Goal: Task Accomplishment & Management: Manage account settings

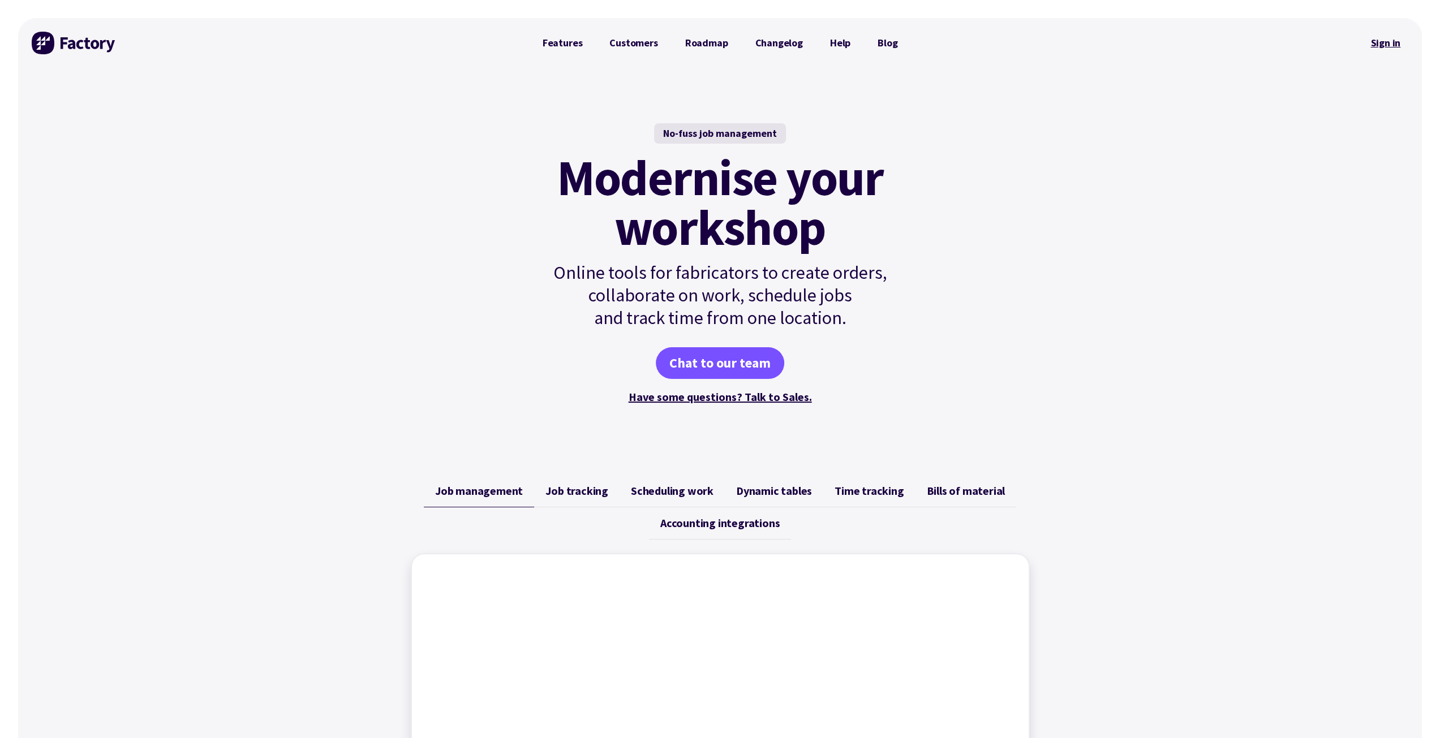
click at [1378, 44] on link "Sign in" at bounding box center [1385, 43] width 46 height 26
click at [1394, 39] on link "Sign in" at bounding box center [1385, 43] width 46 height 26
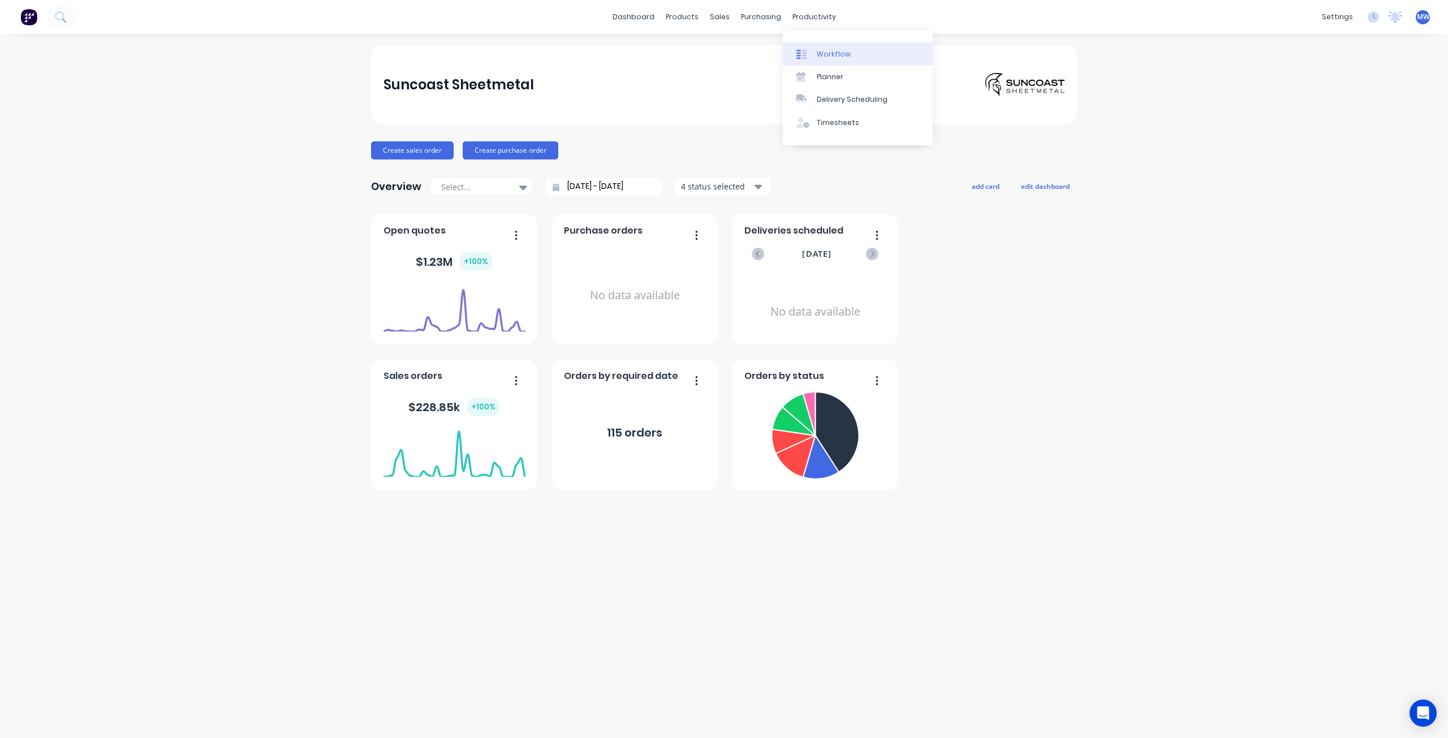
click at [827, 57] on div "Workflow" at bounding box center [834, 54] width 34 height 10
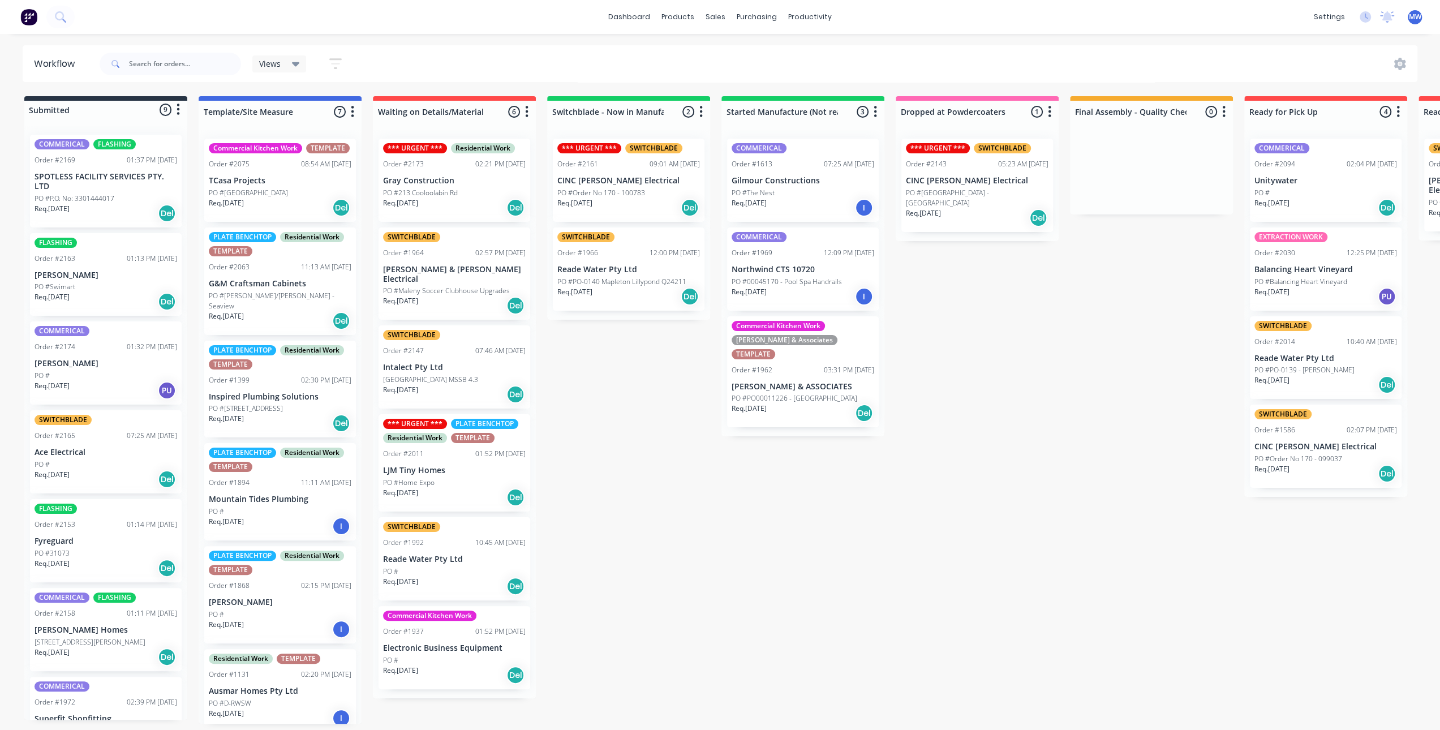
click at [650, 424] on div "Submitted 9 Status colour #273444 hex #273444 Save Cancel Summaries Total order…" at bounding box center [935, 409] width 1887 height 627
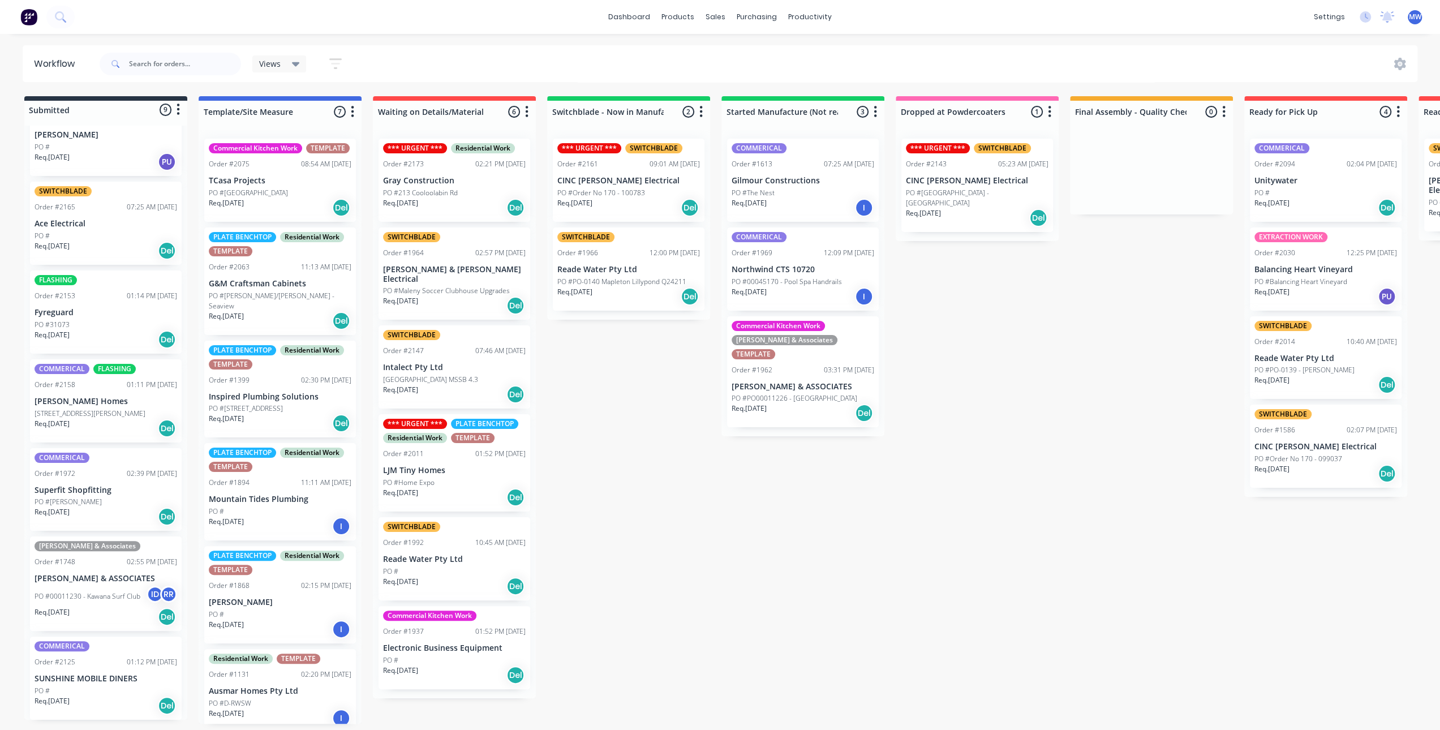
click at [651, 475] on div "Submitted 9 Status colour #273444 hex #273444 Save Cancel Summaries Total order…" at bounding box center [935, 409] width 1887 height 627
click at [627, 439] on div "Submitted 9 Status colour #273444 hex #273444 Save Cancel Summaries Total order…" at bounding box center [935, 409] width 1887 height 627
click at [625, 445] on div "Submitted 9 Status colour #273444 hex #273444 Save Cancel Summaries Total order…" at bounding box center [935, 409] width 1887 height 627
click at [685, 493] on div "Submitted 9 Status colour #273444 hex #273444 Save Cancel Summaries Total order…" at bounding box center [935, 409] width 1887 height 627
click at [685, 490] on div "Submitted 9 Status colour #273444 hex #273444 Save Cancel Summaries Total order…" at bounding box center [935, 409] width 1887 height 627
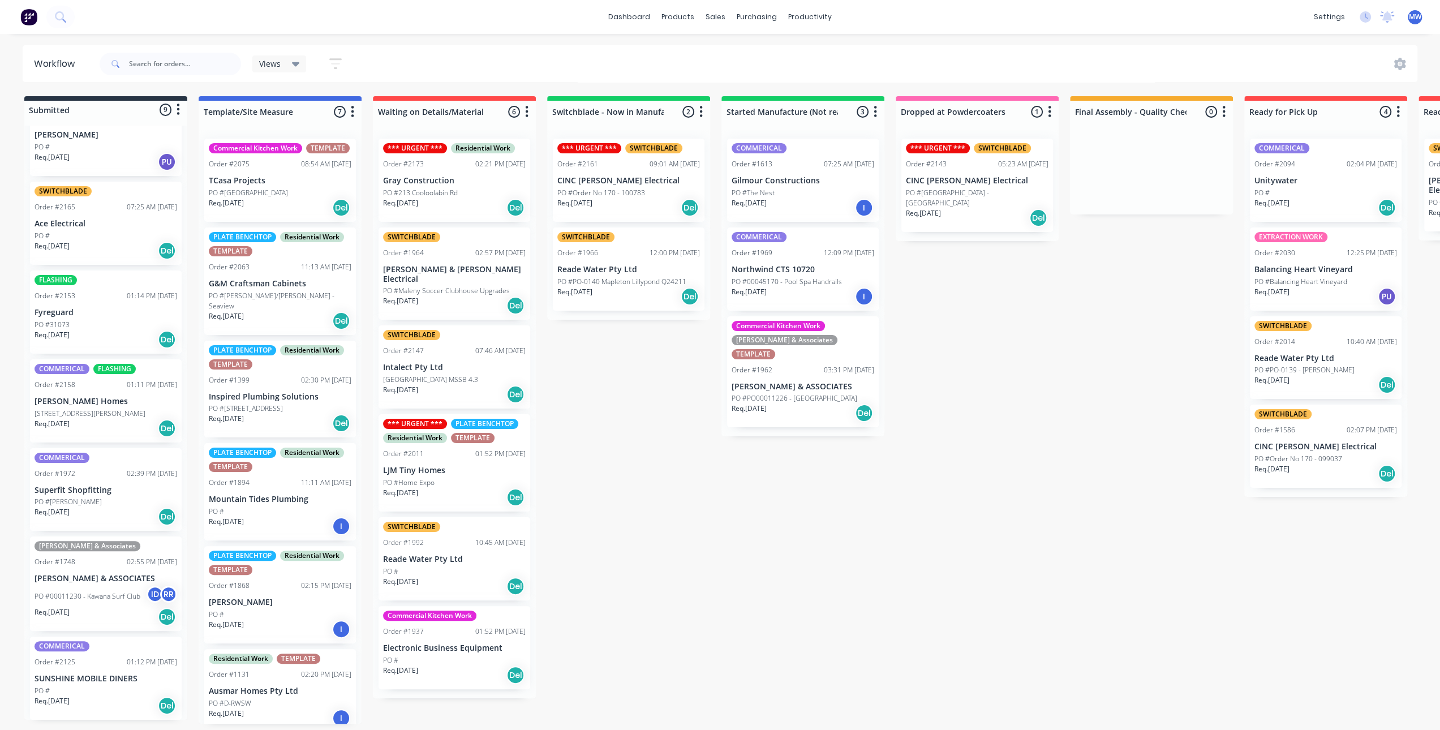
drag, startPoint x: 647, startPoint y: 471, endPoint x: 643, endPoint y: 467, distance: 6.4
click at [647, 470] on div "Submitted 9 Status colour #273444 hex #273444 Save Cancel Summaries Total order…" at bounding box center [935, 409] width 1887 height 627
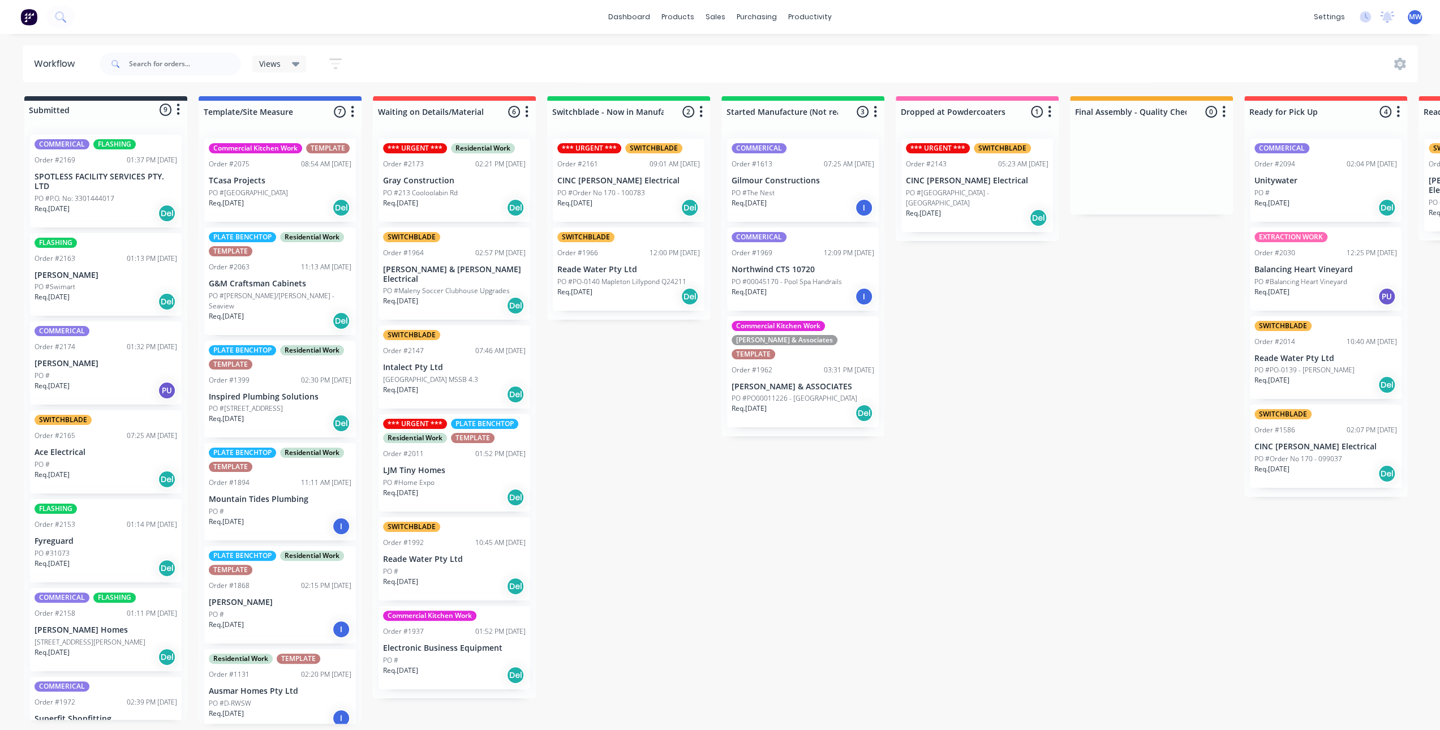
click at [594, 514] on div "Submitted 9 Status colour #273444 hex #273444 Save Cancel Summaries Total order…" at bounding box center [935, 409] width 1887 height 627
click at [853, 724] on div "Submitted 9 Status colour #273444 hex #273444 Save Cancel Summaries Total order…" at bounding box center [935, 409] width 1887 height 627
click at [733, 574] on div "Submitted 9 Status colour #273444 hex #273444 Save Cancel Summaries Total order…" at bounding box center [935, 409] width 1887 height 627
click at [683, 505] on div "Submitted 9 Status colour #273444 hex #273444 Save Cancel Summaries Total order…" at bounding box center [935, 409] width 1887 height 627
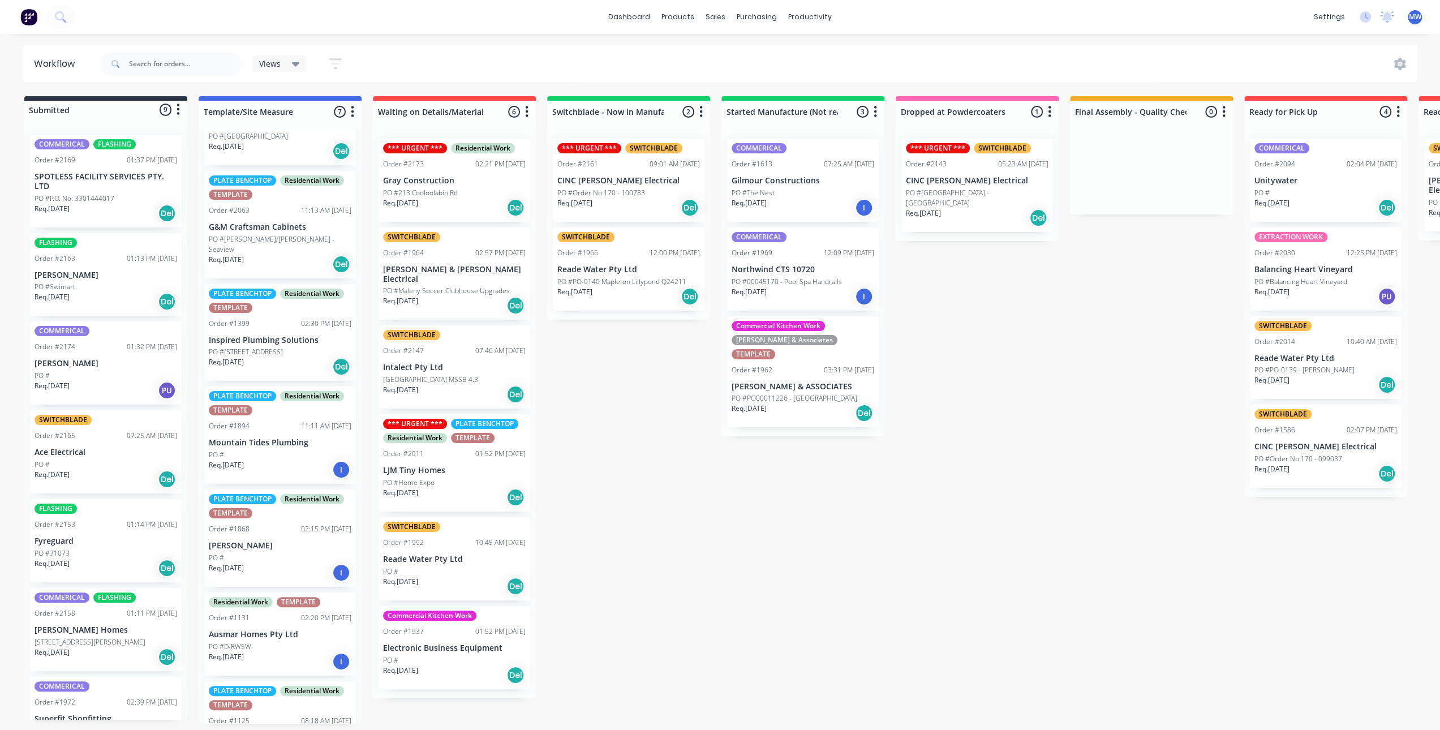
scroll to position [113, 0]
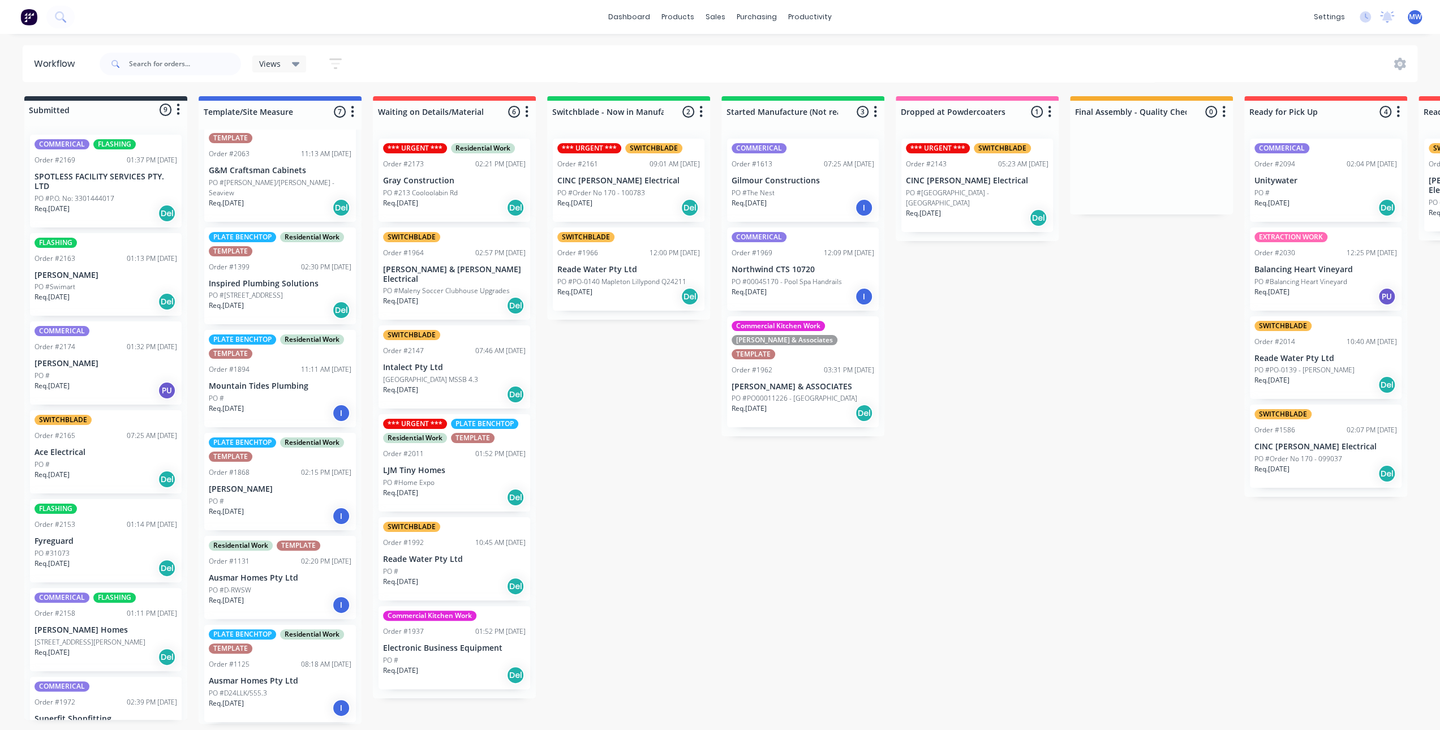
drag, startPoint x: 687, startPoint y: 530, endPoint x: 604, endPoint y: 377, distance: 173.6
click at [683, 530] on div "Submitted 9 Status colour #273444 hex #273444 Save Cancel Summaries Total order…" at bounding box center [935, 409] width 1887 height 627
drag, startPoint x: 671, startPoint y: 412, endPoint x: 505, endPoint y: 225, distance: 250.5
click at [671, 411] on div "Submitted 9 Status colour #273444 hex #273444 Save Cancel Summaries Total order…" at bounding box center [935, 409] width 1887 height 627
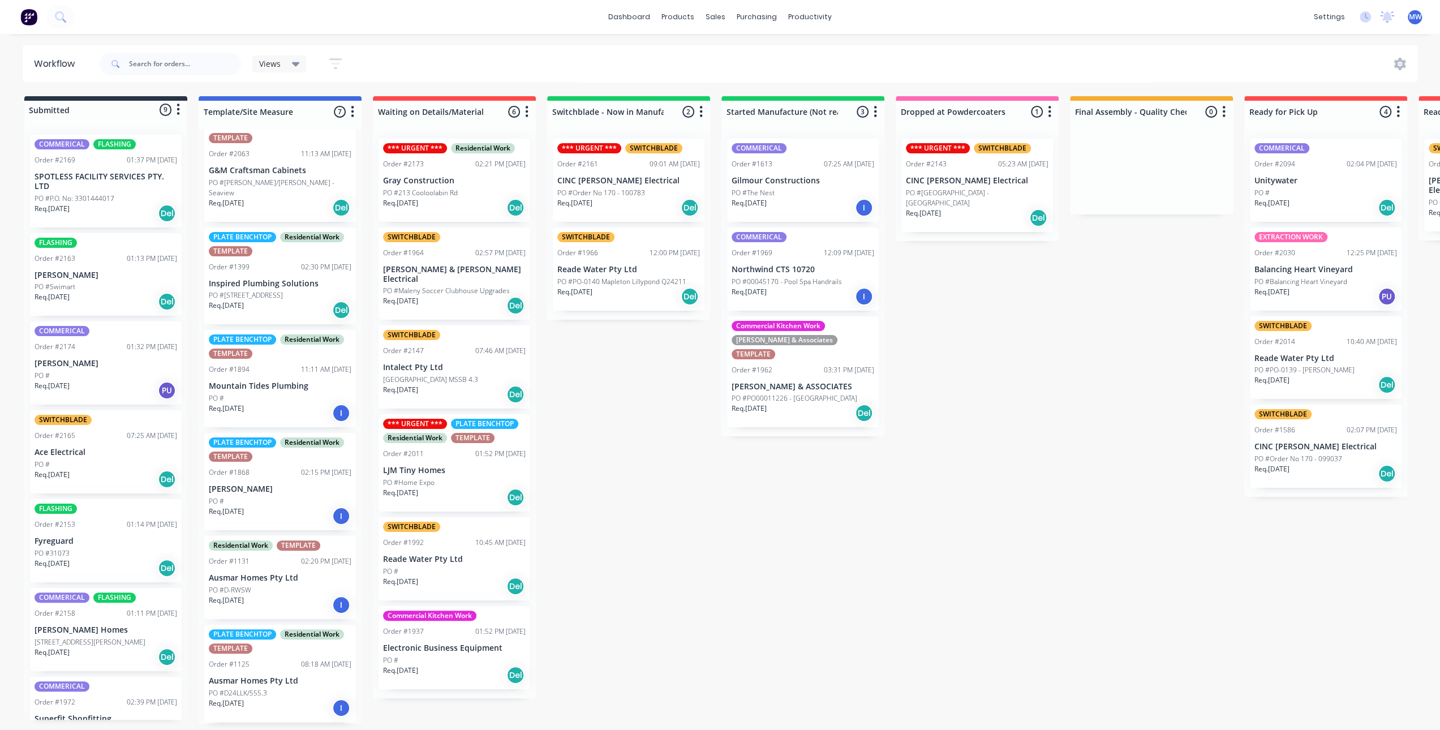
click at [105, 197] on p "PO #P.O. No: 3301444017" at bounding box center [75, 198] width 80 height 10
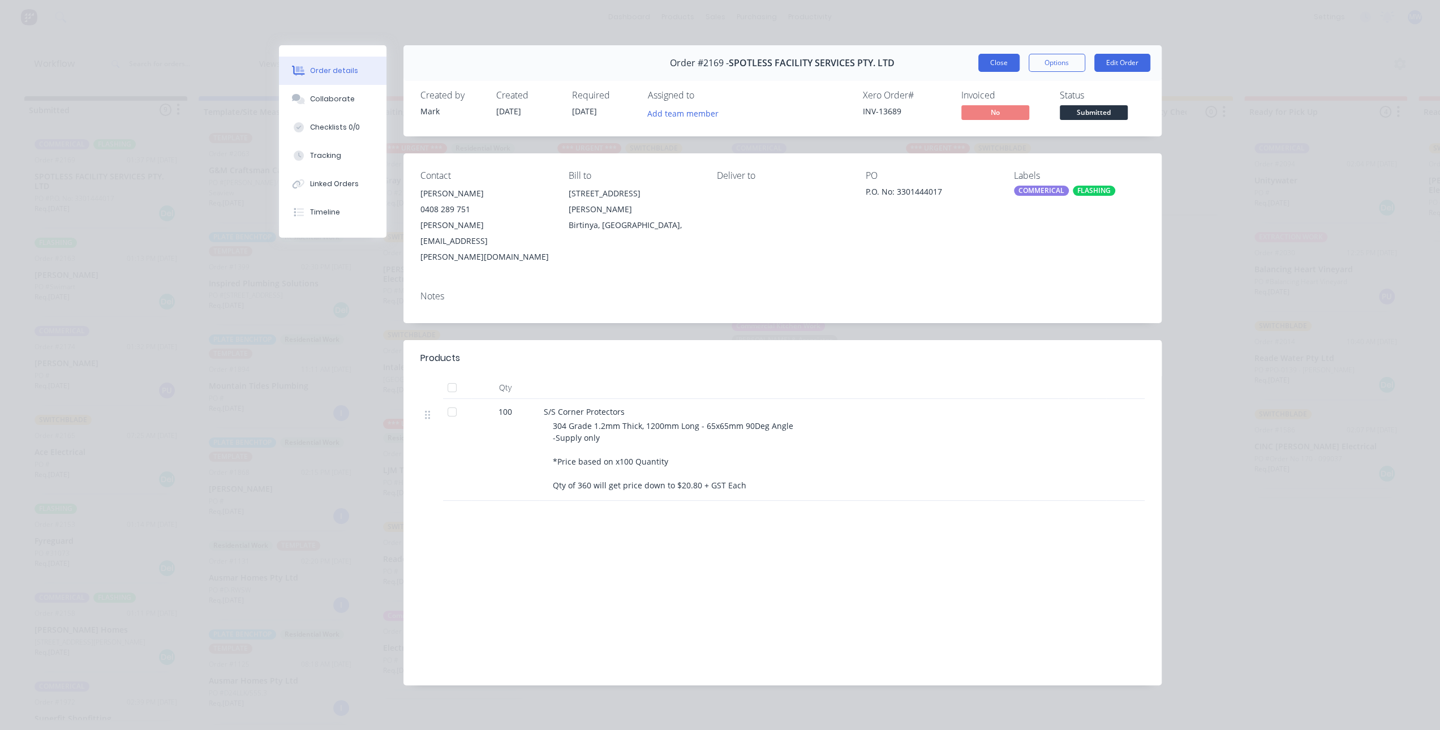
click at [996, 68] on button "Close" at bounding box center [998, 63] width 41 height 18
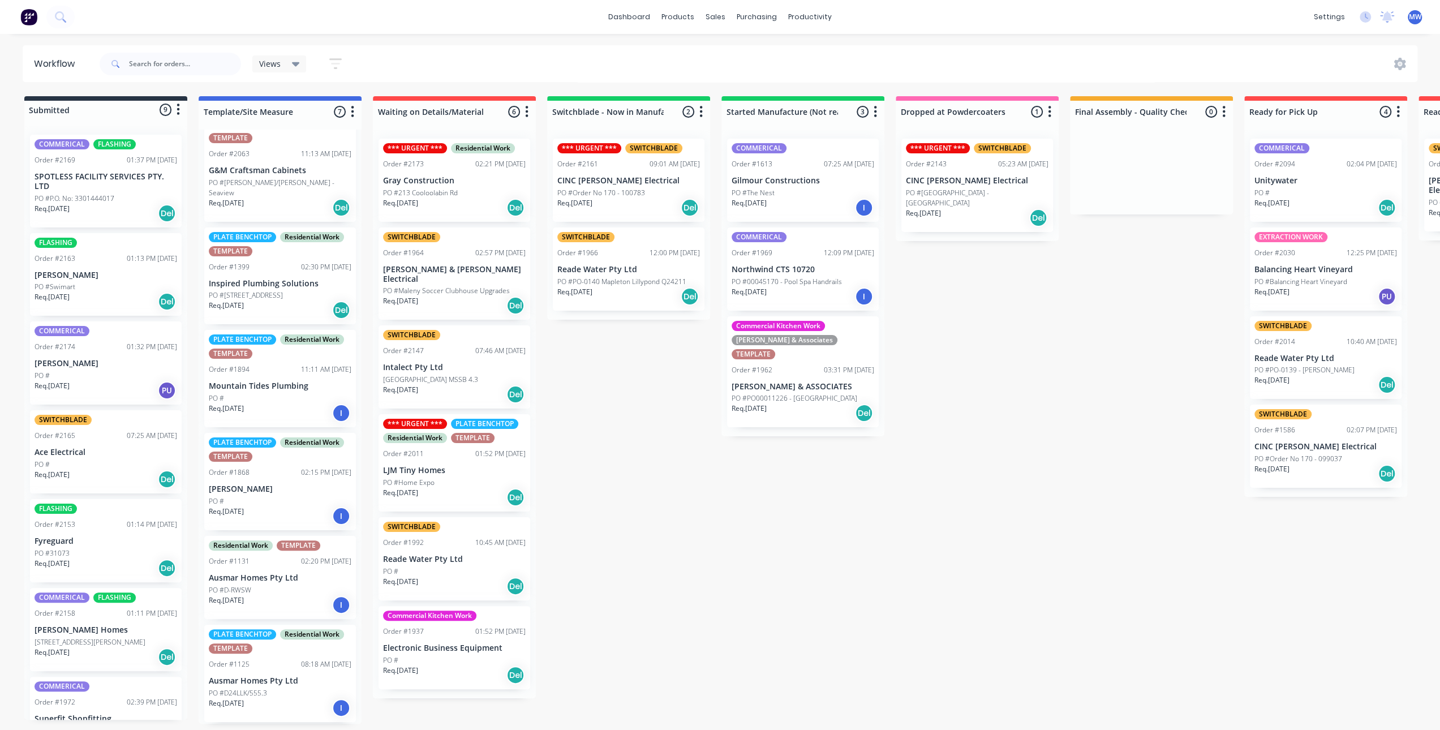
click at [996, 453] on div "Submitted 9 Status colour #273444 hex #273444 Save Cancel Summaries Total order…" at bounding box center [935, 409] width 1887 height 627
click at [705, 559] on div "Submitted 9 Status colour #273444 hex #273444 Save Cancel Summaries Total order…" at bounding box center [935, 409] width 1887 height 627
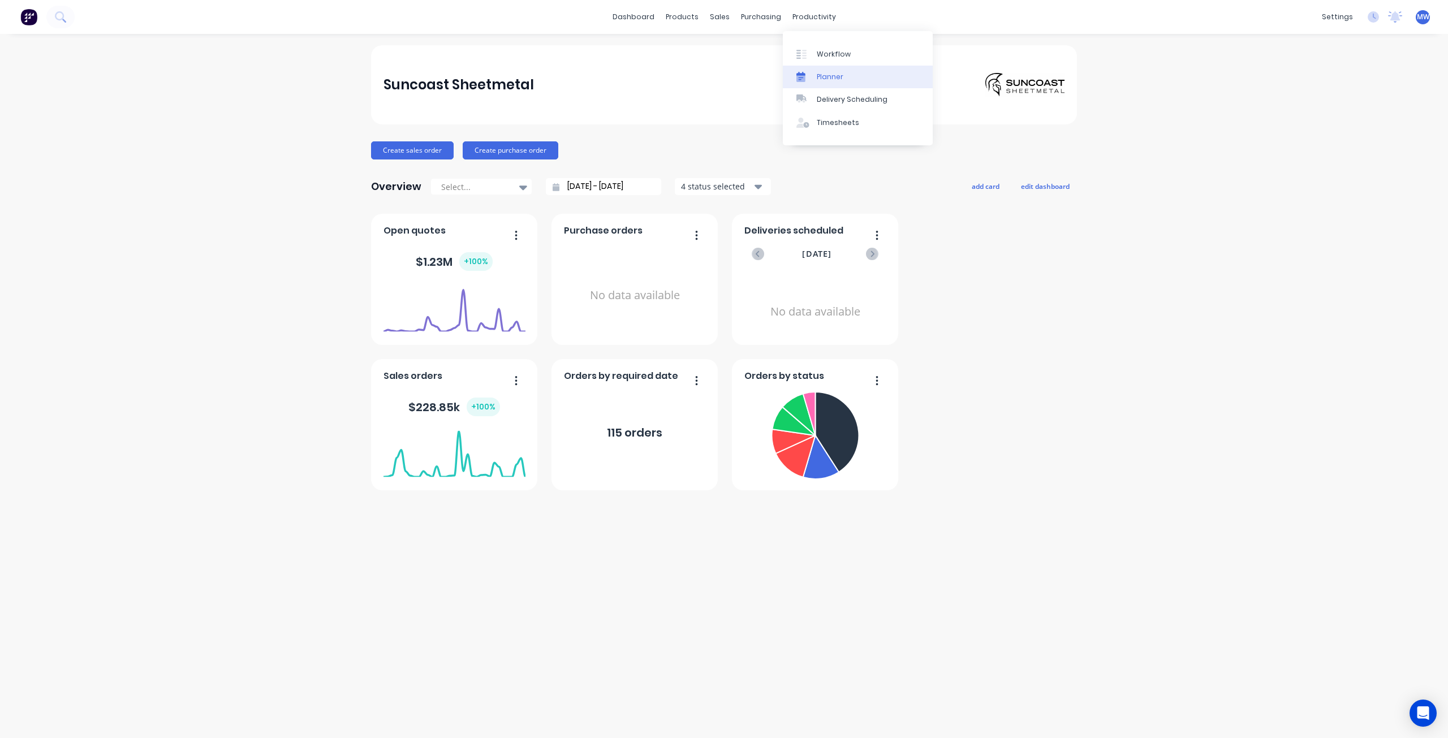
click at [832, 80] on div "Planner" at bounding box center [830, 77] width 27 height 10
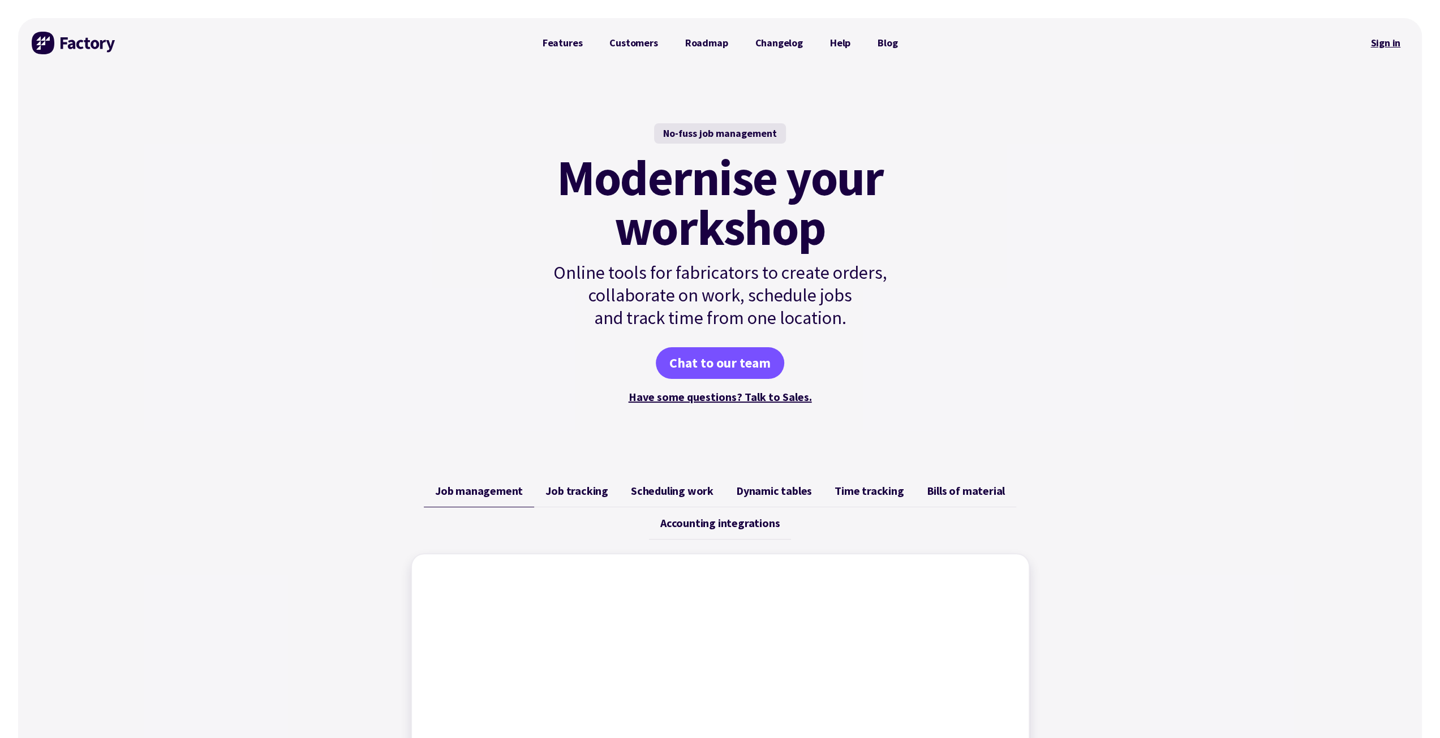
click at [1379, 45] on link "Sign in" at bounding box center [1385, 43] width 46 height 26
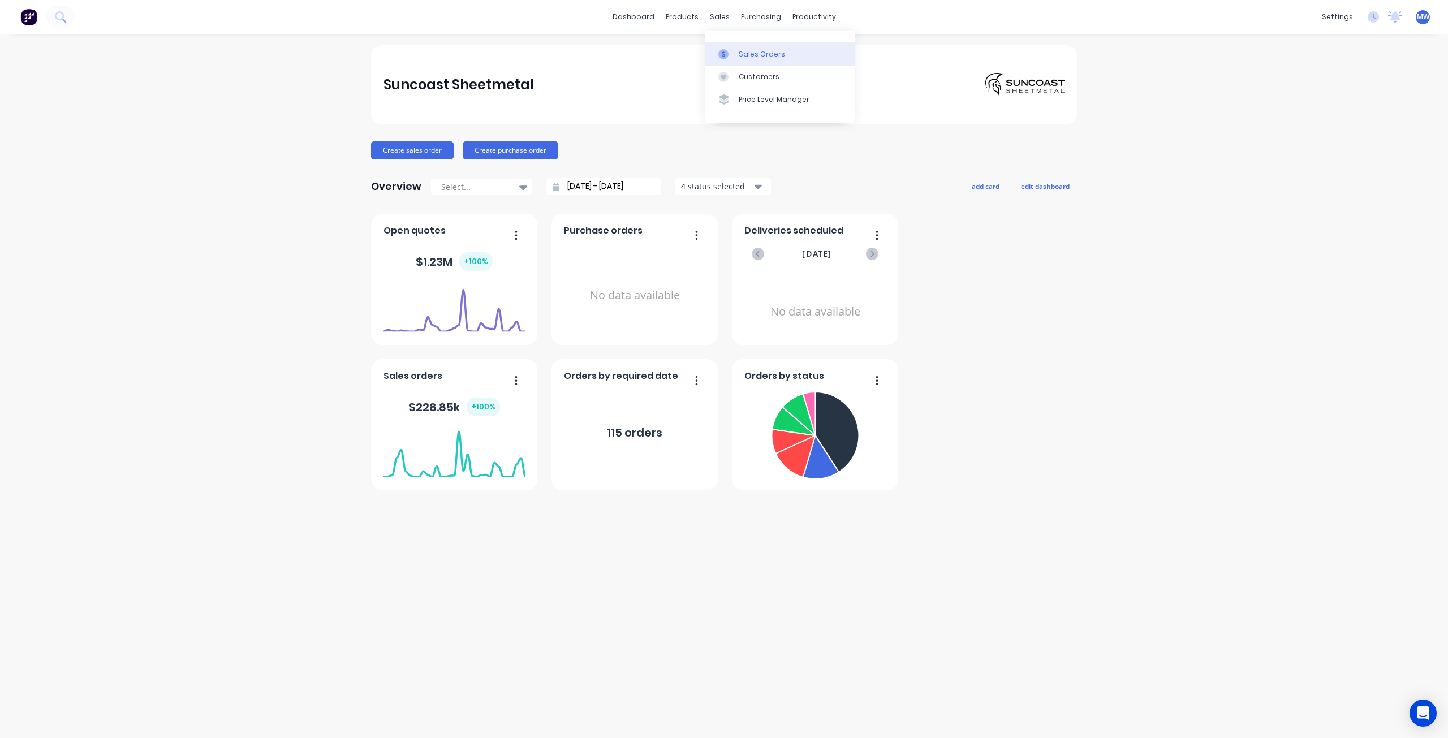
click at [752, 60] on link "Sales Orders" at bounding box center [780, 53] width 150 height 23
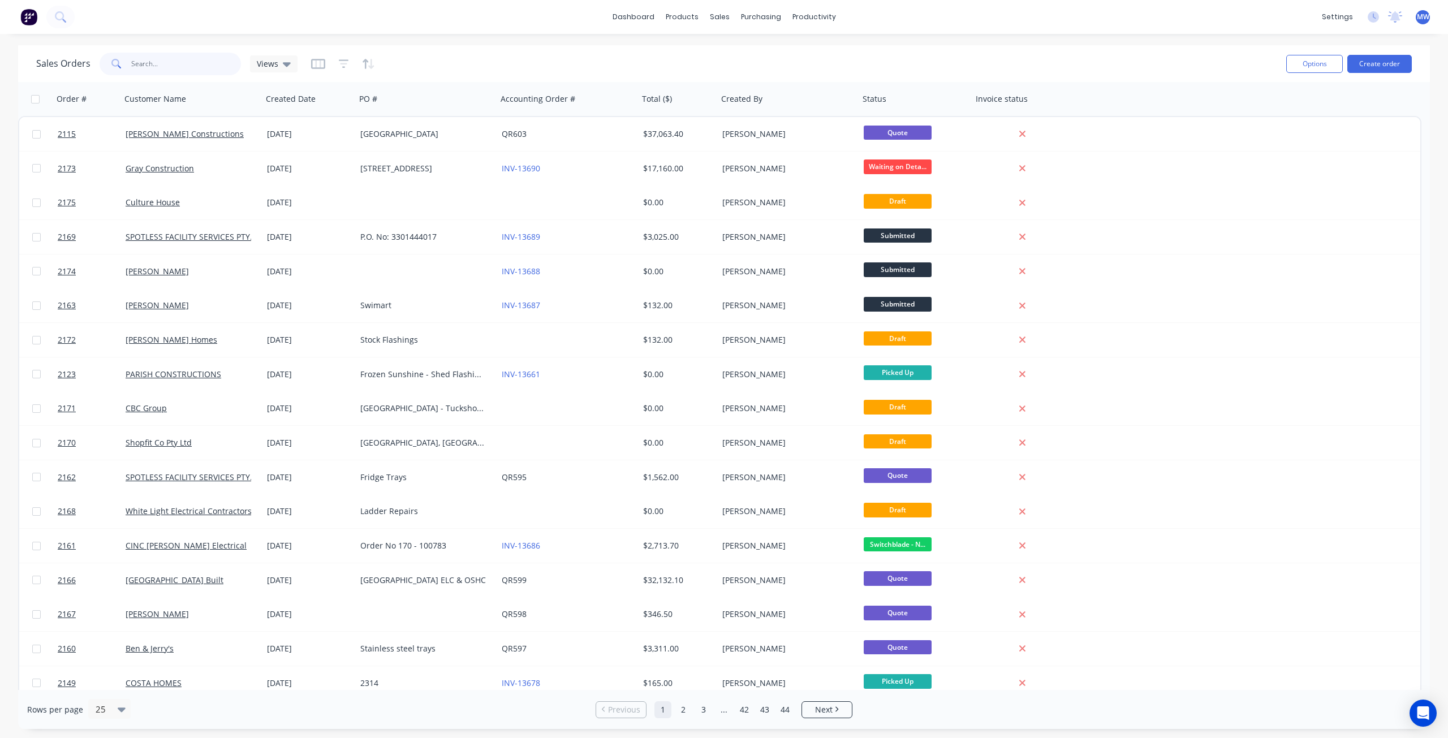
click at [186, 63] on input "text" at bounding box center [186, 64] width 110 height 23
type input "spotless"
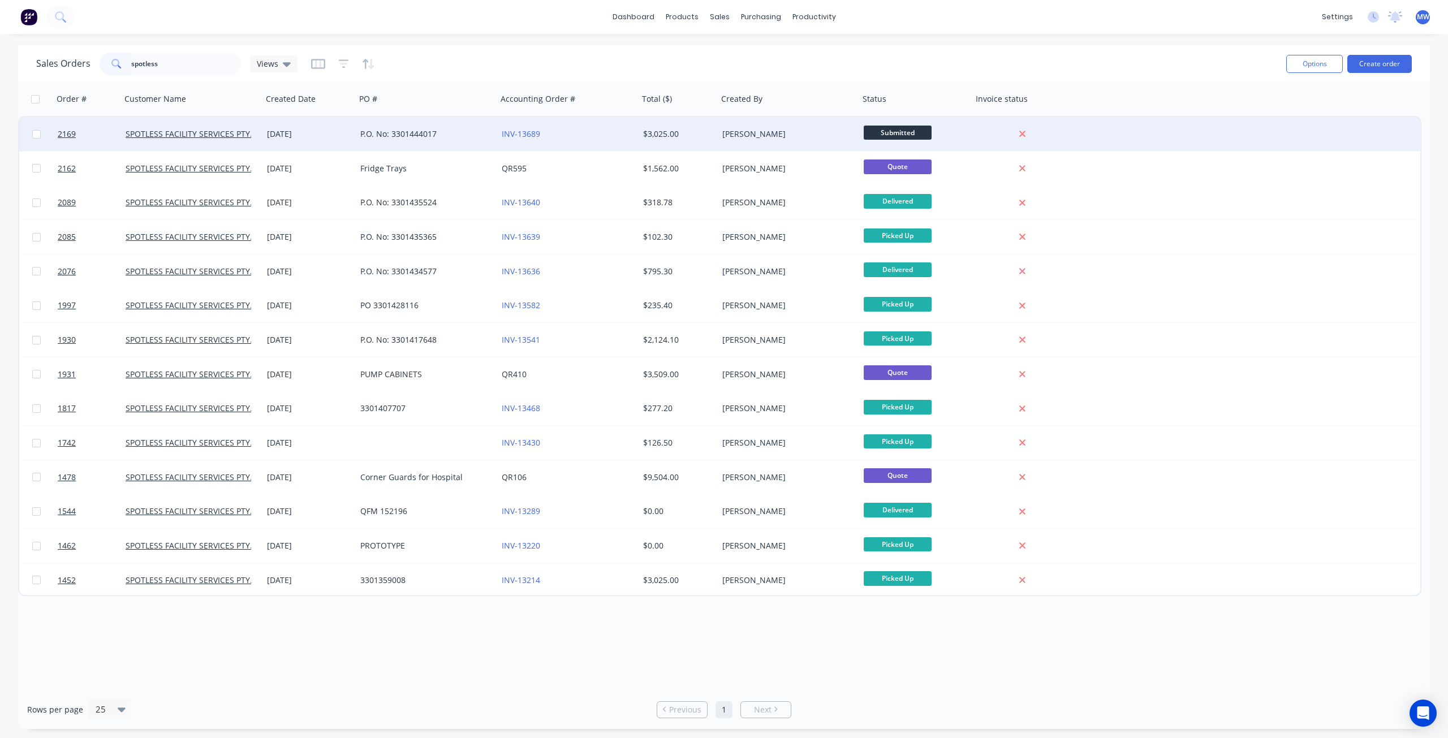
click at [372, 145] on div "P.O. No: 3301444017" at bounding box center [426, 134] width 141 height 34
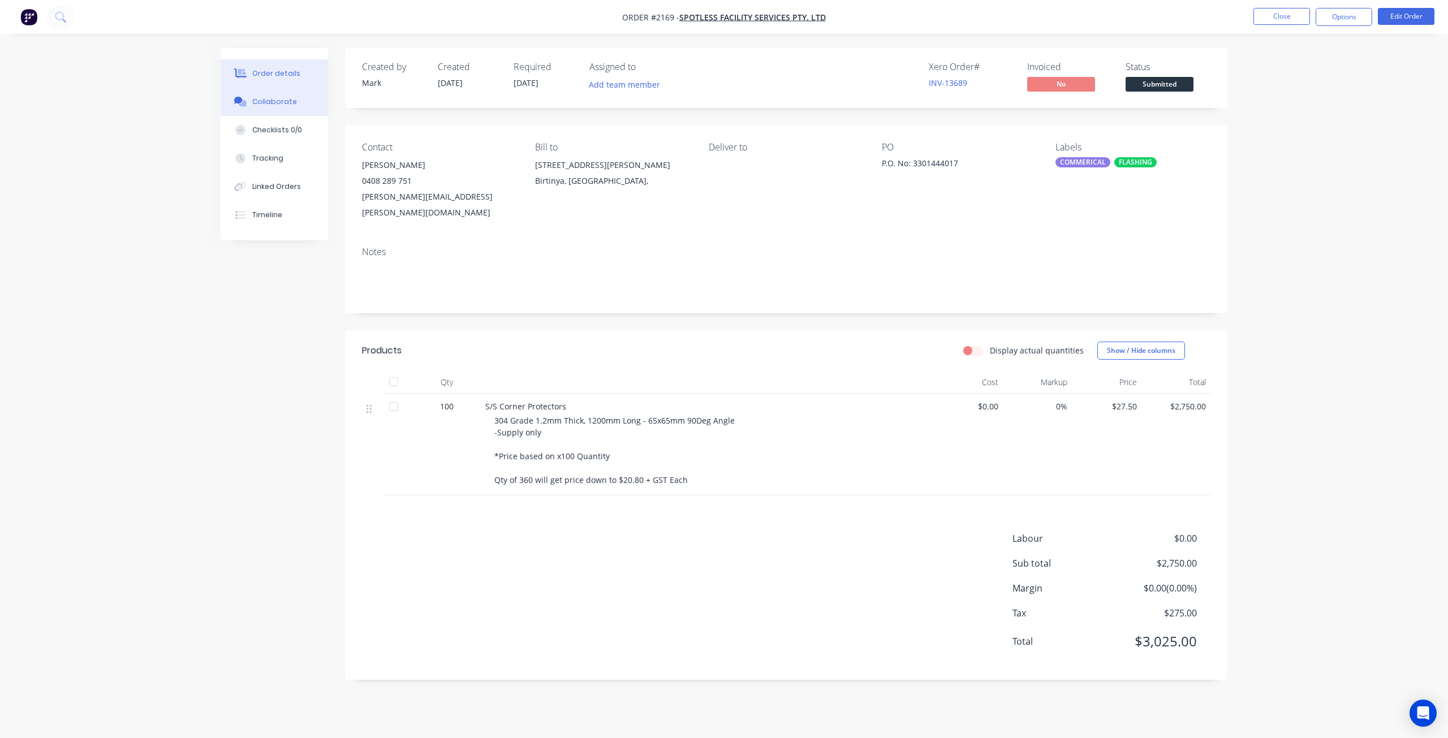
click at [282, 99] on div "Collaborate" at bounding box center [274, 102] width 45 height 10
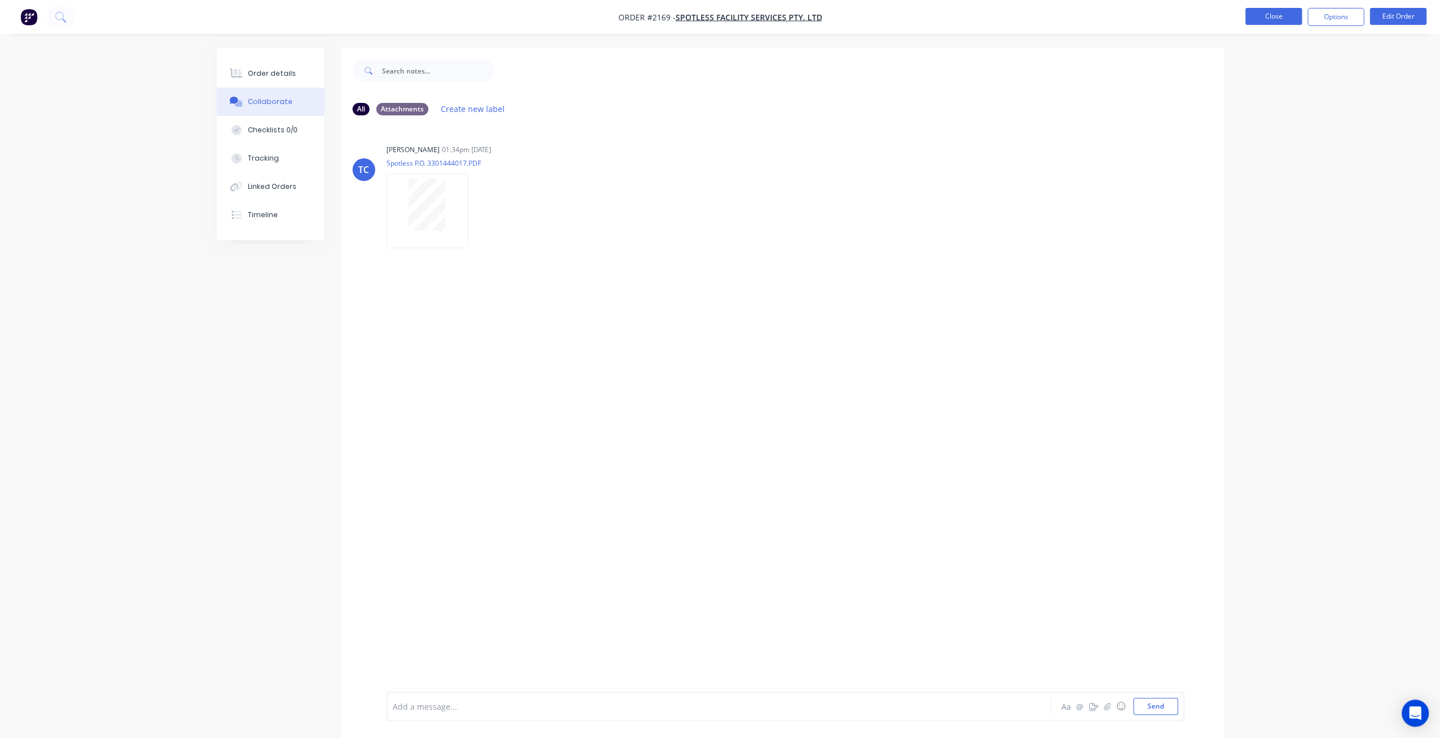
click at [1282, 16] on button "Close" at bounding box center [1273, 16] width 57 height 17
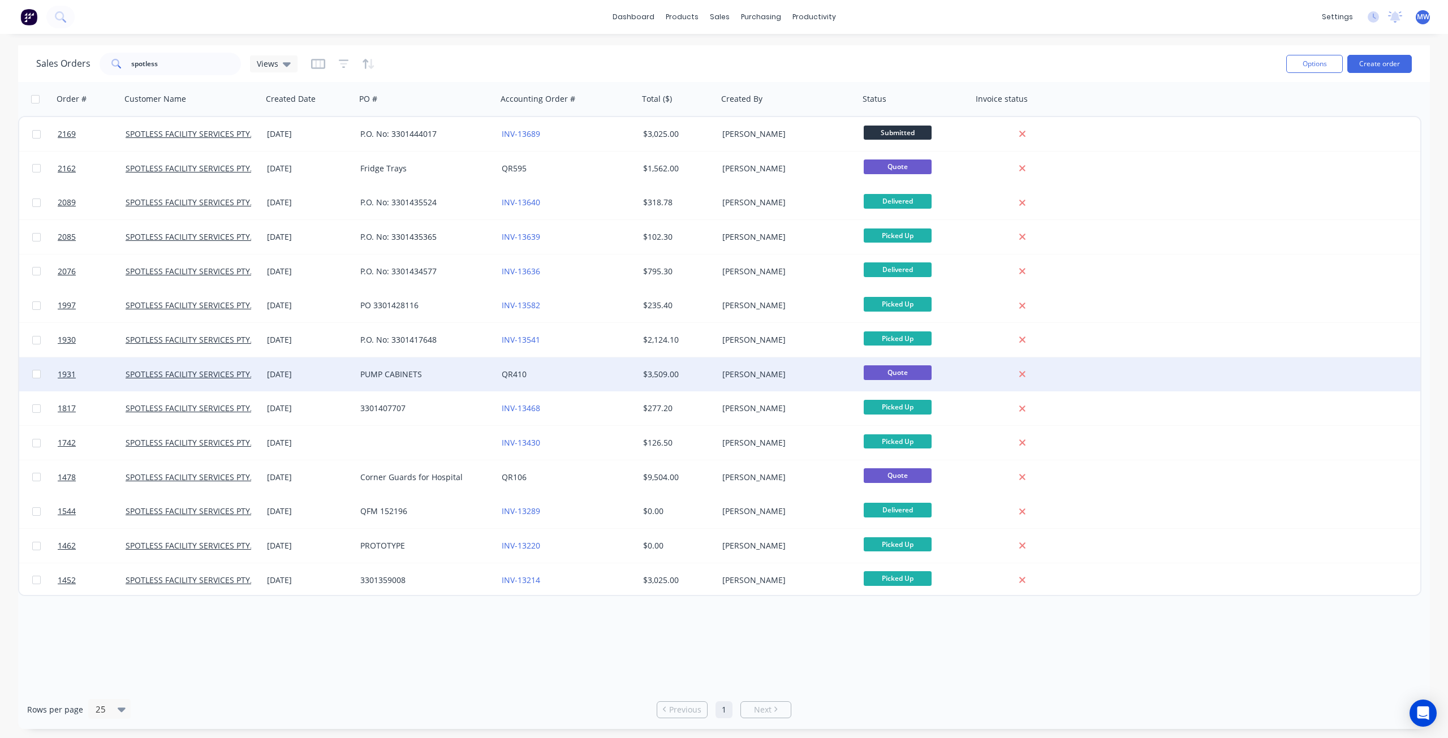
click at [566, 377] on div "QR410" at bounding box center [565, 374] width 126 height 11
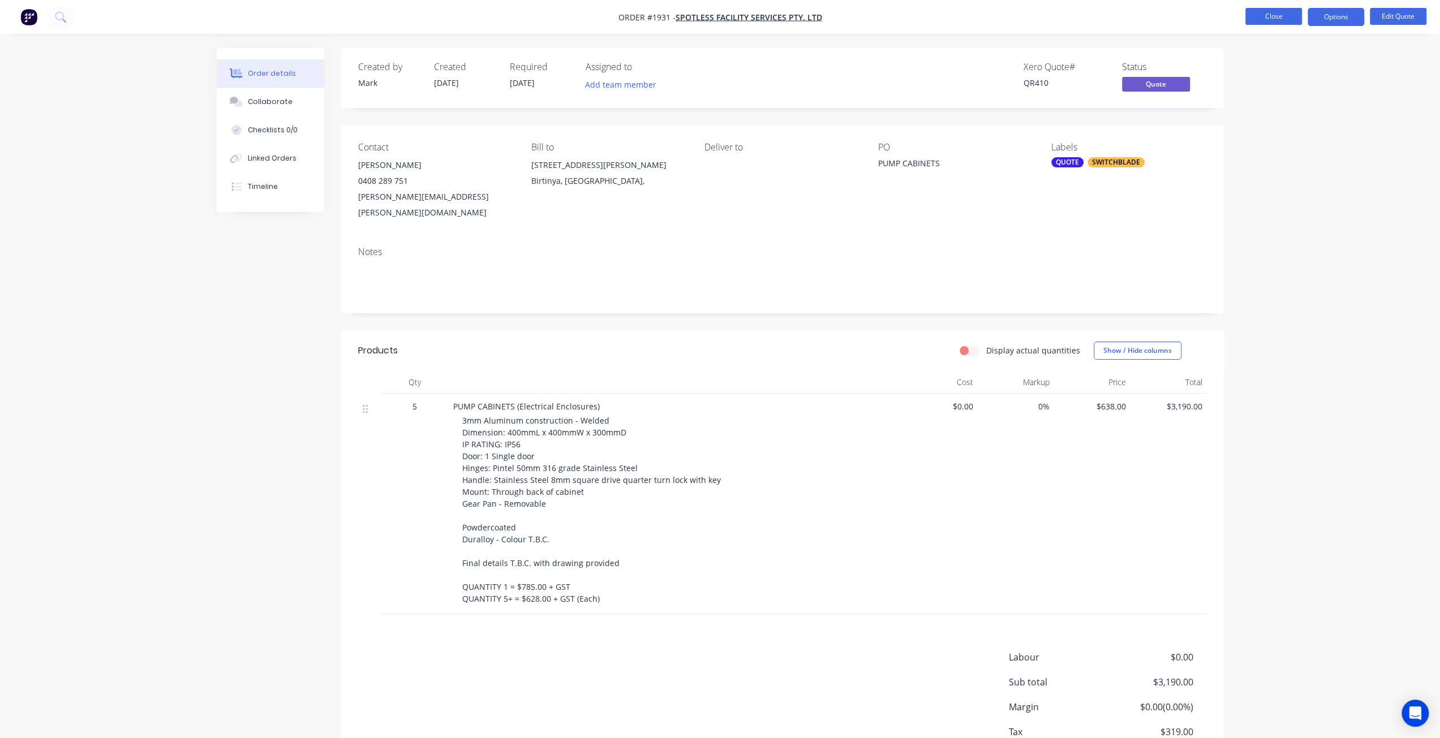
click at [1253, 21] on button "Close" at bounding box center [1273, 16] width 57 height 17
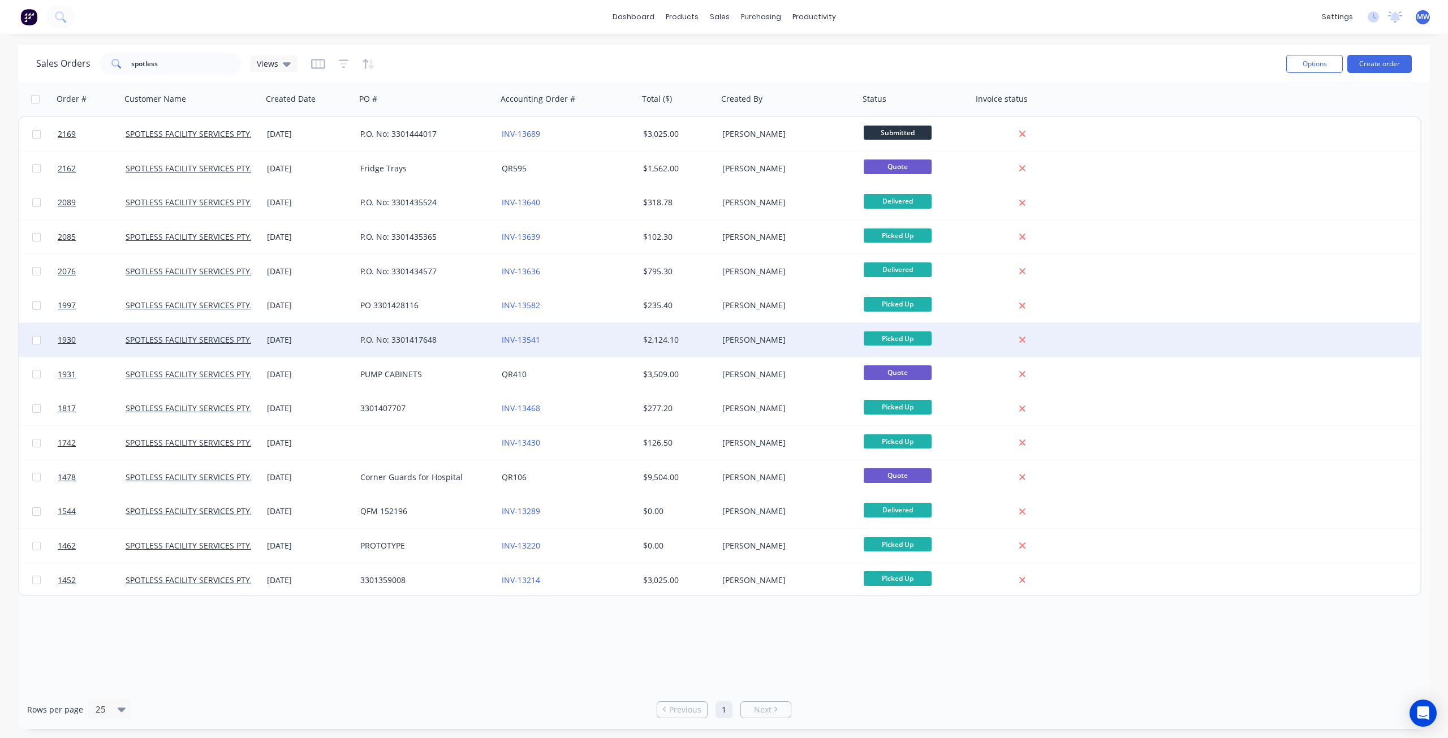
click at [580, 342] on div "INV-13541" at bounding box center [565, 339] width 126 height 11
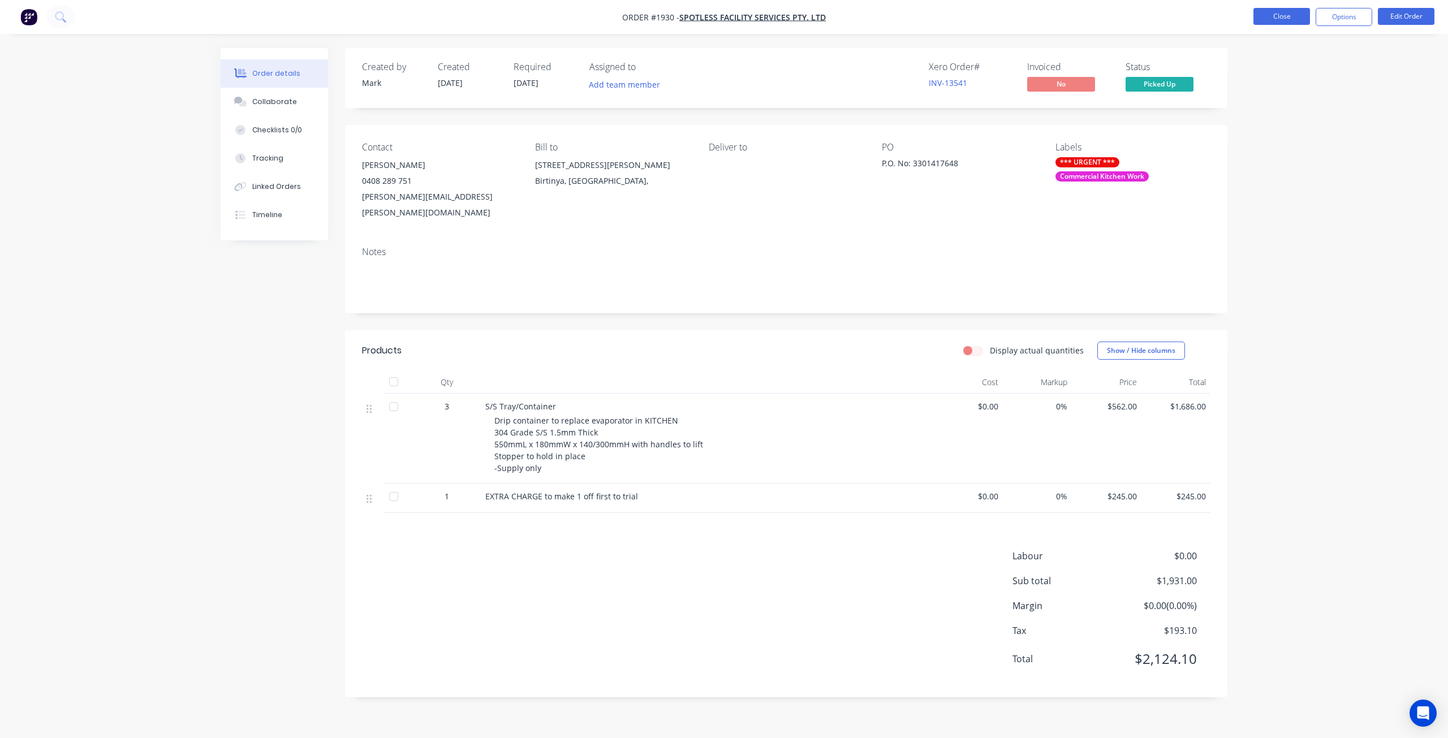
click at [1278, 16] on button "Close" at bounding box center [1282, 16] width 57 height 17
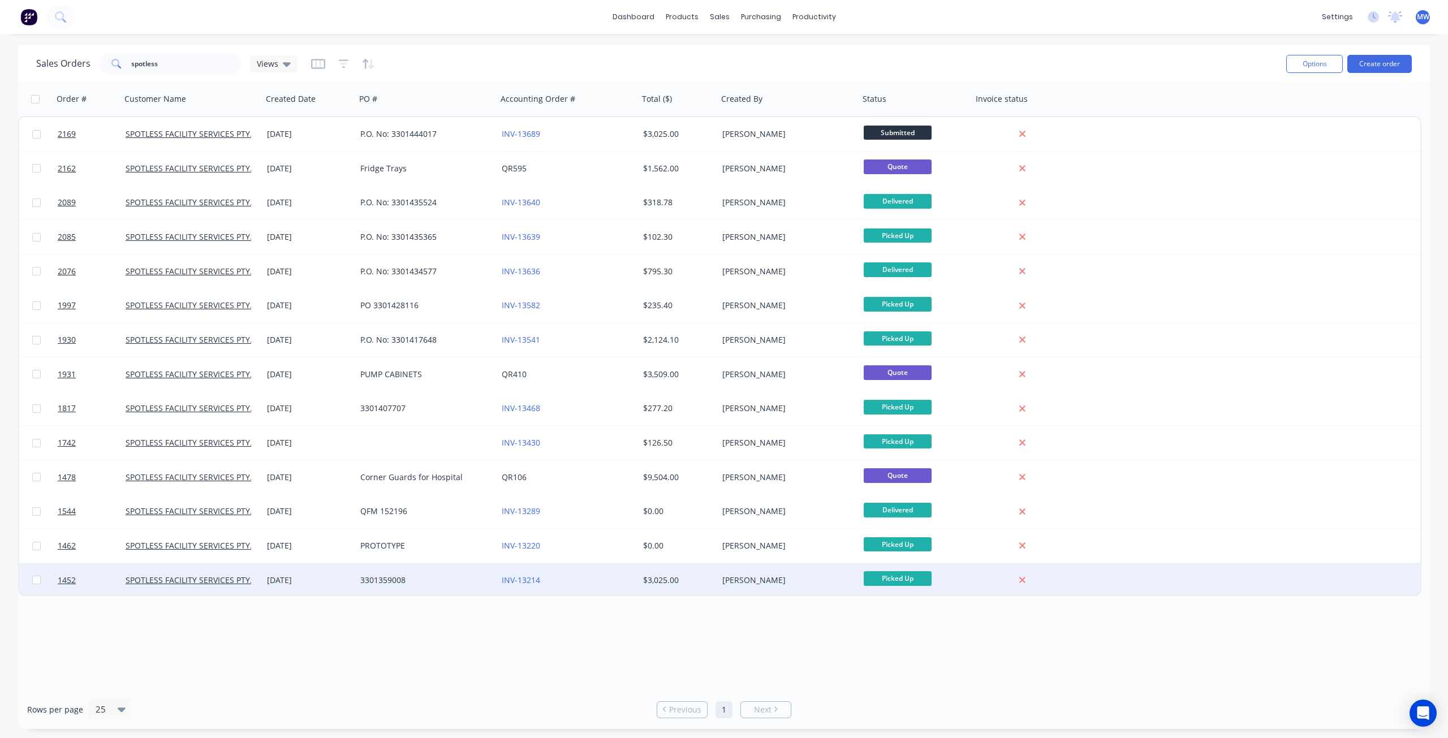
click at [480, 581] on div "3301359008" at bounding box center [423, 580] width 126 height 11
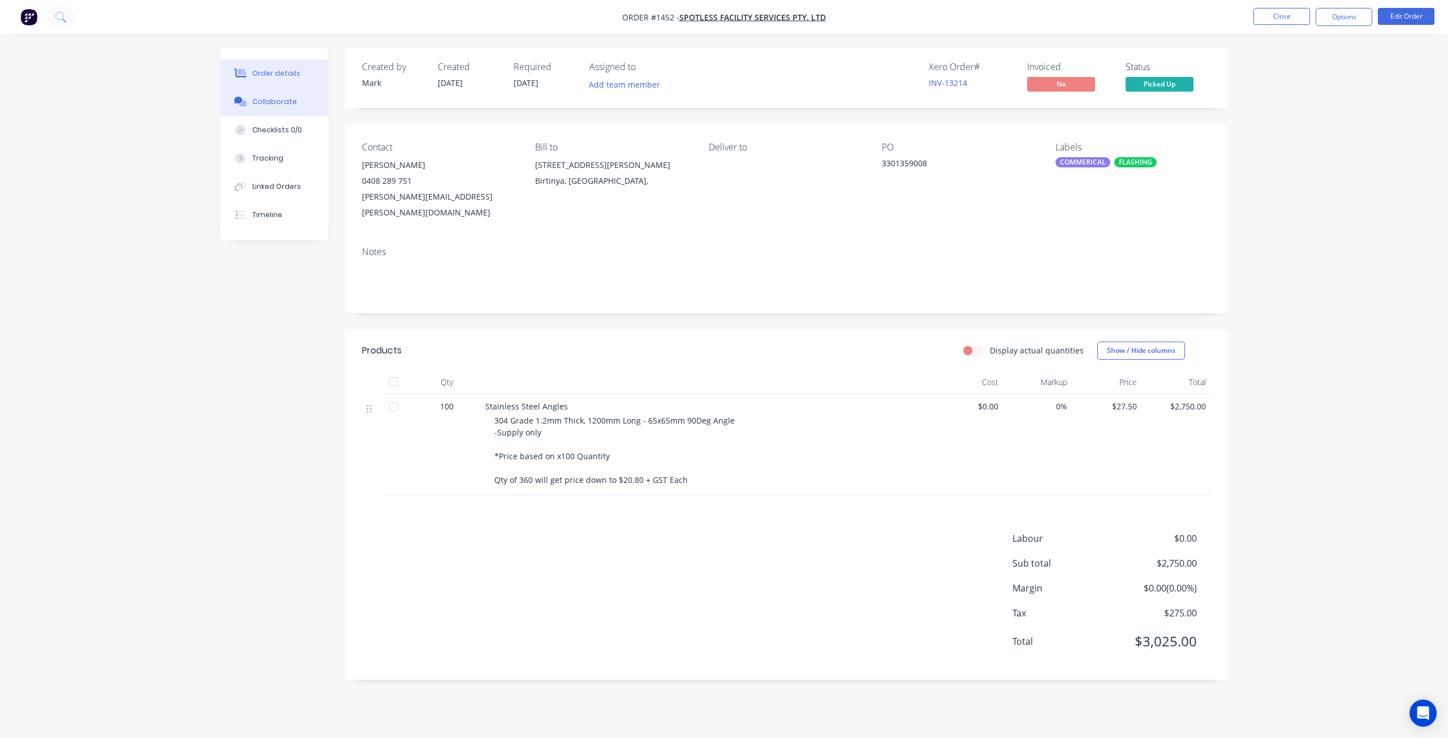
click at [273, 113] on button "Collaborate" at bounding box center [274, 102] width 107 height 28
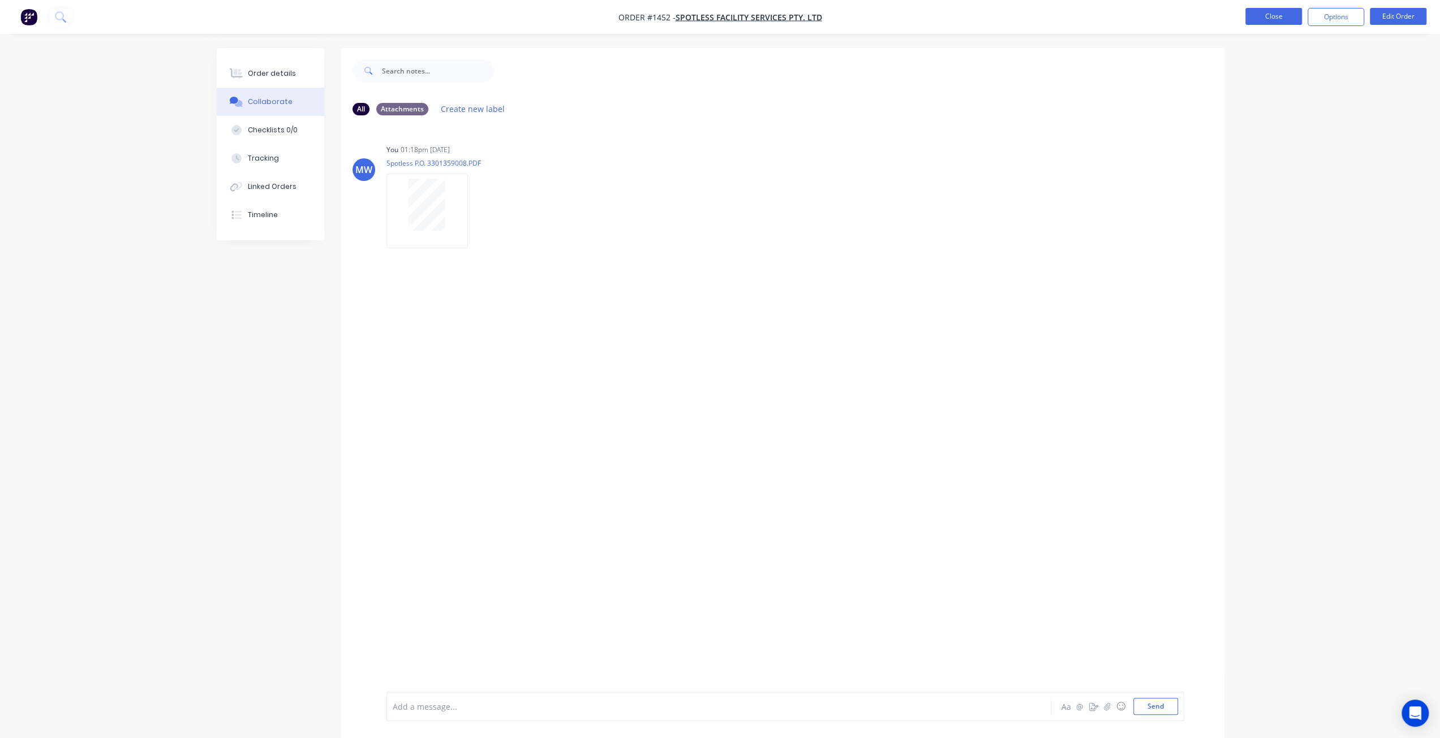
click at [1257, 14] on button "Close" at bounding box center [1273, 16] width 57 height 17
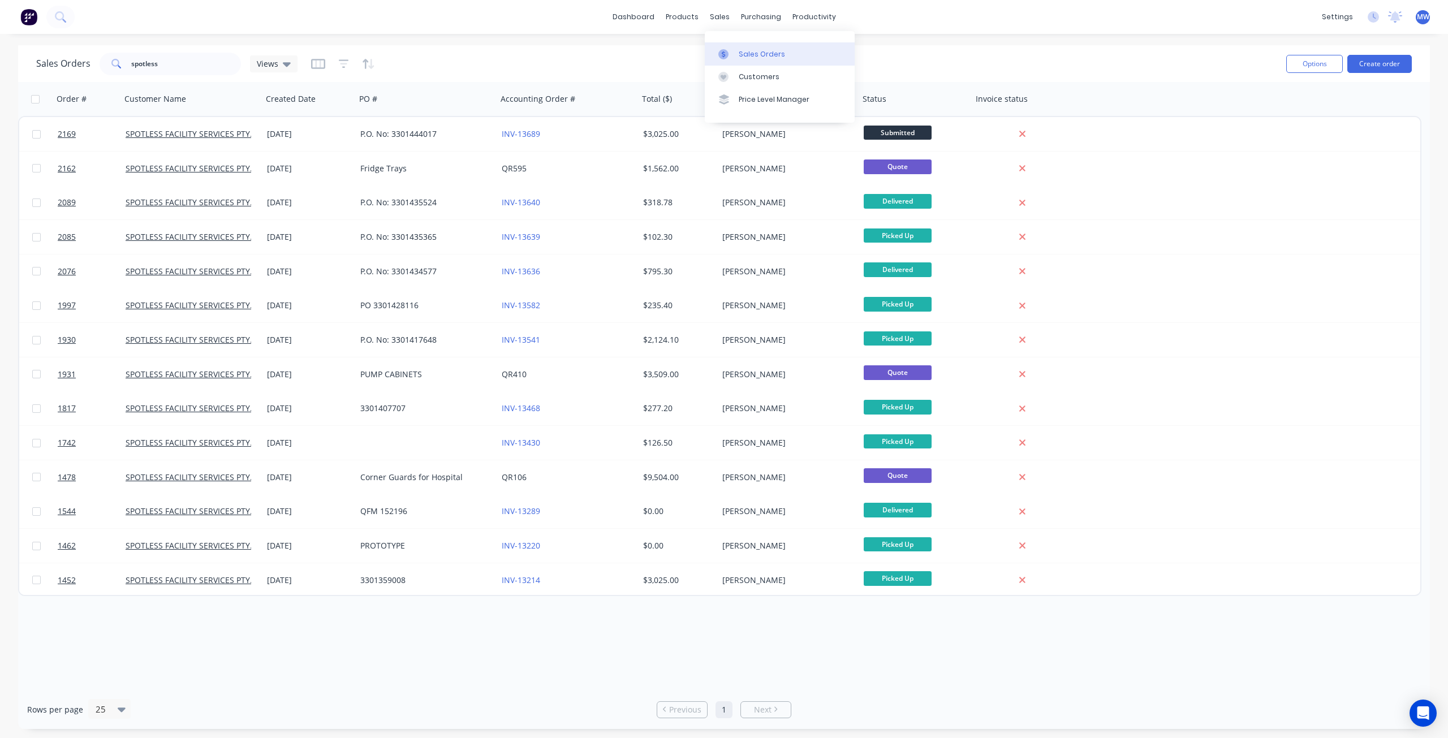
click at [748, 60] on link "Sales Orders" at bounding box center [780, 53] width 150 height 23
drag, startPoint x: 217, startPoint y: 62, endPoint x: 80, endPoint y: 64, distance: 136.4
click at [80, 64] on div "Sales Orders spotless Views" at bounding box center [166, 64] width 261 height 23
click at [446, 658] on div "Order # Customer Name Created Date PO # Accounting Order # Total ($) Created By…" at bounding box center [724, 386] width 1412 height 608
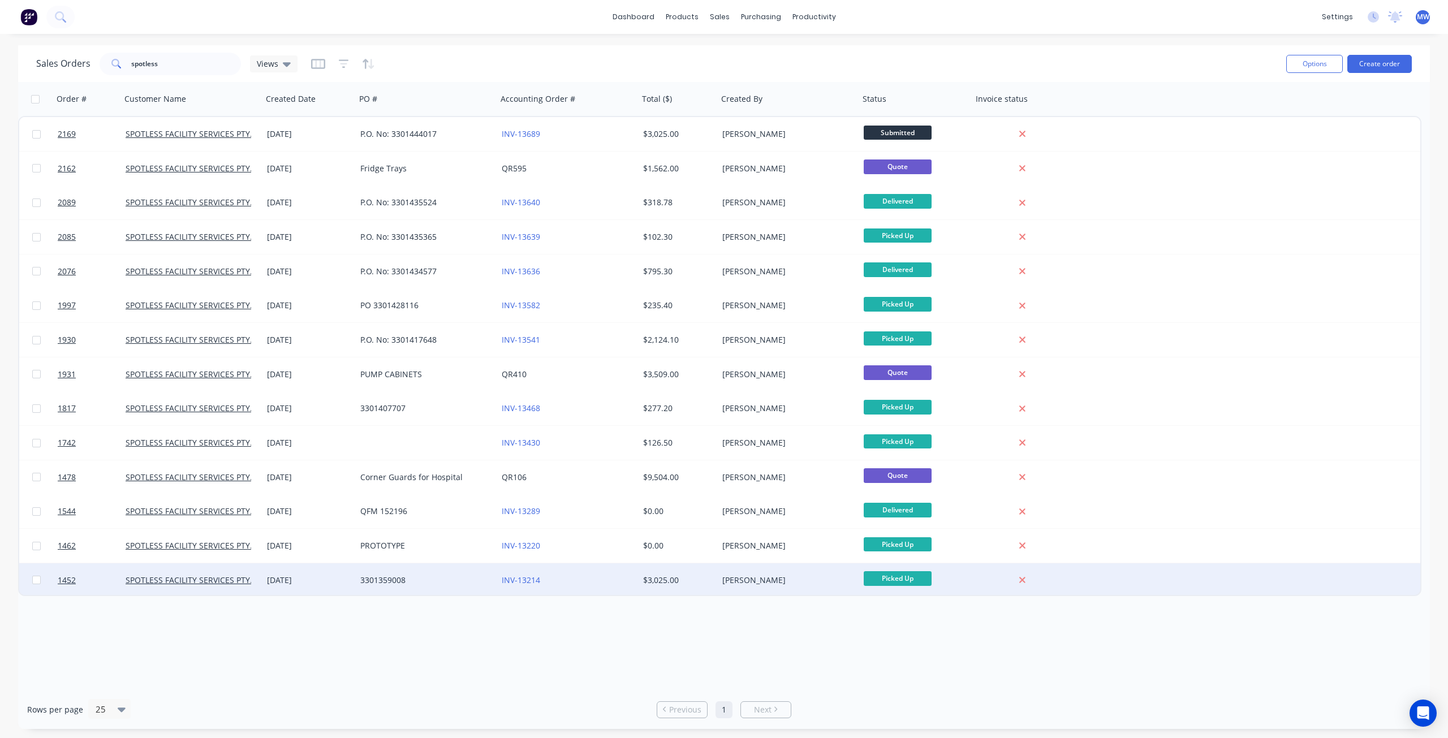
click at [447, 579] on div "3301359008" at bounding box center [423, 580] width 126 height 11
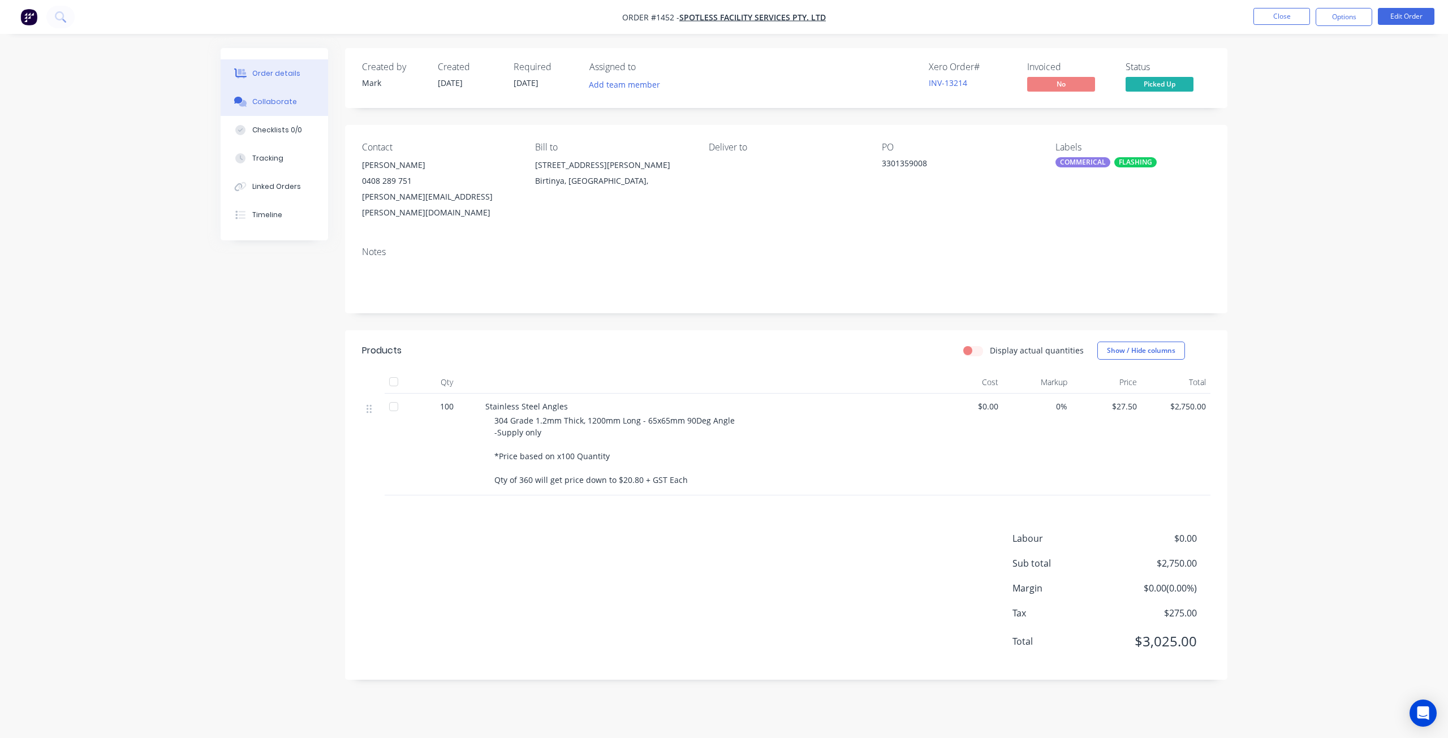
click at [270, 111] on button "Collaborate" at bounding box center [274, 102] width 107 height 28
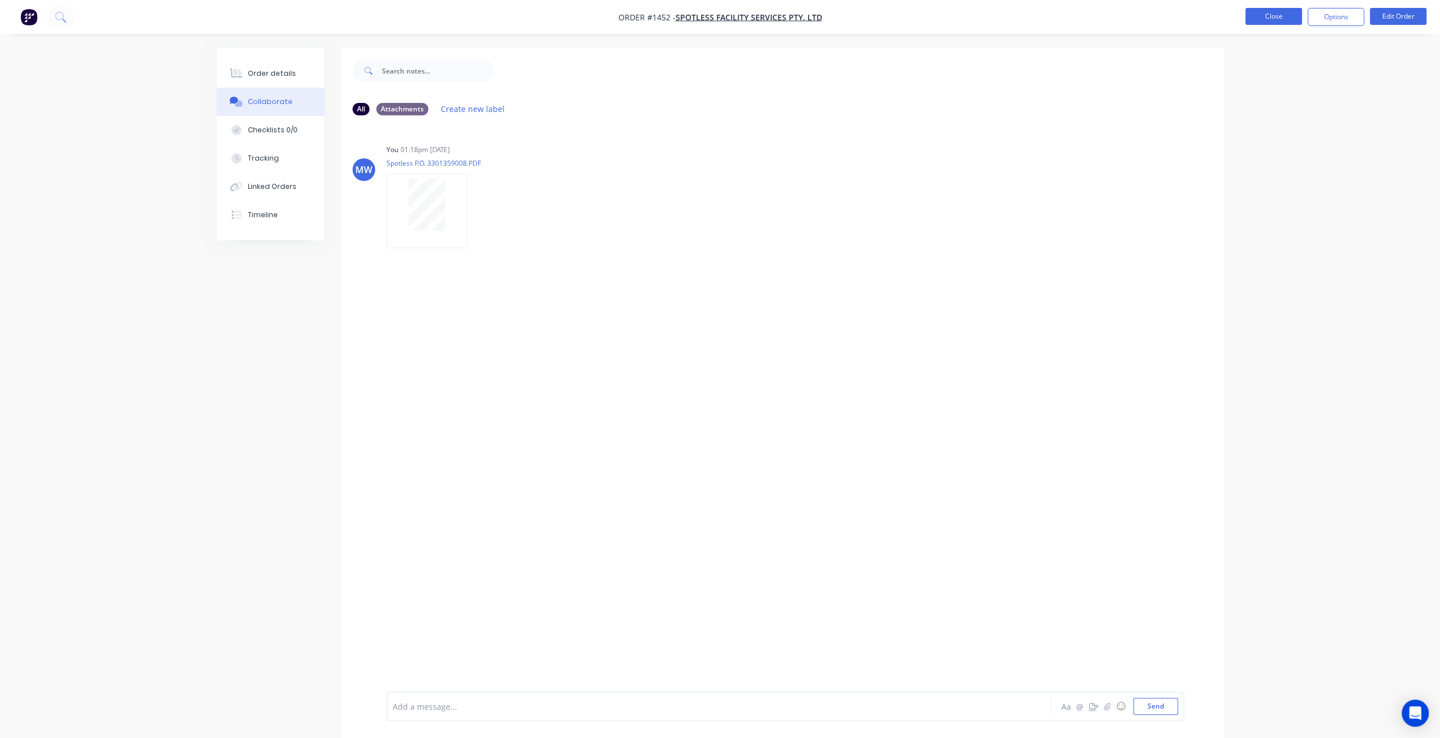
click at [1271, 11] on button "Close" at bounding box center [1273, 16] width 57 height 17
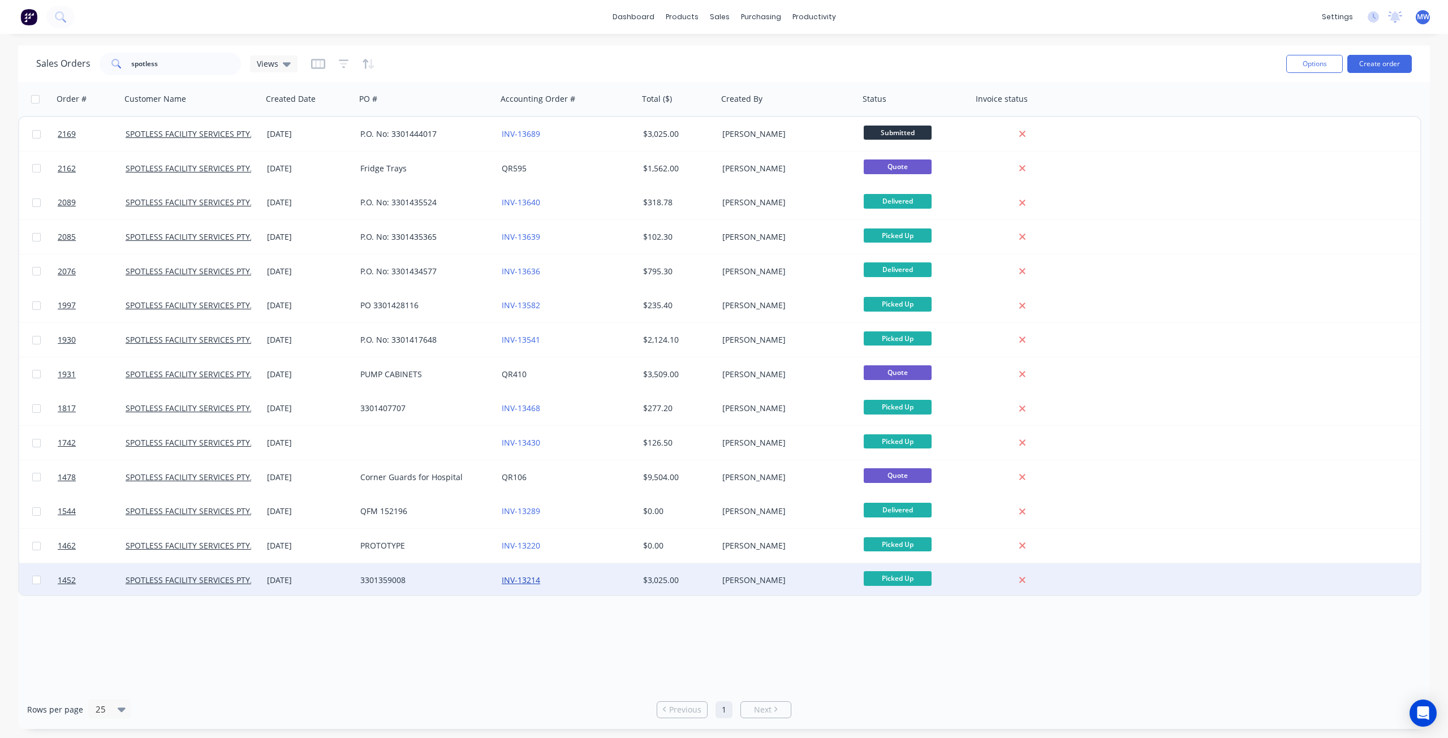
click at [523, 581] on link "INV-13214" at bounding box center [521, 580] width 38 height 11
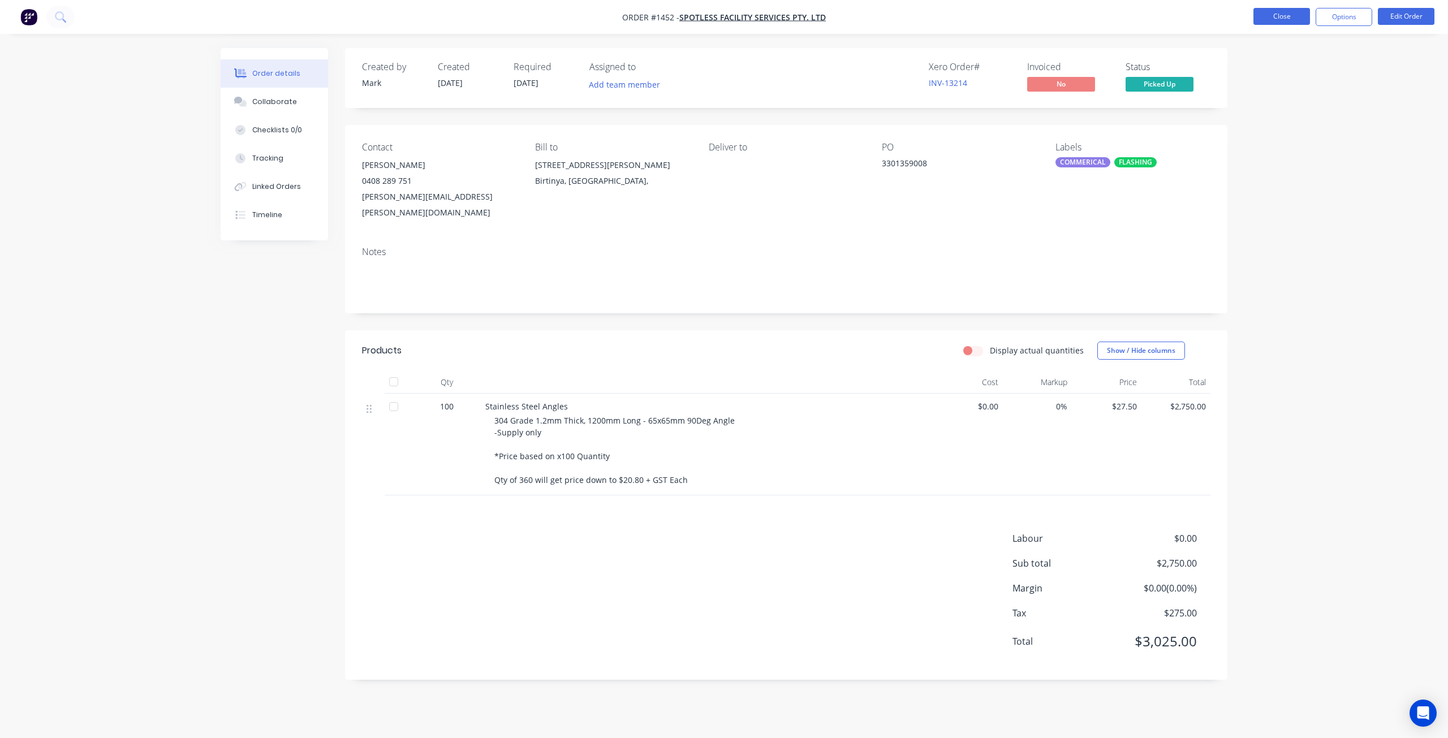
click at [1272, 14] on button "Close" at bounding box center [1282, 16] width 57 height 17
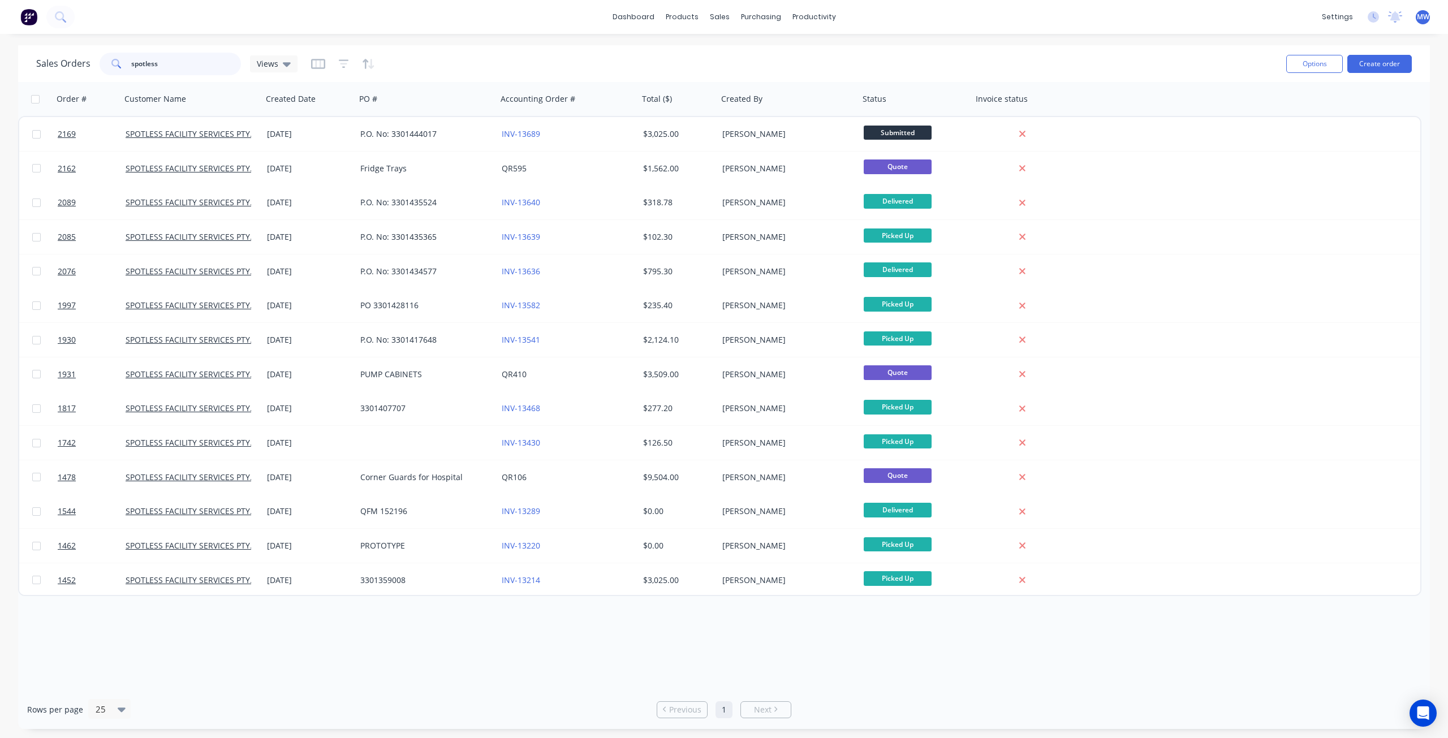
drag, startPoint x: 172, startPoint y: 64, endPoint x: 40, endPoint y: 68, distance: 131.9
click at [79, 71] on div "Sales Orders spotless Views" at bounding box center [166, 64] width 261 height 23
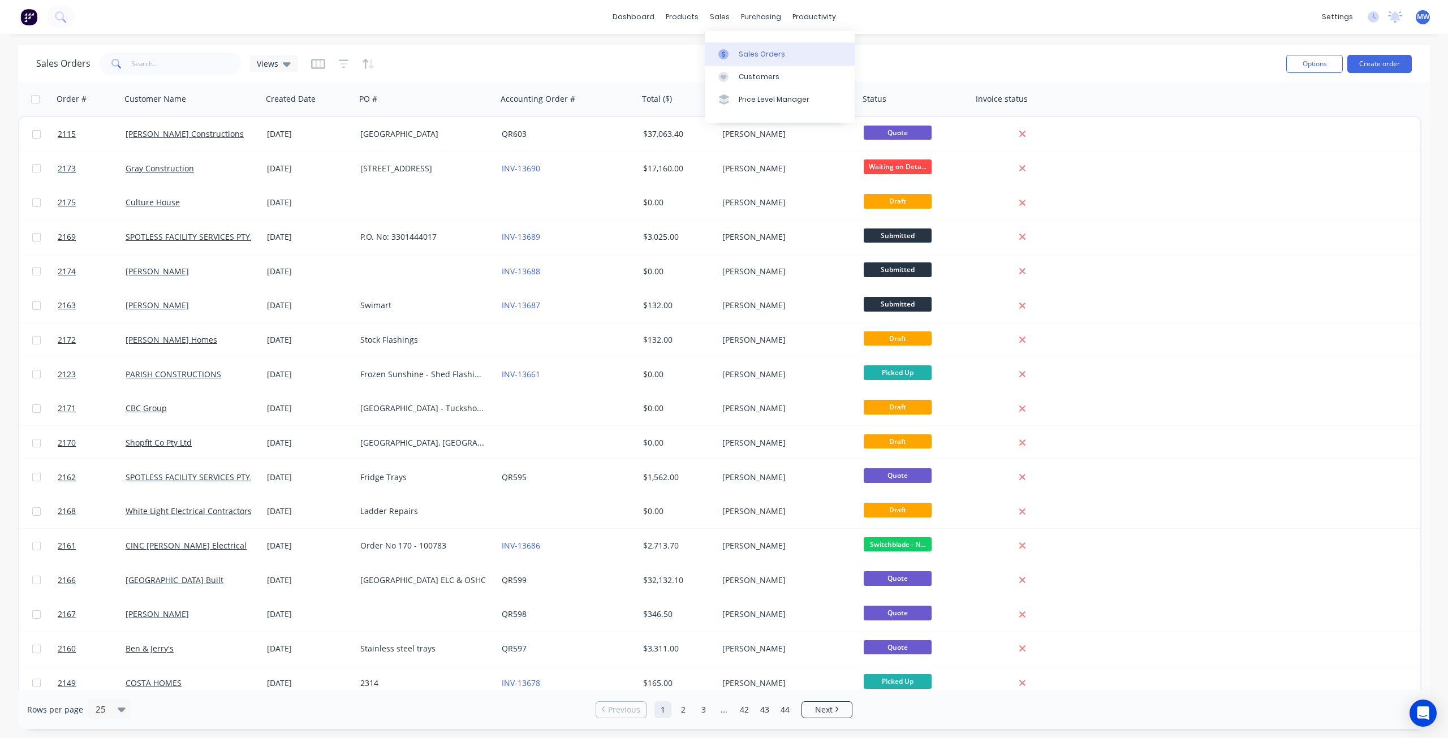
click at [747, 53] on div "Sales Orders" at bounding box center [762, 54] width 46 height 10
click at [776, 56] on div "Sales Orders" at bounding box center [762, 54] width 46 height 10
click at [520, 47] on div "Sales Orders Views Options Create order" at bounding box center [724, 63] width 1412 height 37
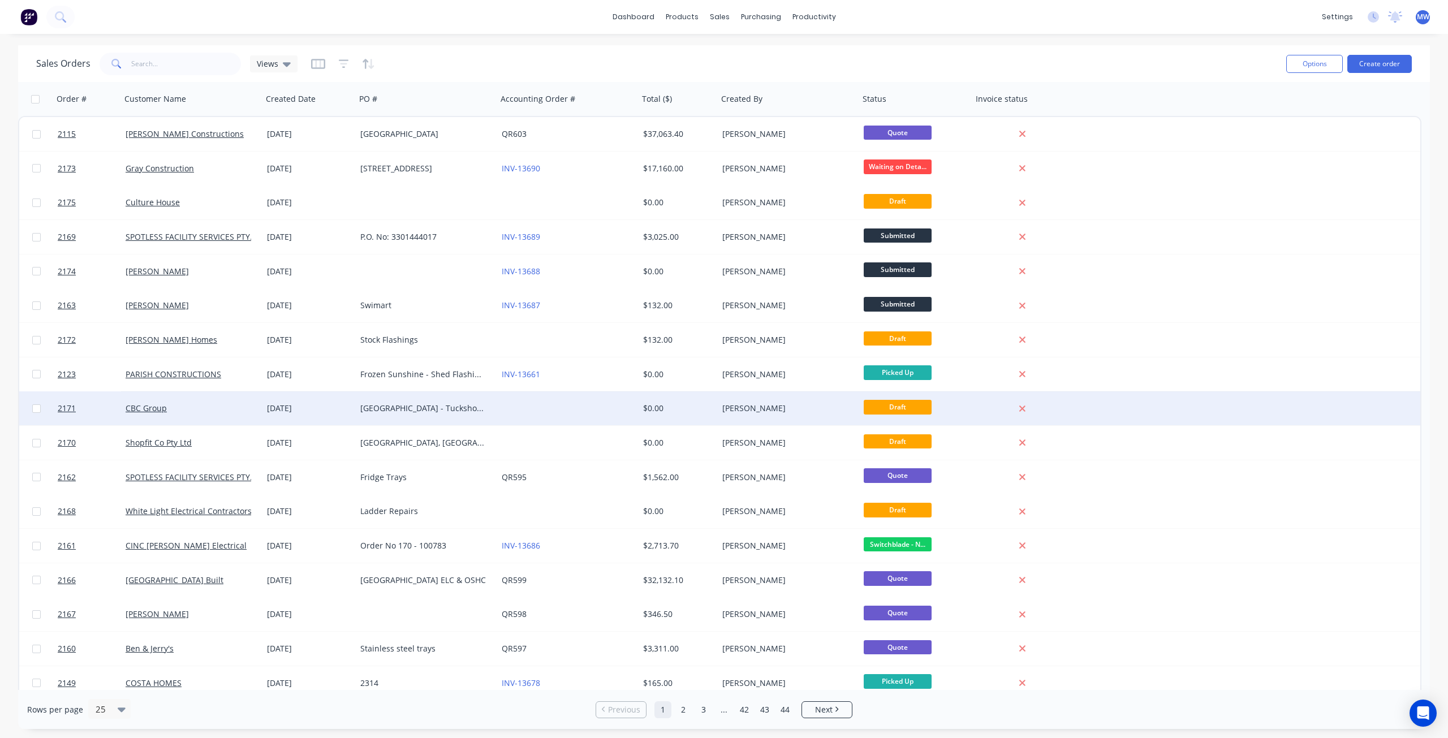
click at [409, 406] on div "[GEOGRAPHIC_DATA] - Tuckshop Refurbishment" at bounding box center [423, 408] width 126 height 11
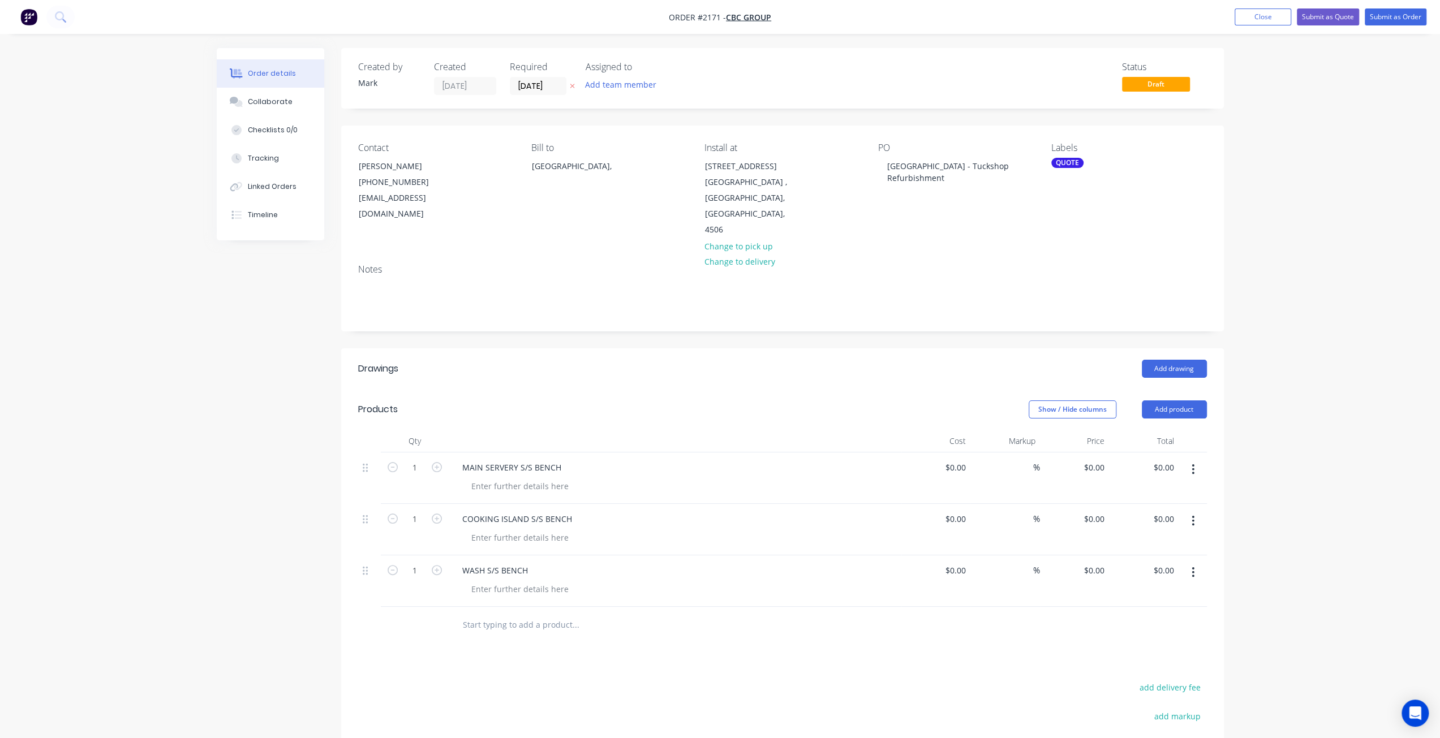
click at [1406, 275] on div "Order details Collaborate Checklists 0/0 Tracking Linked Orders Timeline Order …" at bounding box center [720, 466] width 1440 height 932
click at [1274, 236] on div "Order details Collaborate Checklists 0/0 Tracking Linked Orders Timeline Order …" at bounding box center [720, 466] width 1440 height 932
click at [531, 85] on input "[DATE]" at bounding box center [537, 86] width 55 height 17
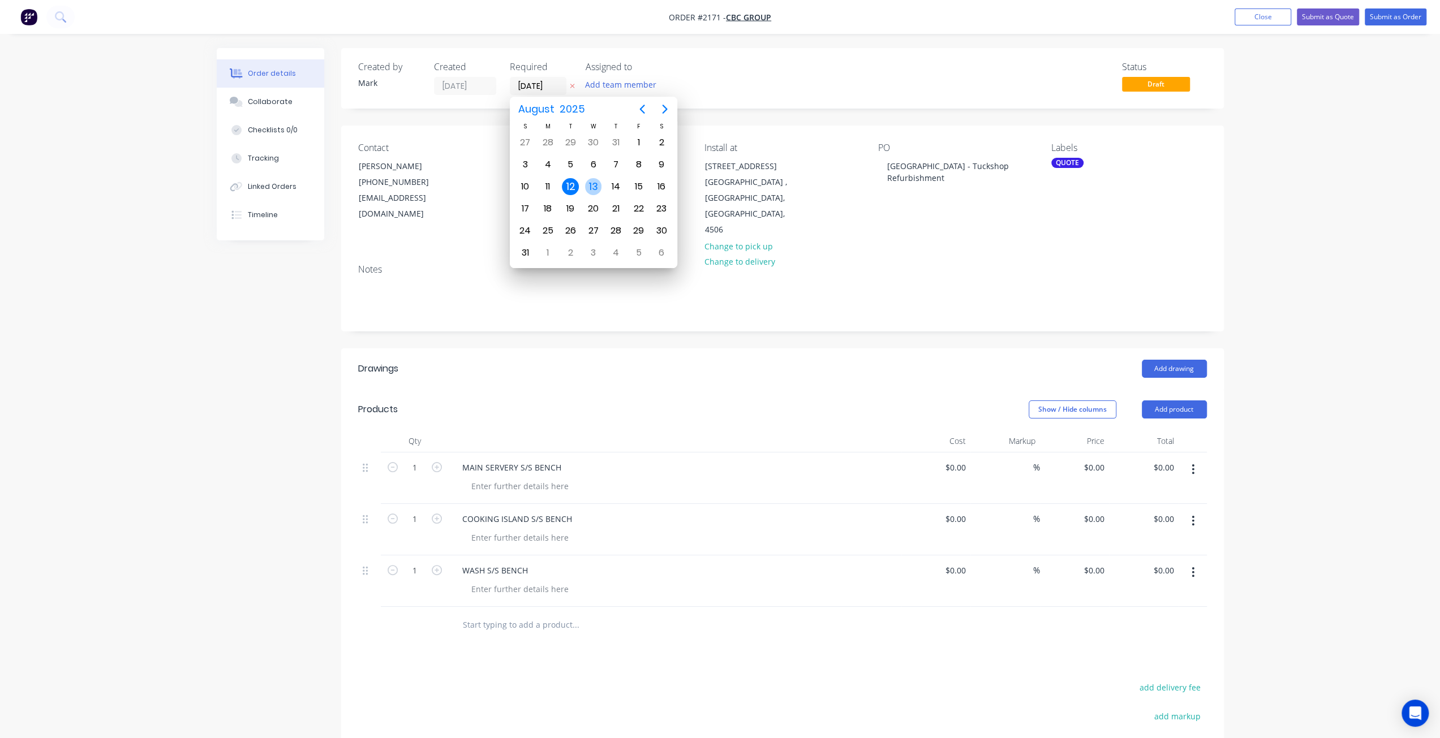
click at [588, 183] on div "13" at bounding box center [593, 186] width 17 height 17
type input "[DATE]"
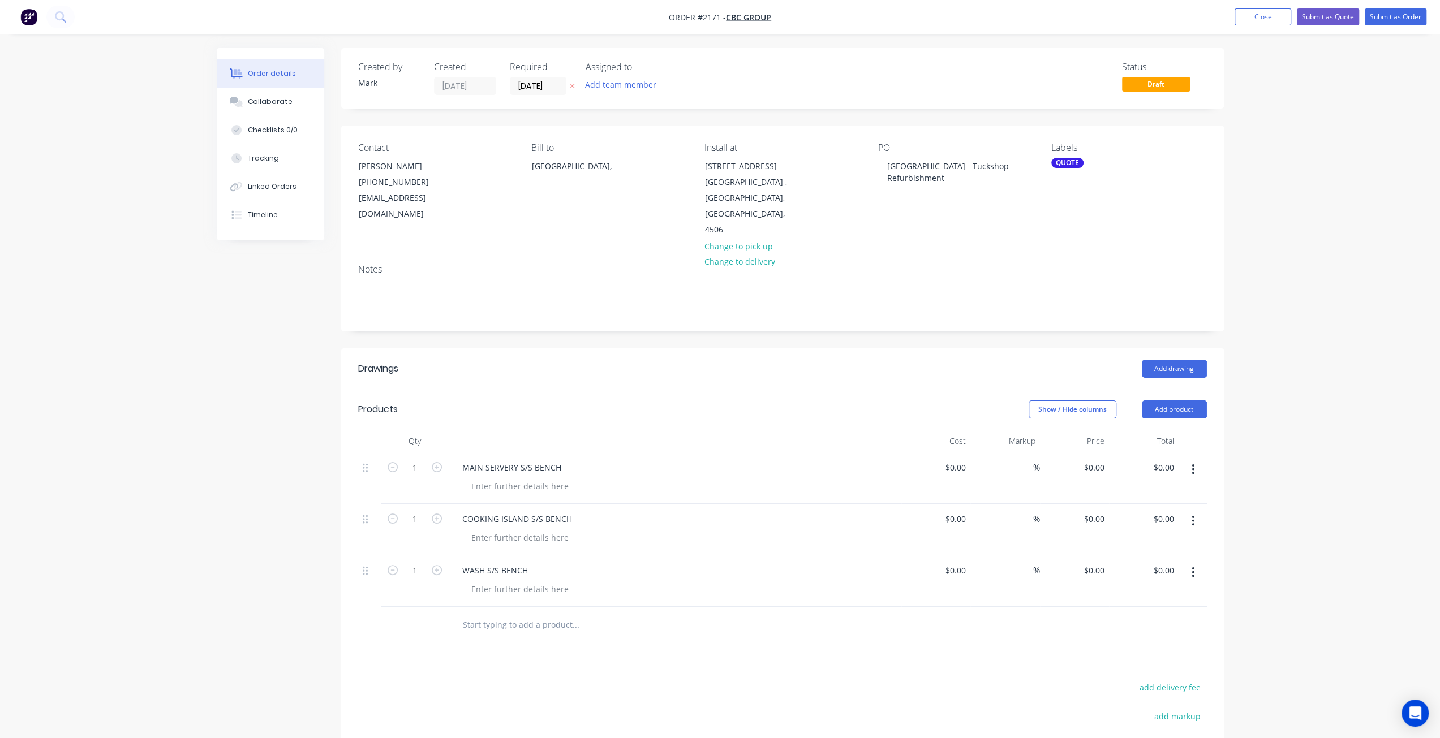
click at [1320, 243] on div "Order details Collaborate Checklists 0/0 Tracking Linked Orders Timeline Order …" at bounding box center [720, 466] width 1440 height 932
click at [480, 478] on div at bounding box center [519, 486] width 115 height 16
drag, startPoint x: 482, startPoint y: 452, endPoint x: 445, endPoint y: 455, distance: 36.9
click at [445, 455] on div "1 MAIN SERVERY S/S BENCH 64 $0.00 $0.00 % $0.00 $0.00 $0.00 $0.00" at bounding box center [782, 478] width 849 height 51
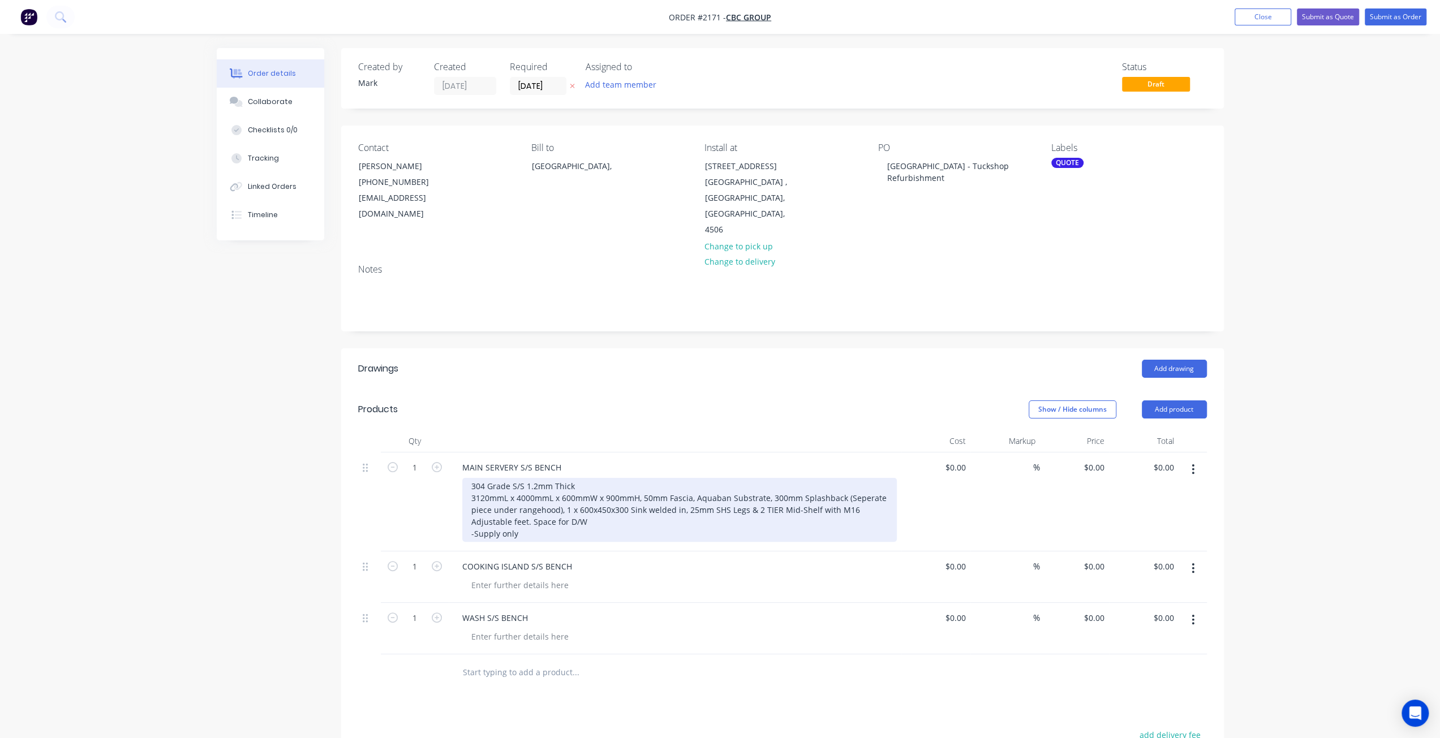
click at [495, 478] on div "304 Grade S/S 1.2mm Thick 3120mmL x 4000mmL x 600mmW x 900mmH, 50mm Fascia, Aqu…" at bounding box center [679, 510] width 434 height 64
drag, startPoint x: 488, startPoint y: 468, endPoint x: 470, endPoint y: 467, distance: 18.1
click at [470, 478] on div "304 Grade S/S 1.2mm Thick 3120mmL x 4000mmL x 600mmW x 900mmH, 50mm Fascia, Aqu…" at bounding box center [679, 510] width 434 height 64
click at [574, 478] on div "304 Grade S/S 1.2mm Thick 6495mmL x 5350mmL x 600mmW x 900mmH, 50mm Fascia, Aqu…" at bounding box center [679, 510] width 434 height 64
click at [765, 492] on div "304 Grade S/S 1.2mm Thick 6495mmL x 5350mmL x 900mmW x 900mmH, 50mm Fascia, Aqu…" at bounding box center [679, 510] width 434 height 64
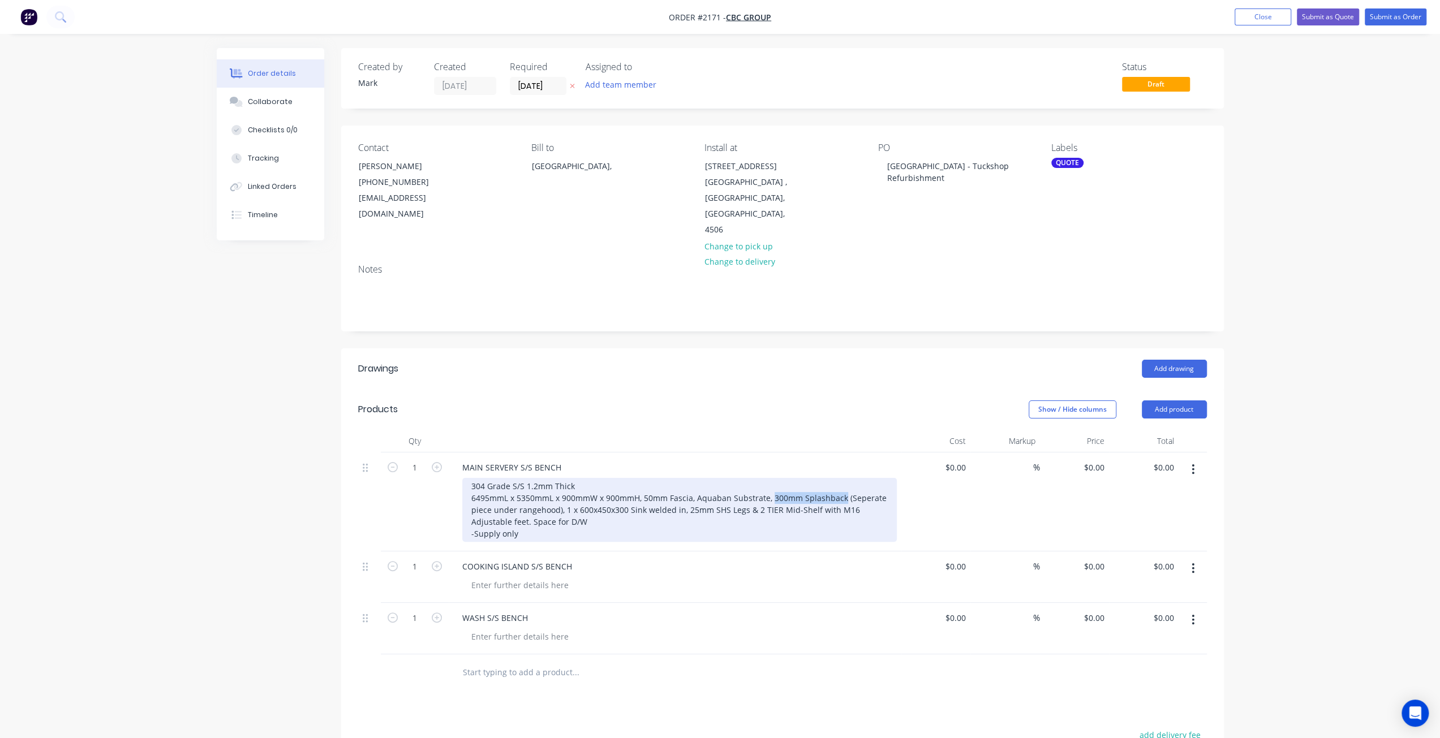
drag, startPoint x: 772, startPoint y: 460, endPoint x: 682, endPoint y: 462, distance: 90.5
click at [823, 478] on div "304 Grade S/S 1.2mm Thick 6495mmL x 5350mmL x 900mmW x 900mmH, 50mm Fascia, Aqu…" at bounding box center [679, 510] width 434 height 64
drag, startPoint x: 606, startPoint y: 464, endPoint x: 563, endPoint y: 474, distance: 44.2
click at [563, 478] on div "304 Grade S/S 1.2mm Thick 6495mmL x 5350mmL x 900mmW x 900mmH, 50mm Fascia, Aqu…" at bounding box center [679, 510] width 434 height 64
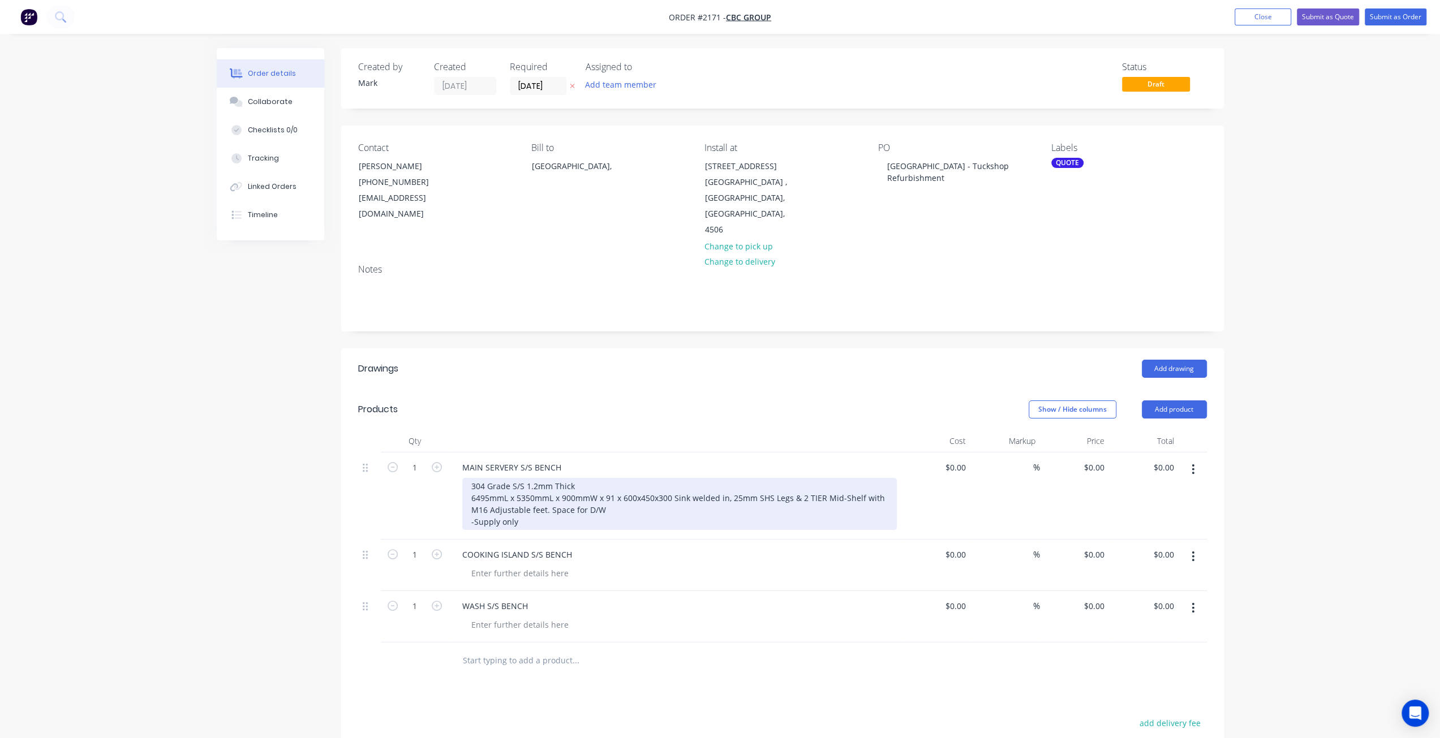
click at [666, 485] on div "304 Grade S/S 1.2mm Thick 6495mmL x 5350mmL x 900mmW x 91 x 600x450x300 Sink we…" at bounding box center [679, 504] width 434 height 52
drag, startPoint x: 612, startPoint y: 464, endPoint x: 623, endPoint y: 472, distance: 13.8
click at [612, 478] on div "304 Grade S/S 1.2mm Thick 6495mmL x 5350mmL x 900mmW x 91 x 600x450x300 Sink we…" at bounding box center [679, 504] width 434 height 52
click at [695, 478] on div "304 Grade S/S 1.2mm Thick 6495mmL x 5350mmL x 900mmW x 900mmH, 50mm Fascia, 2 T…" at bounding box center [679, 504] width 434 height 52
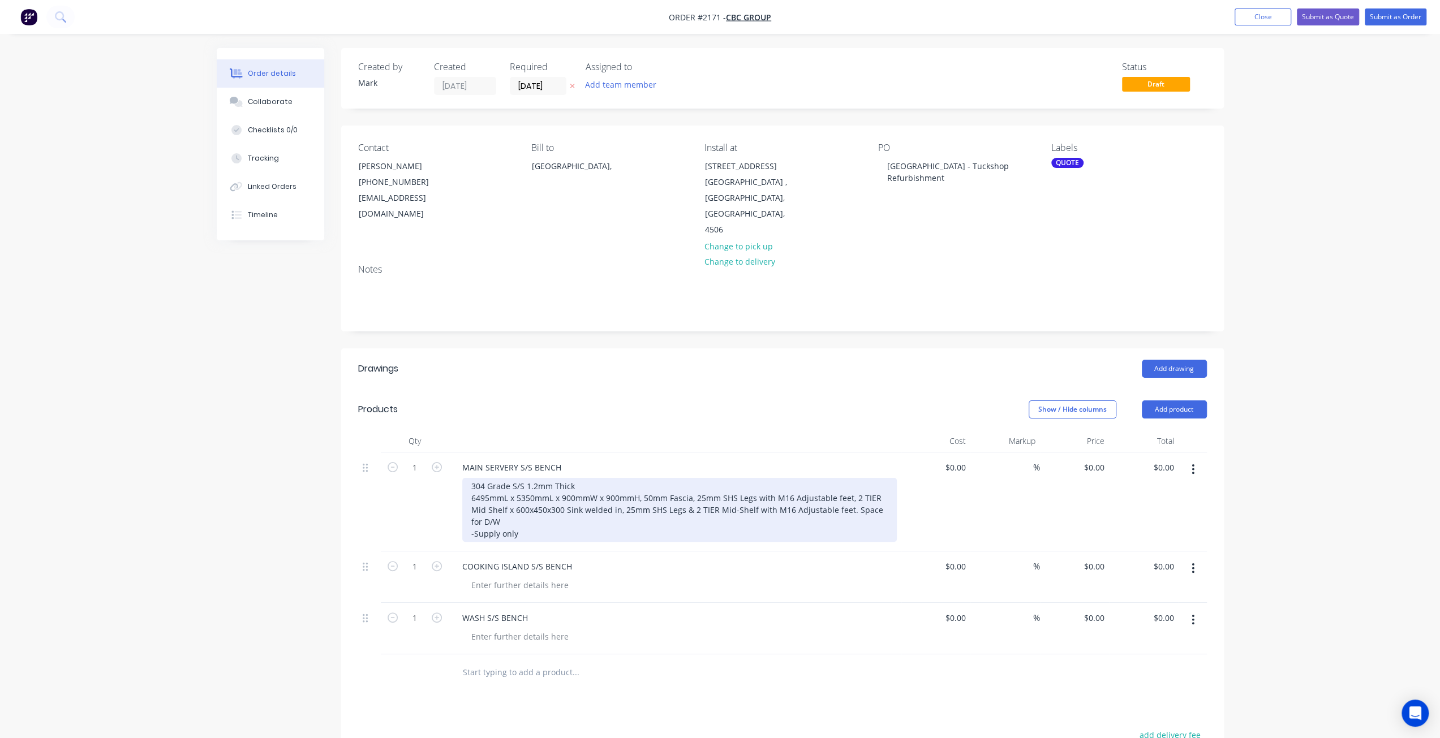
drag, startPoint x: 506, startPoint y: 477, endPoint x: 523, endPoint y: 489, distance: 20.4
click at [507, 478] on div "304 Grade S/S 1.2mm Thick 6495mmL x 5350mmL x 900mmW x 900mmH, 50mm Fascia, 25m…" at bounding box center [679, 510] width 434 height 64
drag, startPoint x: 595, startPoint y: 475, endPoint x: 892, endPoint y: 475, distance: 296.4
click at [892, 478] on div "304 Grade S/S 1.2mm Thick 6495mmL x 5350mmL x 900mmW x 900mmH, 50mm Fascia, 25m…" at bounding box center [679, 510] width 434 height 64
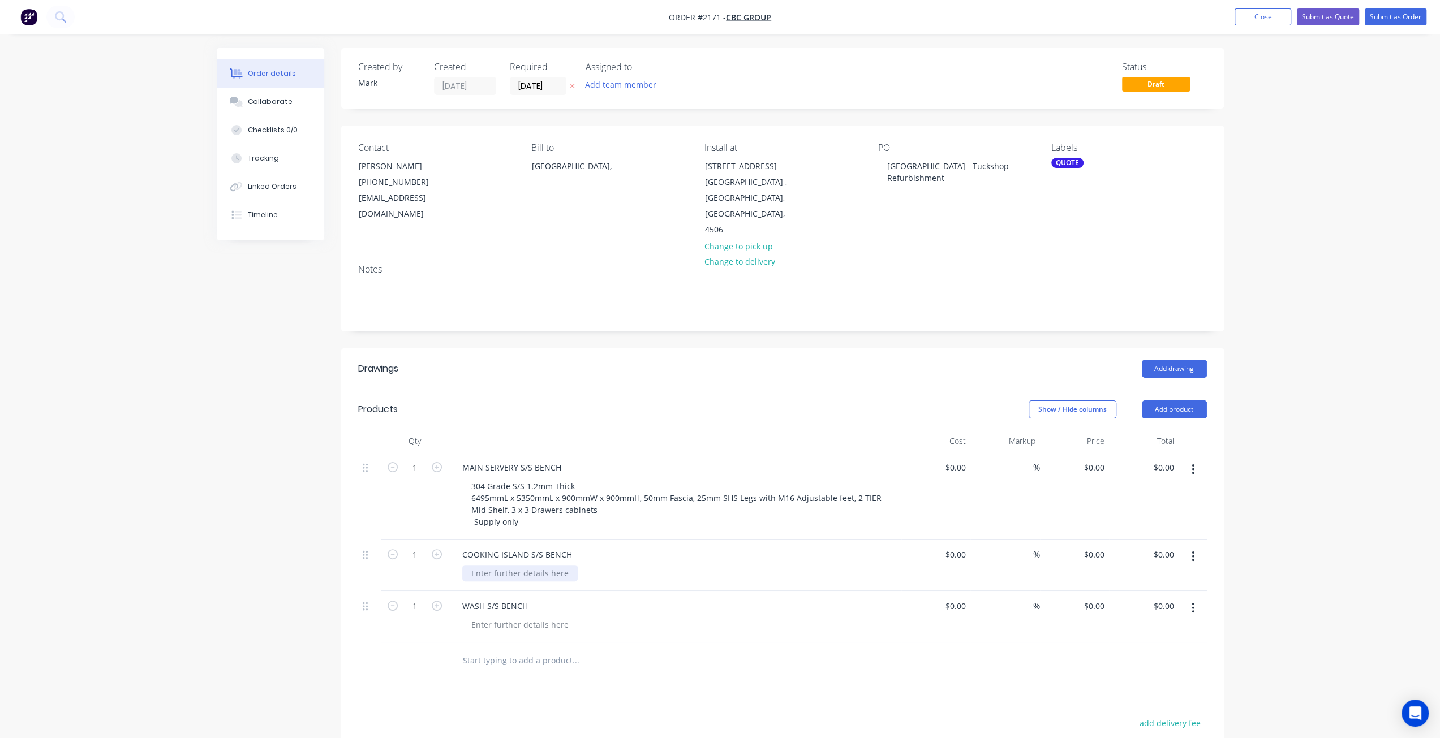
click at [502, 565] on div at bounding box center [519, 573] width 115 height 16
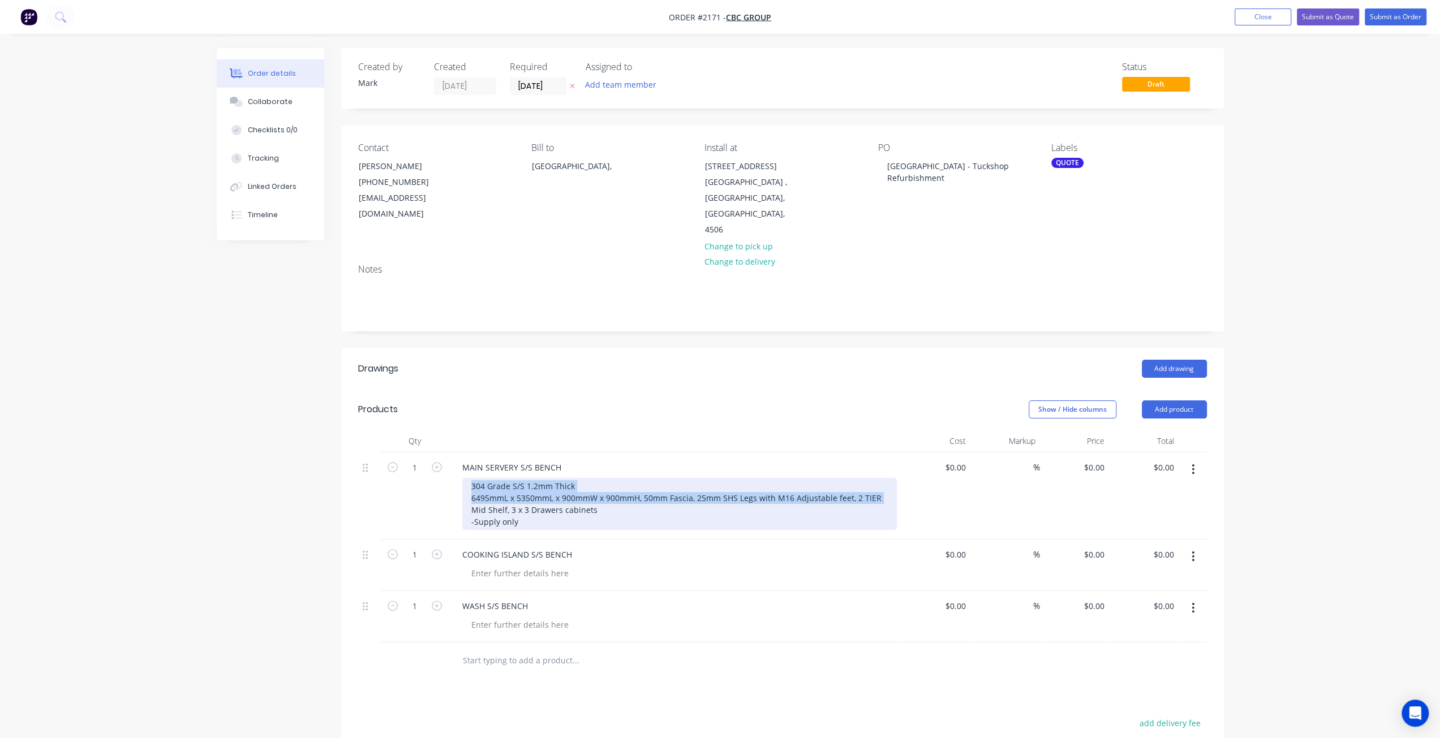
drag, startPoint x: 470, startPoint y: 454, endPoint x: 879, endPoint y: 463, distance: 409.7
click at [879, 478] on div "304 Grade S/S 1.2mm Thick 6495mmL x 5350mmL x 900mmW x 900mmH, 50mm Fascia, 25m…" at bounding box center [679, 504] width 434 height 52
copy div "304 Grade S/S 1.2mm Thick 6495mmL x 5350mmL x 900mmW x 900mmH, 50mm Fascia, 25m…"
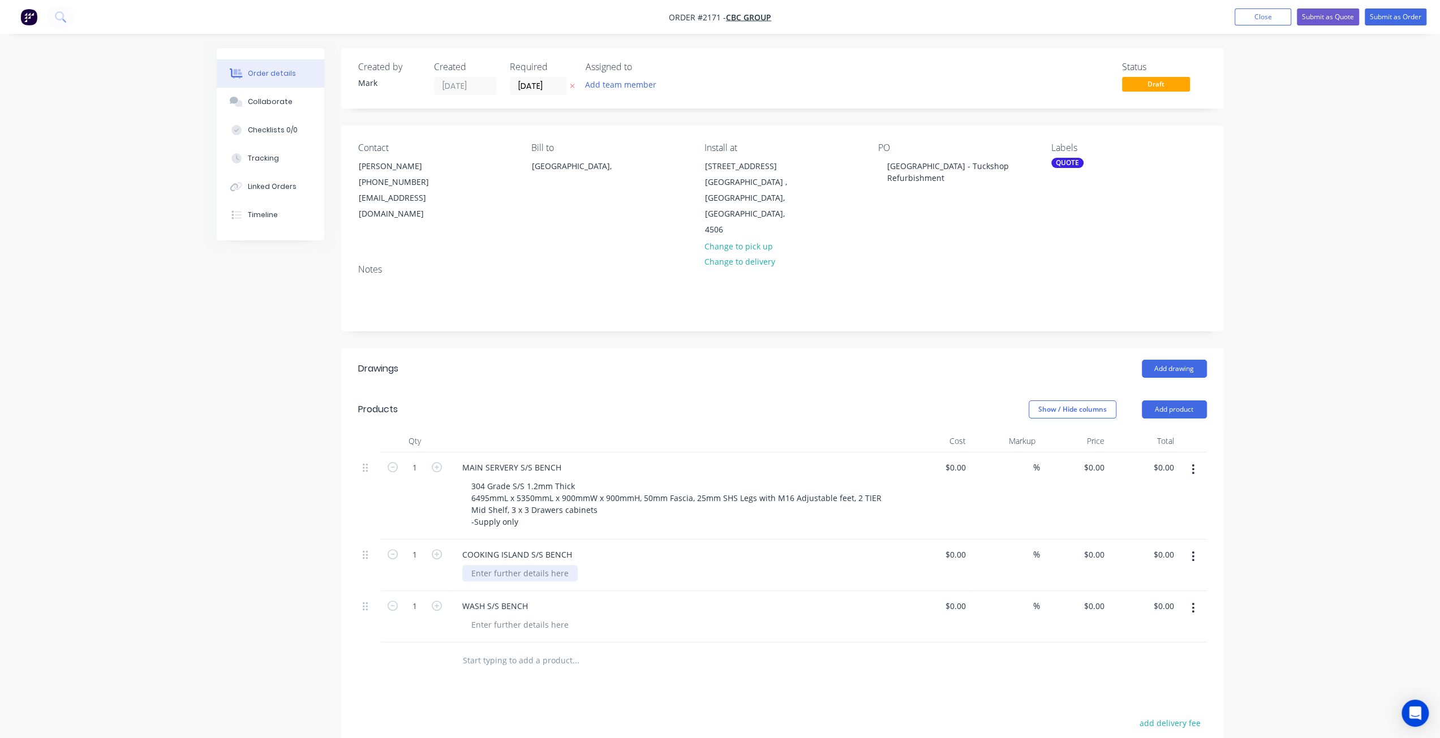
click at [534, 565] on div at bounding box center [519, 573] width 115 height 16
paste div
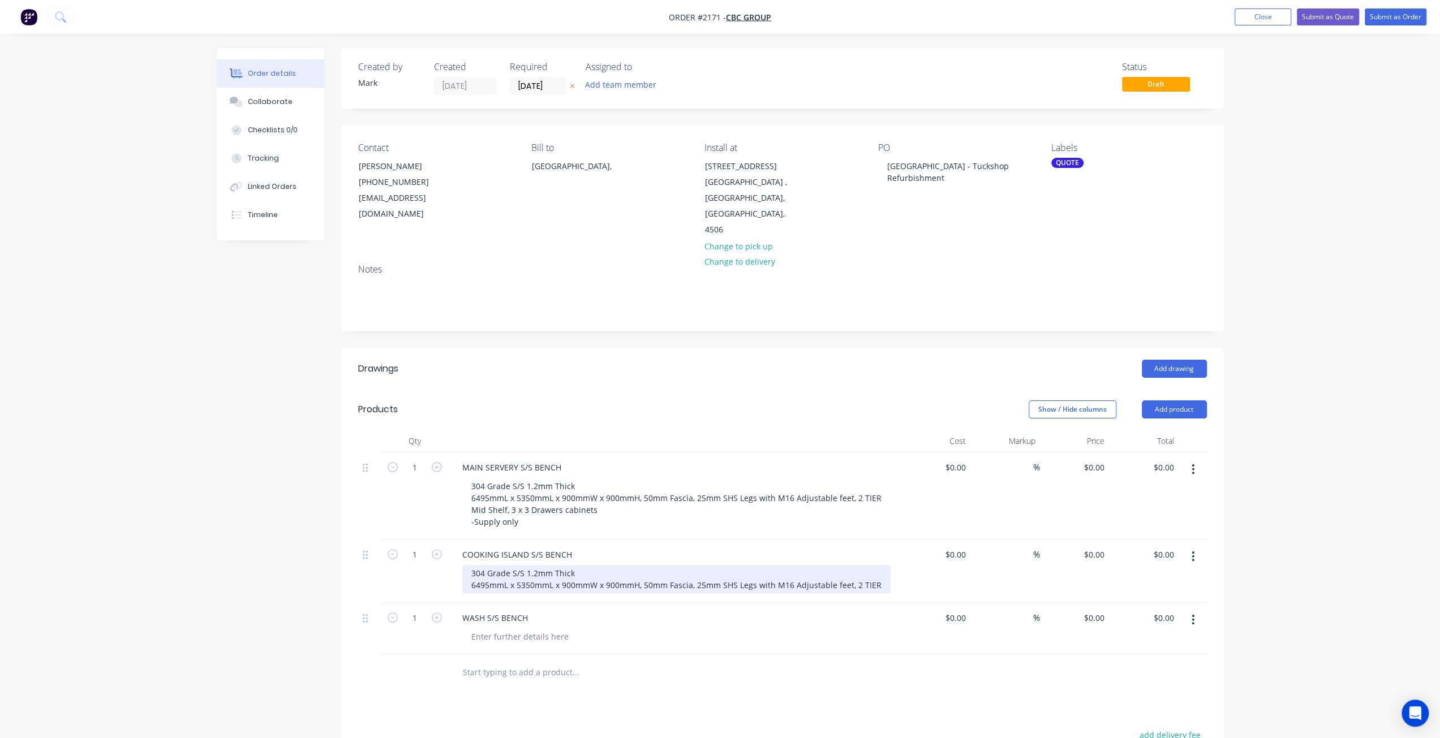
click at [502, 565] on div "304 Grade S/S 1.2mm Thick 6495mmL x 5350mmL x 900mmW x 900mmH, 50mm Fascia, 25m…" at bounding box center [676, 579] width 428 height 28
drag, startPoint x: 485, startPoint y: 550, endPoint x: 457, endPoint y: 551, distance: 27.7
click at [457, 551] on div "COOKING ISLAND S/S BENCH 304 Grade S/S 1.2mm Thick 6495mmL x 5350mmL x 900mmW x…" at bounding box center [675, 571] width 453 height 63
click at [875, 565] on div "304 Grade S/S 1.2mm Thick 2280mmL x 1200mmL x 900mmW x 900mmH, 50mm Fascia, 25m…" at bounding box center [676, 579] width 428 height 28
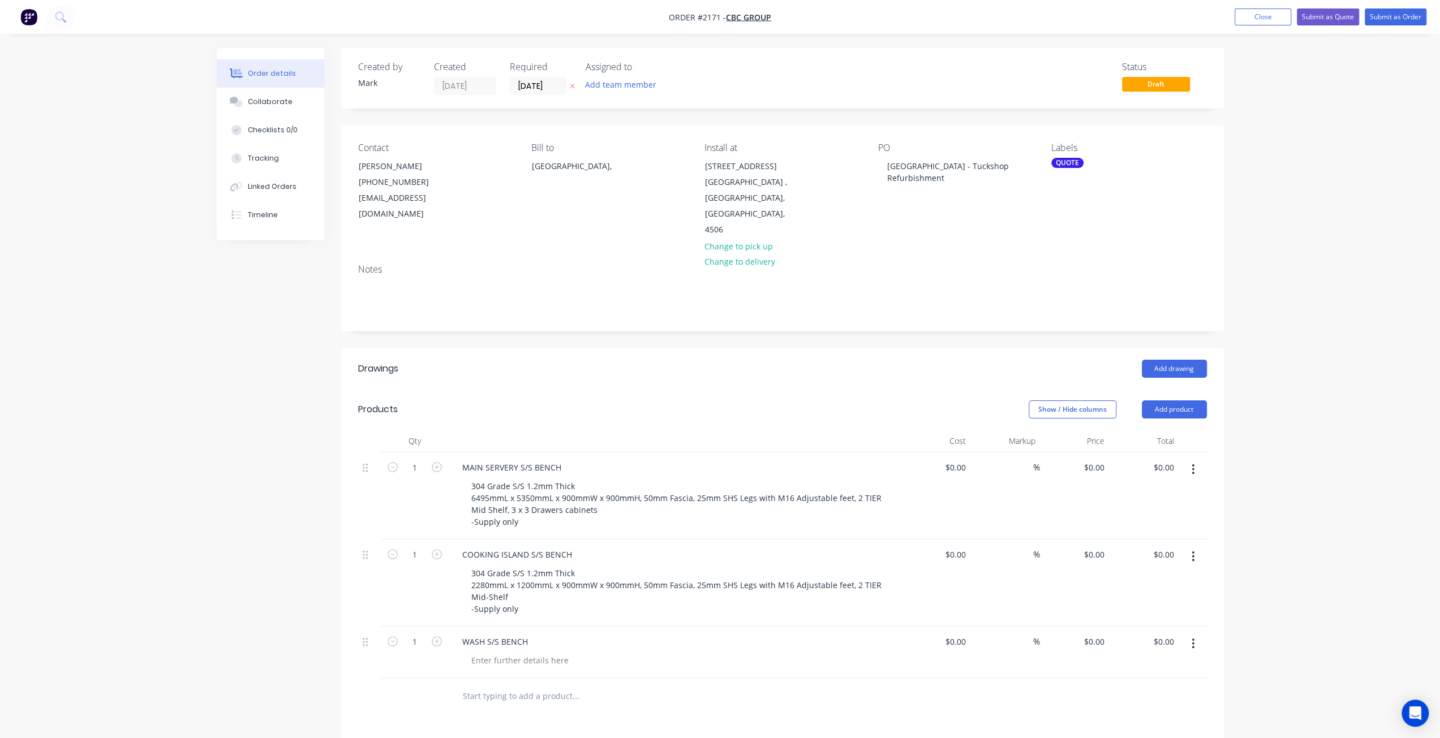
click at [243, 563] on div "Created by Mark Created 12/08/25 Required 13/08/25 Assigned to Add team member …" at bounding box center [720, 526] width 1007 height 956
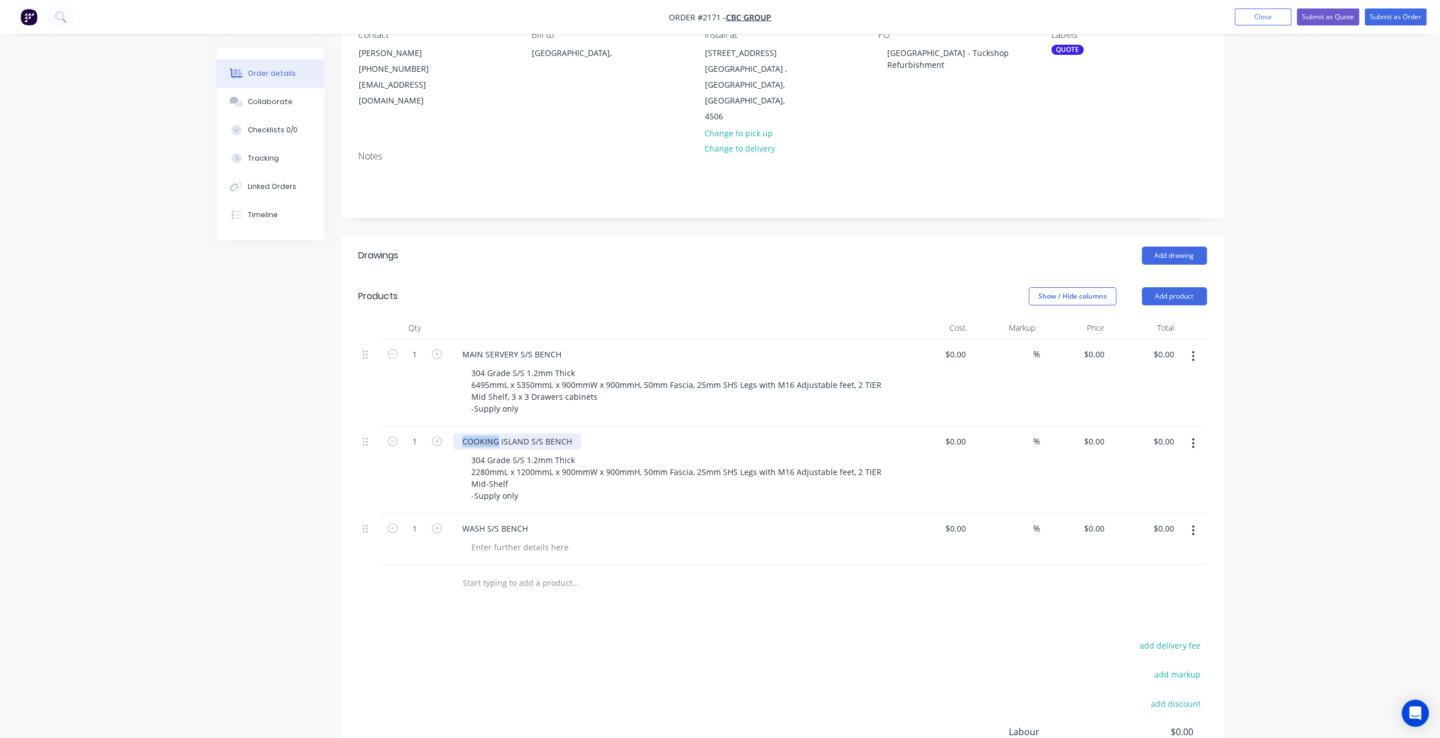
drag, startPoint x: 497, startPoint y: 408, endPoint x: 429, endPoint y: 410, distance: 67.9
click at [429, 427] on div "1 COOKING ISLAND S/S BENCH 304 Grade S/S 1.2mm Thick 2280mmL x 1200mmL x 900mmW…" at bounding box center [782, 470] width 849 height 87
click at [260, 477] on div "Created by Mark Created 12/08/25 Required 13/08/25 Assigned to Add team member …" at bounding box center [720, 413] width 1007 height 956
click at [493, 539] on div at bounding box center [519, 547] width 115 height 16
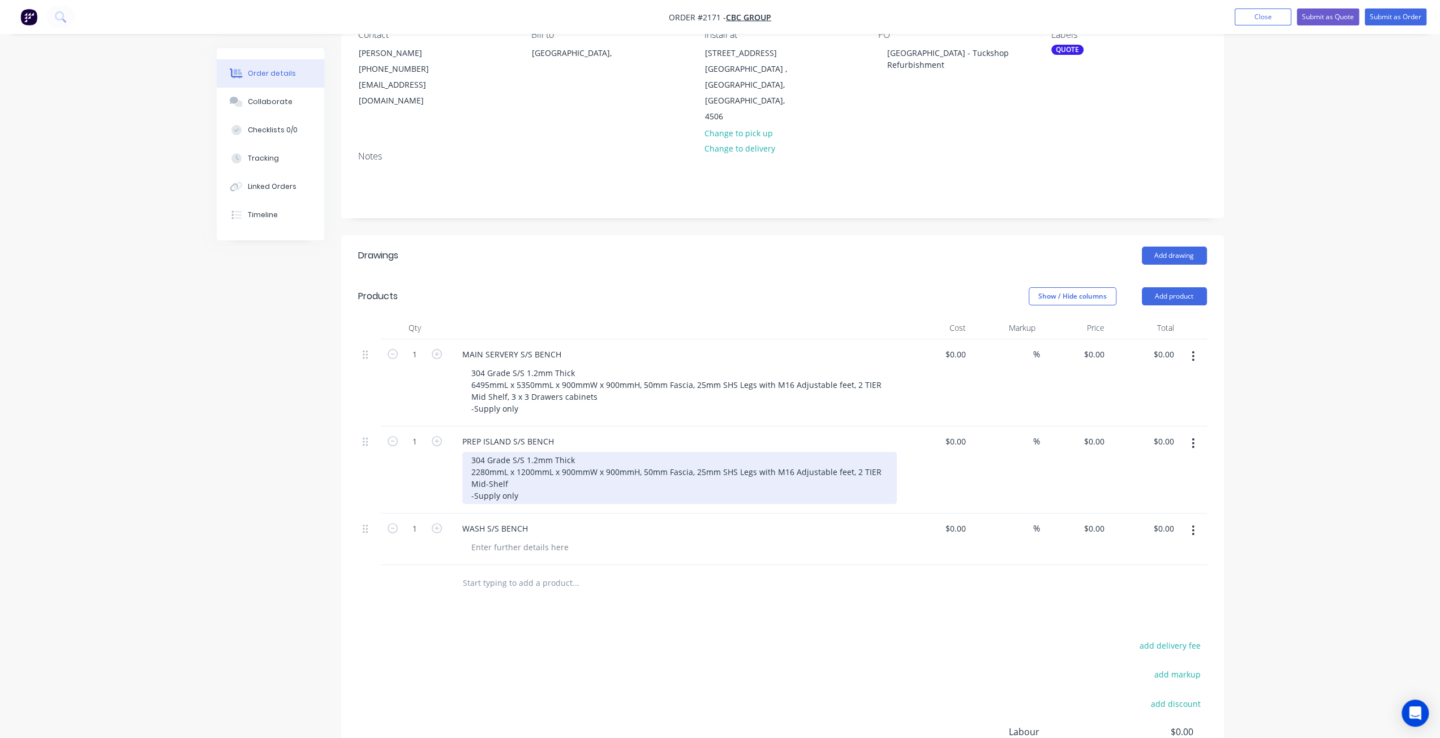
click at [535, 457] on div "304 Grade S/S 1.2mm Thick 2280mmL x 1200mmL x 900mmW x 900mmH, 50mm Fascia, 25m…" at bounding box center [679, 478] width 434 height 52
drag, startPoint x: 535, startPoint y: 443, endPoint x: 592, endPoint y: 466, distance: 61.1
click at [592, 466] on div "304 Grade S/S 1.2mm Thick 2280mmL x 1200mmL x 900mmW x 900mmH, 50mm Fascia, 25m…" at bounding box center [679, 478] width 434 height 52
copy div "304 Grade S/S 1.2mm Thick 2280mmL x 1200mmL x 900mmW x 900mmH, 50mm Fascia, 25m…"
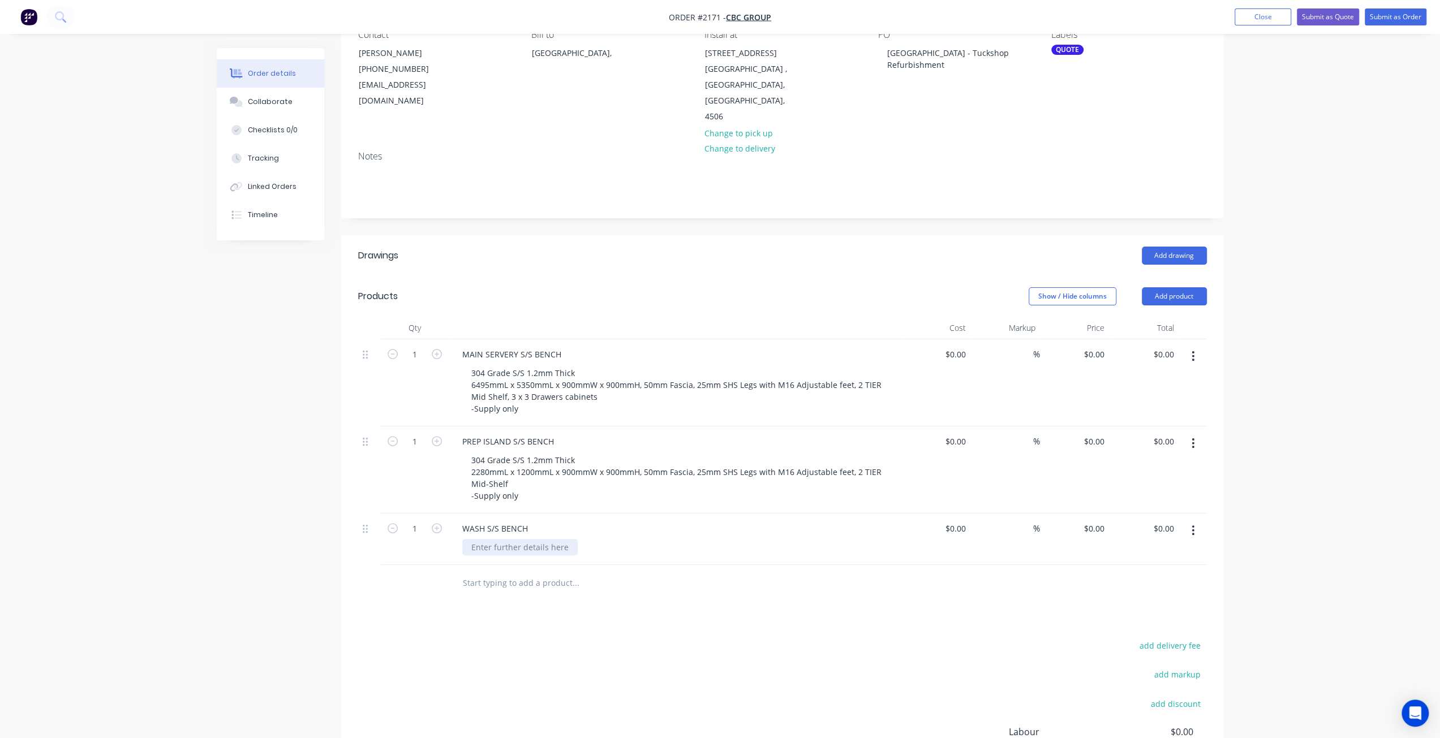
click at [501, 539] on div at bounding box center [519, 547] width 115 height 16
paste div
click at [343, 566] on div "Qty Cost Markup Price Total 1 MAIN SERVERY S/S BENCH 304 Grade S/S 1.2mm Thick …" at bounding box center [782, 477] width 883 height 321
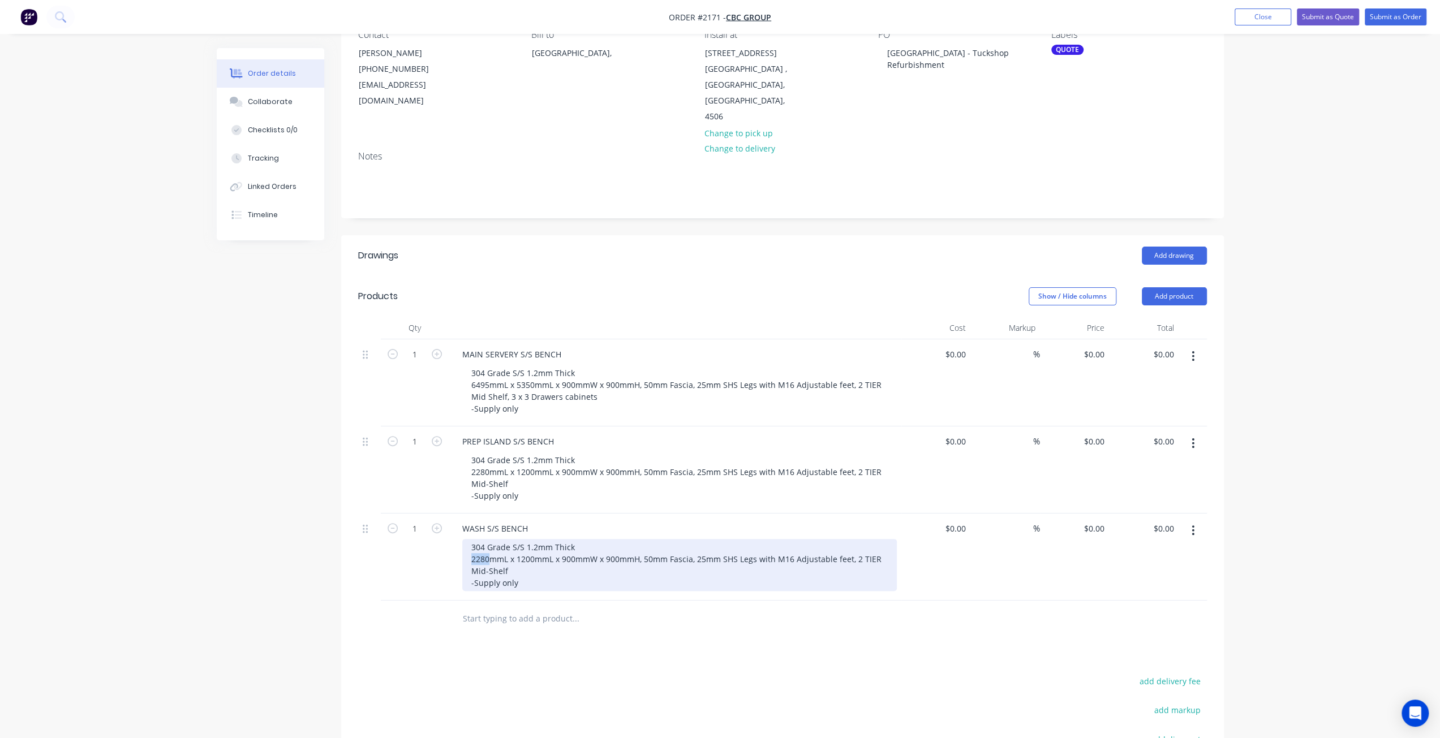
drag, startPoint x: 489, startPoint y: 524, endPoint x: 468, endPoint y: 523, distance: 21.0
click at [468, 539] on div "304 Grade S/S 1.2mm Thick 2280mmL x 1200mmL x 900mmW x 900mmH, 50mm Fascia, 25m…" at bounding box center [679, 565] width 434 height 52
click at [646, 539] on div "304 Grade S/S 1.2mm Thick 3740mmL x 600mmL x 900mmW x 900mmH, 50mm Fascia, 25mm…" at bounding box center [679, 565] width 434 height 52
click at [640, 539] on div "304 Grade S/S 1.2mm Thick 3740mmL x 600mmL x 900mmW x 900mmH, 50mm Fascia, 25mm…" at bounding box center [679, 565] width 434 height 52
click at [653, 539] on div "304 Grade S/S 1.2mm Thick 3740mmL x 600mmL x 900mmW x 900mmH, 50mm Fascia, 25mm…" at bounding box center [679, 565] width 434 height 52
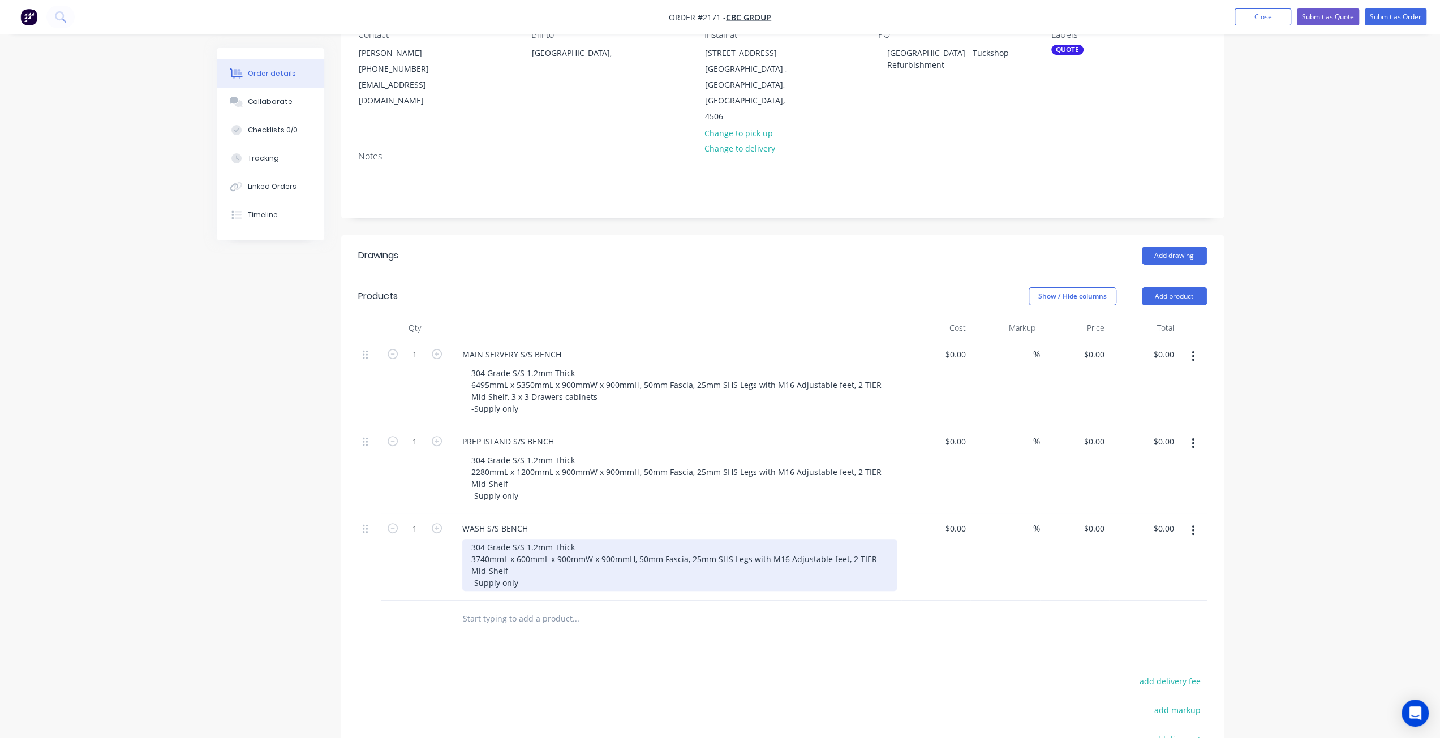
drag, startPoint x: 654, startPoint y: 539, endPoint x: 723, endPoint y: 521, distance: 71.4
click at [655, 539] on div "304 Grade S/S 1.2mm Thick 3740mmL x 600mmL x 900mmW x 900mmH, 50mm Fascia, 25mm…" at bounding box center [679, 565] width 434 height 52
click at [717, 539] on div "304 Grade S/S 1.2mm Thick 3740mmL x 600mmL x 900mmW x 900mmH, 50mm Fascia, 25mm…" at bounding box center [679, 565] width 434 height 52
click at [724, 549] on div "304 Grade S/S 1.2mm Thick 3740mmL x 600mmL x 900mmW x 900mmH, 50mm Fascia, 25mm…" at bounding box center [679, 565] width 434 height 52
click at [726, 540] on div "304 Grade S/S 1.2mm Thick 3740mmL x 600mmL x 900mmW x 900mmH, 50mm Fascia, 25mm…" at bounding box center [679, 565] width 434 height 52
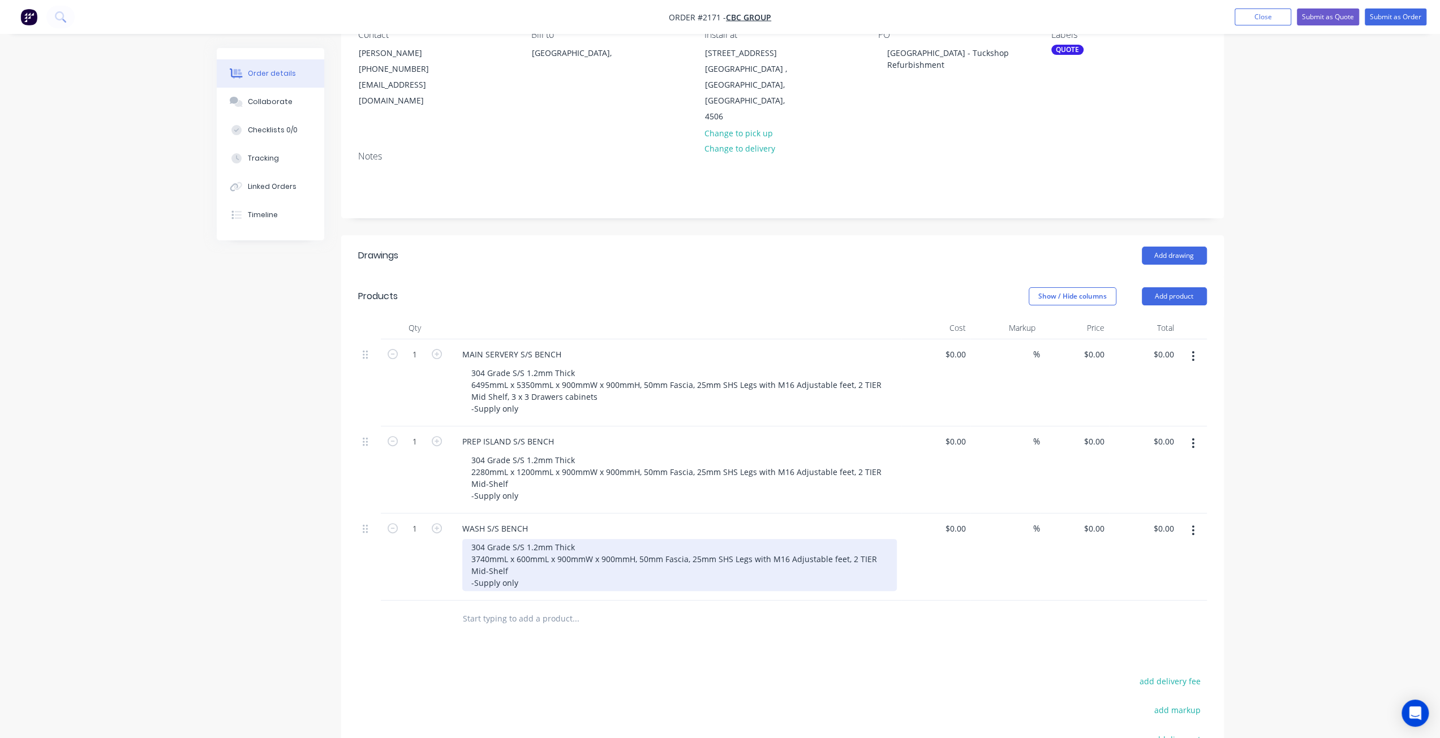
click at [726, 540] on div "304 Grade S/S 1.2mm Thick 3740mmL x 600mmL x 900mmW x 900mmH, 50mm Fascia, 25mm…" at bounding box center [679, 565] width 434 height 52
click at [691, 539] on div "304 Grade S/S 1.2mm Thick 3740mmL x 600mmL x 900mmW x 900mmH, 50mm Fascia, 25mm…" at bounding box center [679, 565] width 434 height 52
click at [692, 539] on div "304 Grade S/S 1.2mm Thick 3740mmL x 600mmL x 900mmW x 900mmH, 50mm Fascia, 2 x …" at bounding box center [679, 565] width 434 height 52
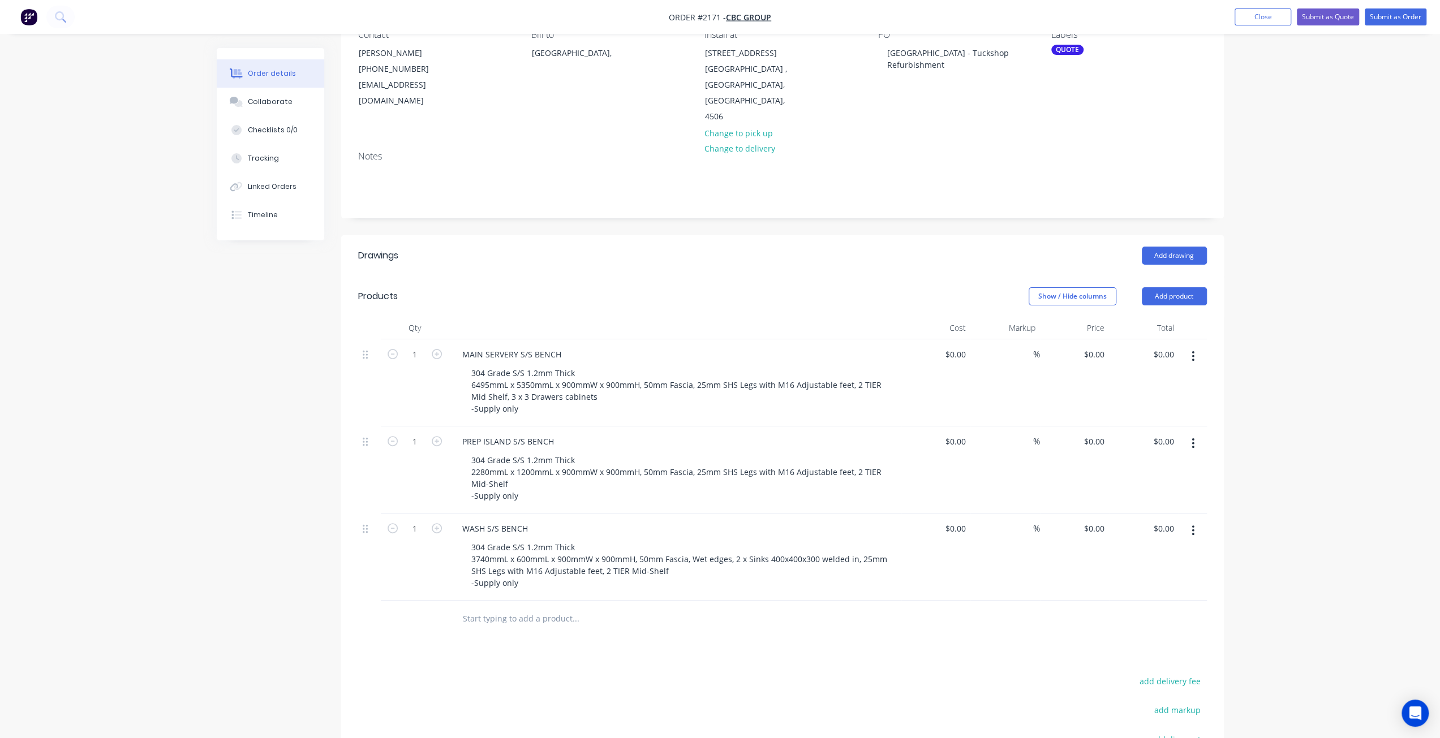
click at [509, 608] on input "text" at bounding box center [575, 619] width 226 height 23
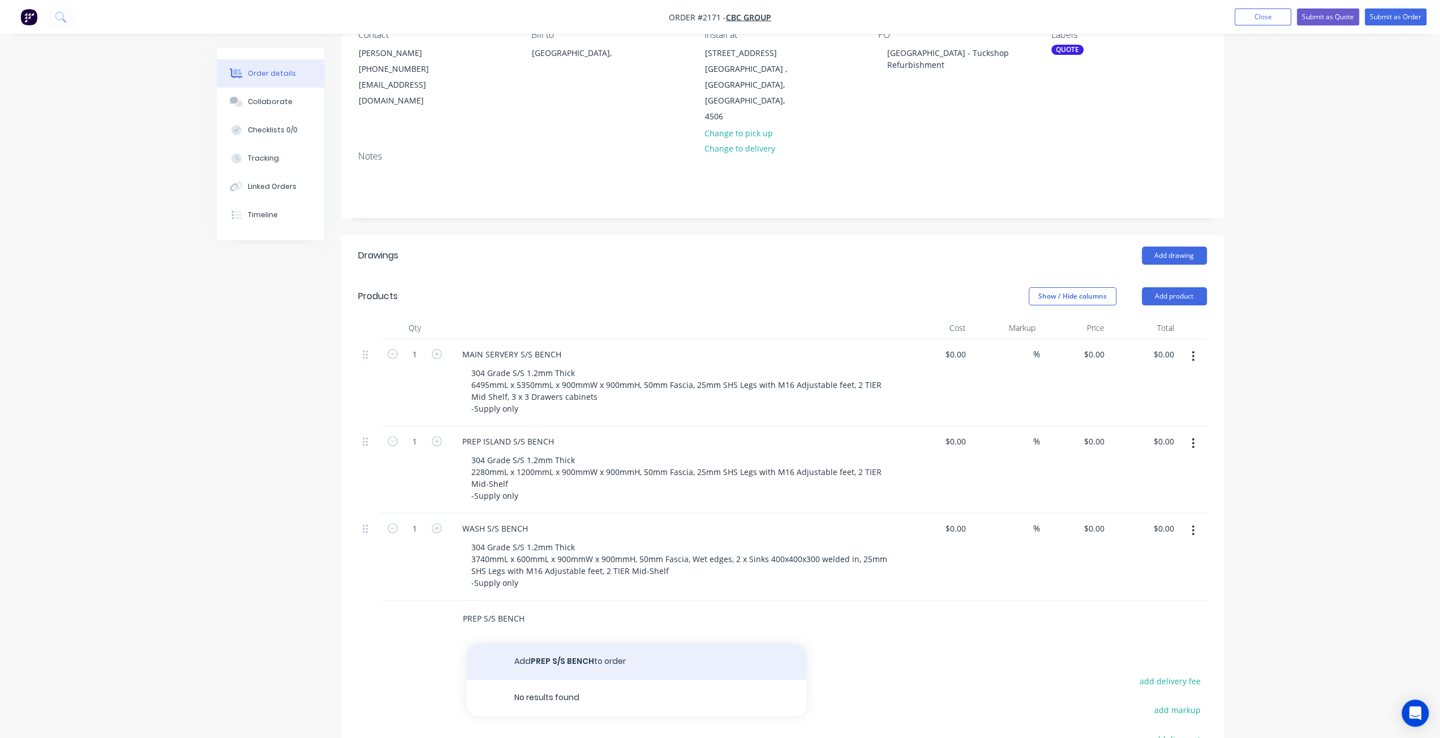
type input "PREP S/S BENCH"
click at [556, 644] on button "Add PREP S/S BENCH to order" at bounding box center [636, 662] width 339 height 36
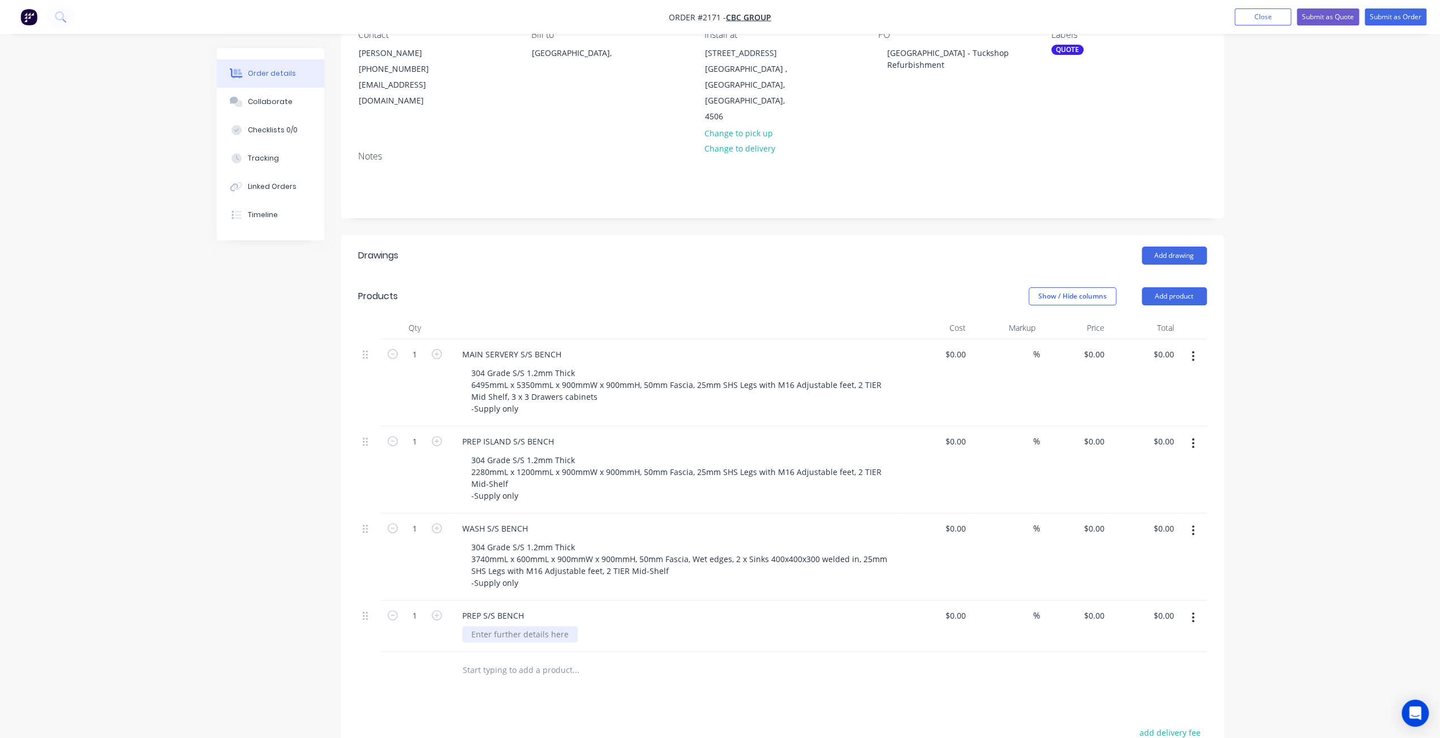
click at [504, 626] on div at bounding box center [519, 634] width 115 height 16
paste div
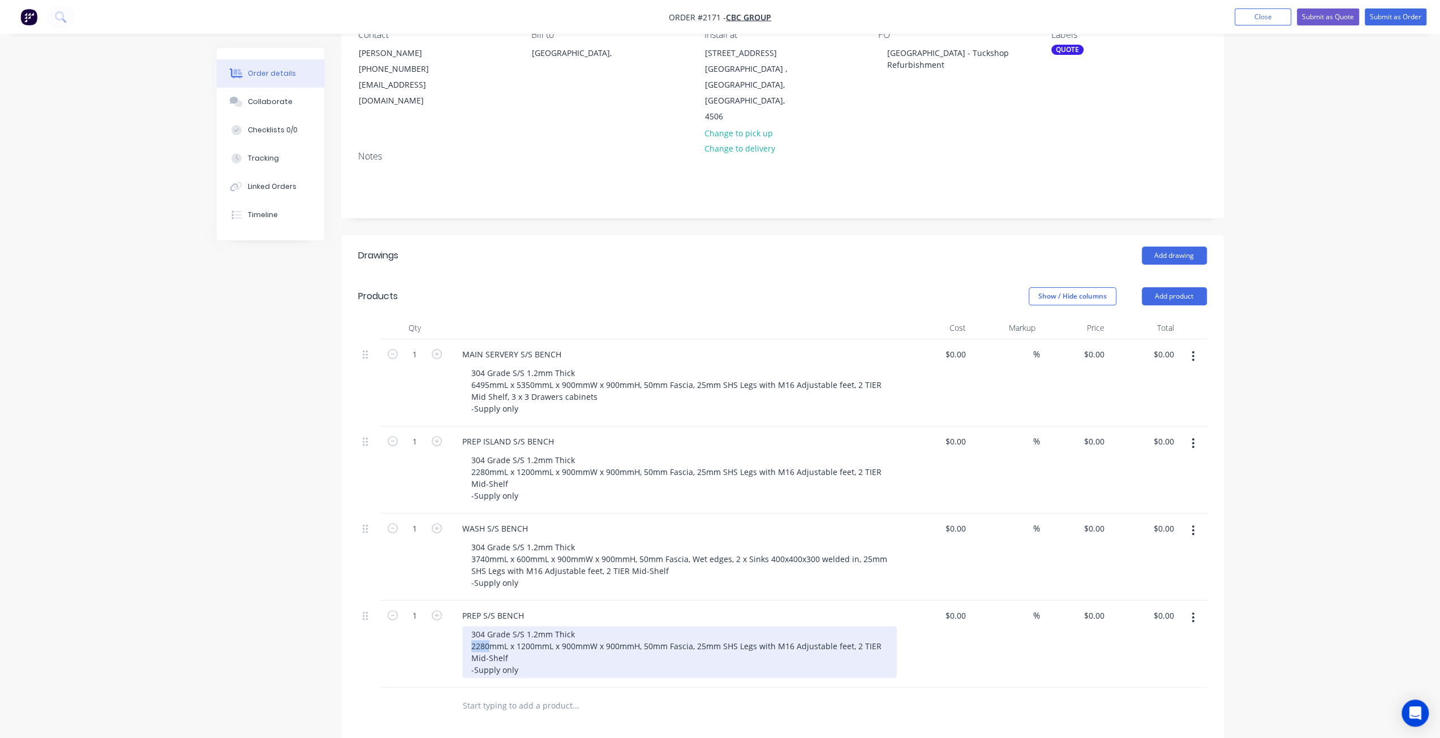
drag, startPoint x: 489, startPoint y: 610, endPoint x: 461, endPoint y: 614, distance: 27.9
click at [461, 614] on div "PREP S/S BENCH 304 Grade S/S 1.2mm Thick 2280mmL x 1200mmL x 900mmW x 900mmH, 5…" at bounding box center [675, 644] width 453 height 87
click at [849, 626] on div "304 Grade S/S 1.2mm Thick 2285mmL x 600mmL x 900mmW x 900mmH, 50mm Fascia, 25mm…" at bounding box center [679, 652] width 434 height 52
click at [546, 626] on div "304 Grade S/S 1.2mm Thick 2285mmL x 600mmL x 900mmW x 900mmH, 50mm Fascia, 25mm…" at bounding box center [679, 652] width 434 height 52
click at [528, 635] on div "304 Grade S/S 1.2mm Thick 2285mmL x 600mmL x 900mmW x 900mmH, 50mm Fascia, 25mm…" at bounding box center [679, 652] width 434 height 52
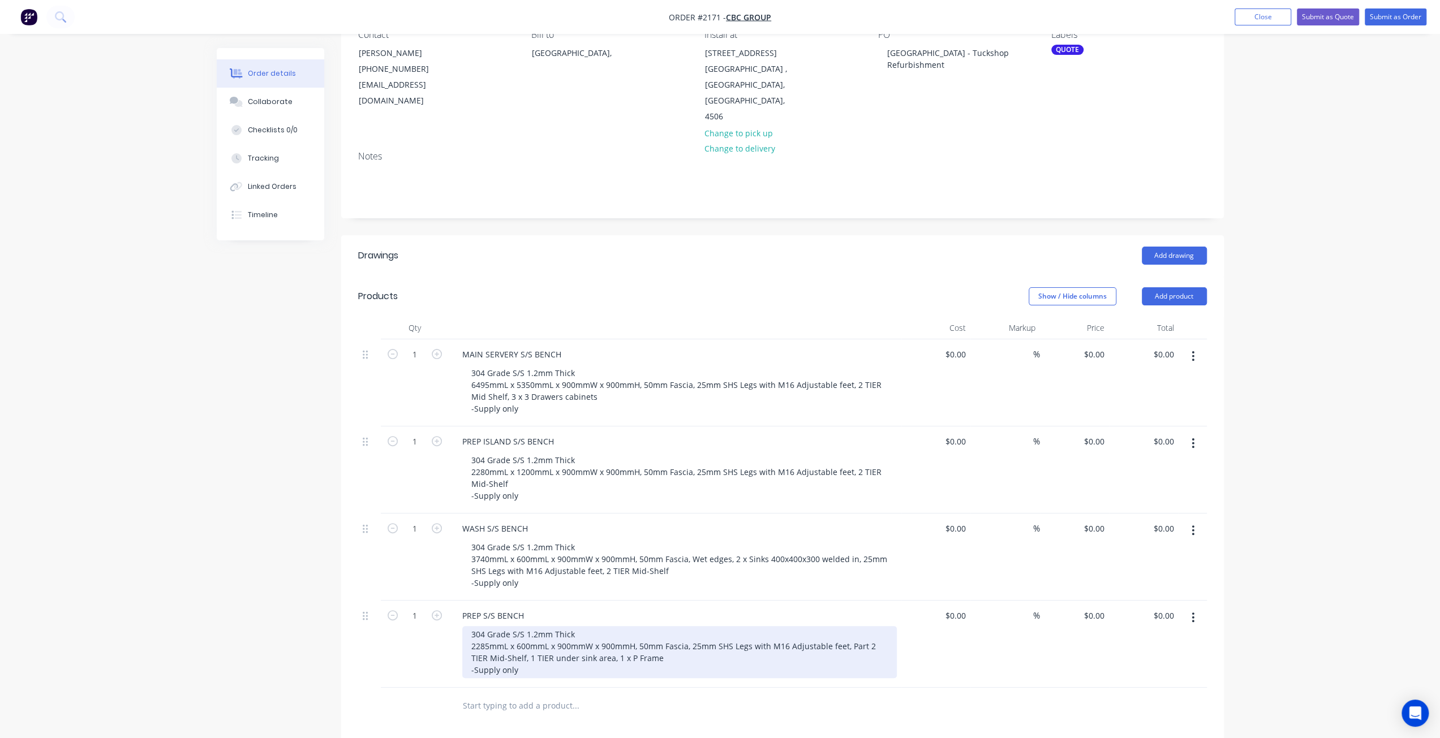
click at [528, 635] on div "304 Grade S/S 1.2mm Thick 2285mmL x 600mmL x 900mmW x 900mmH, 50mm Fascia, 25mm…" at bounding box center [679, 652] width 434 height 52
drag, startPoint x: 848, startPoint y: 612, endPoint x: 472, endPoint y: 623, distance: 376.4
click at [472, 626] on div "304 Grade S/S 1.2mm Thick 2285mmL x 600mmL x 900mmW x 900mmH, 50mm Fascia, 25mm…" at bounding box center [679, 652] width 434 height 52
drag, startPoint x: 509, startPoint y: 625, endPoint x: 595, endPoint y: 625, distance: 86.0
click at [595, 626] on div "304 Grade S/S 1.2mm Thick 2285mmL x 600mmL x 900mmW x 900mmH, 50mm Fascia, 25mm…" at bounding box center [679, 652] width 434 height 52
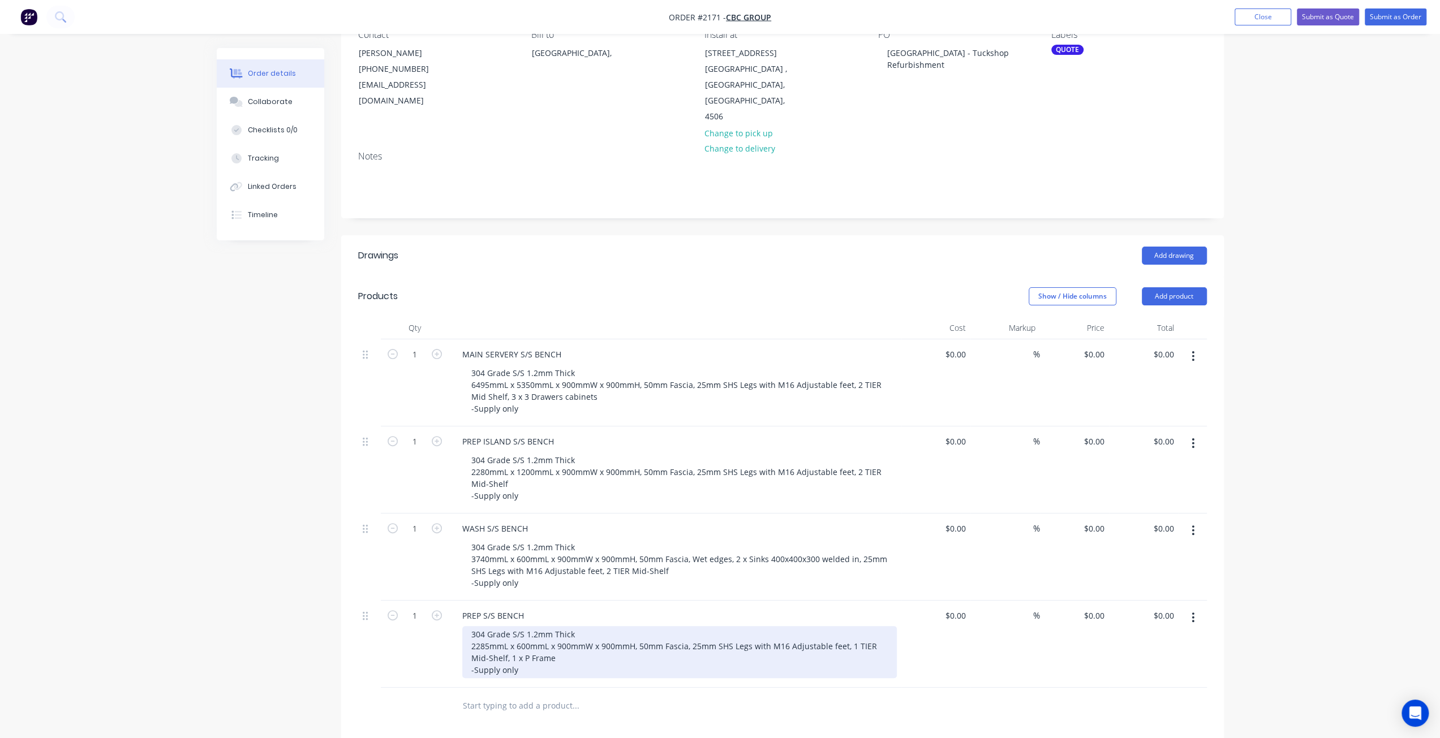
click at [592, 626] on div "304 Grade S/S 1.2mm Thick 2285mmL x 600mmL x 900mmW x 900mmH, 50mm Fascia, 25mm…" at bounding box center [679, 652] width 434 height 52
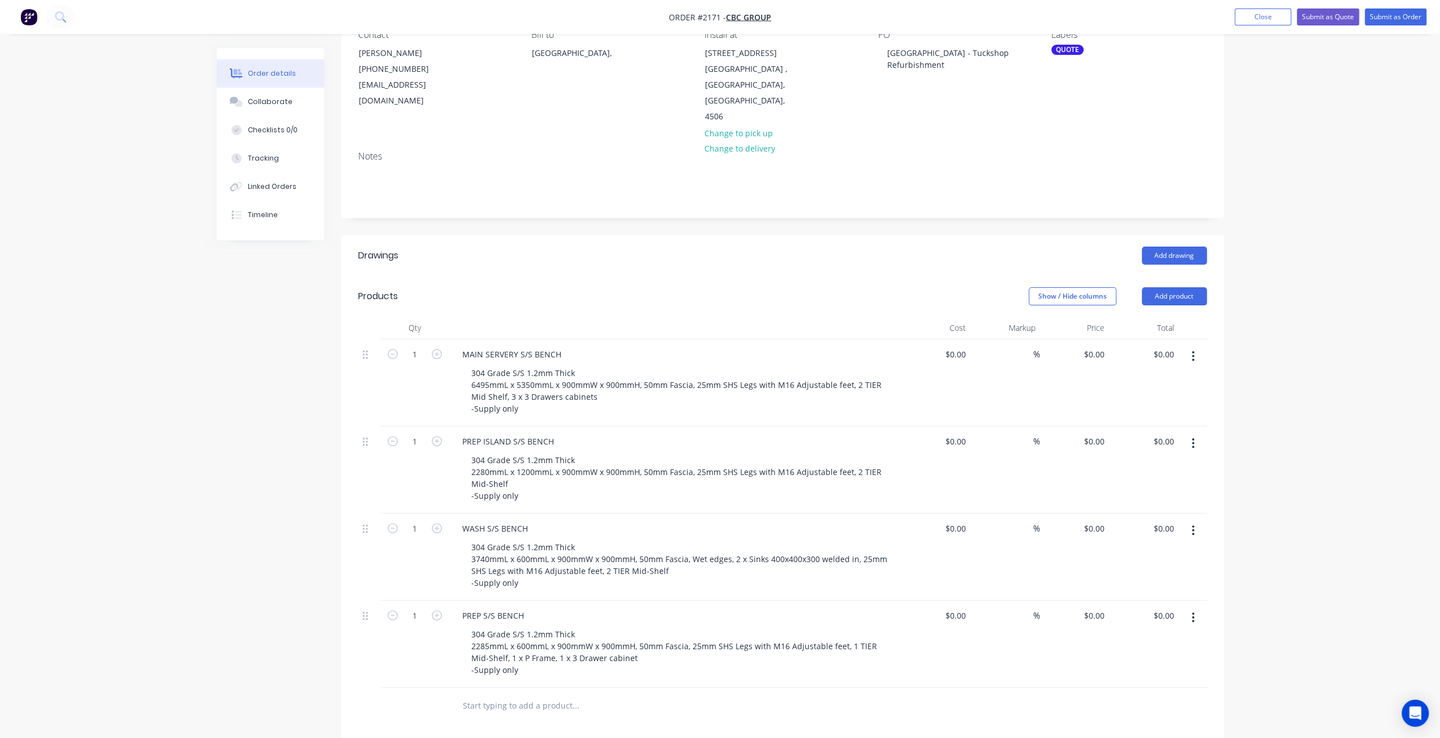
click at [305, 639] on div "Created by Mark Created 12/08/25 Required 13/08/25 Assigned to Add team member …" at bounding box center [720, 474] width 1007 height 1078
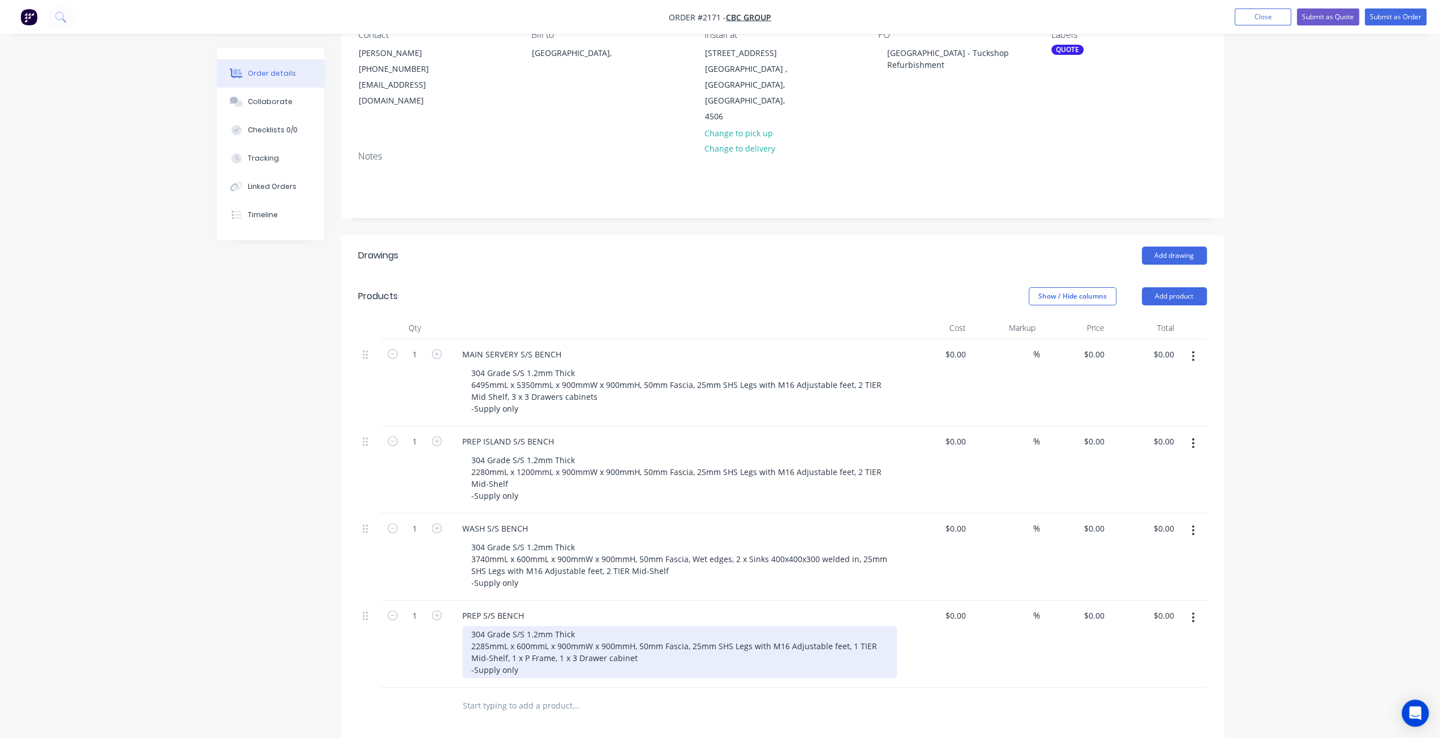
click at [643, 626] on div "304 Grade S/S 1.2mm Thick 2285mmL x 600mmL x 900mmW x 900mmH, 50mm Fascia, 25mm…" at bounding box center [679, 652] width 434 height 52
click at [692, 626] on div "304 Grade S/S 1.2mm Thick 2285mmL x 600mmL x 900mmW x 900mmH, 50mm Fascia, 25mm…" at bounding box center [679, 652] width 434 height 52
click at [748, 626] on div "304 Grade S/S 1.2mm Thick 2285mmL x 600mmL x 900mmW x 900mmH, 50mm Fascia, 300m…" at bounding box center [679, 652] width 434 height 52
drag, startPoint x: 692, startPoint y: 610, endPoint x: 768, endPoint y: 612, distance: 75.2
click at [768, 626] on div "304 Grade S/S 1.2mm Thick 2285mmL x 600mmL x 900mmW x 900mmH, 50mm Fascia, 300m…" at bounding box center [679, 652] width 434 height 52
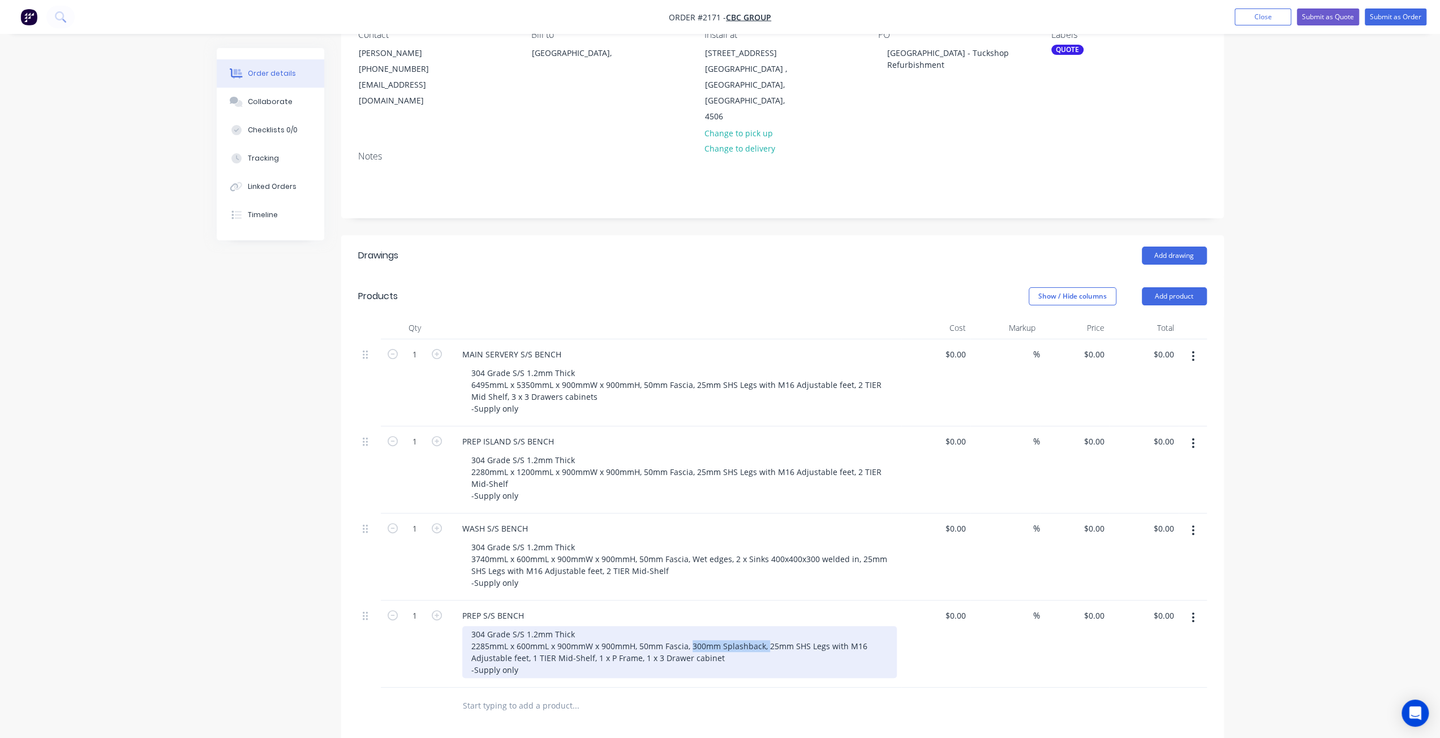
copy div "300mm Splashback,"
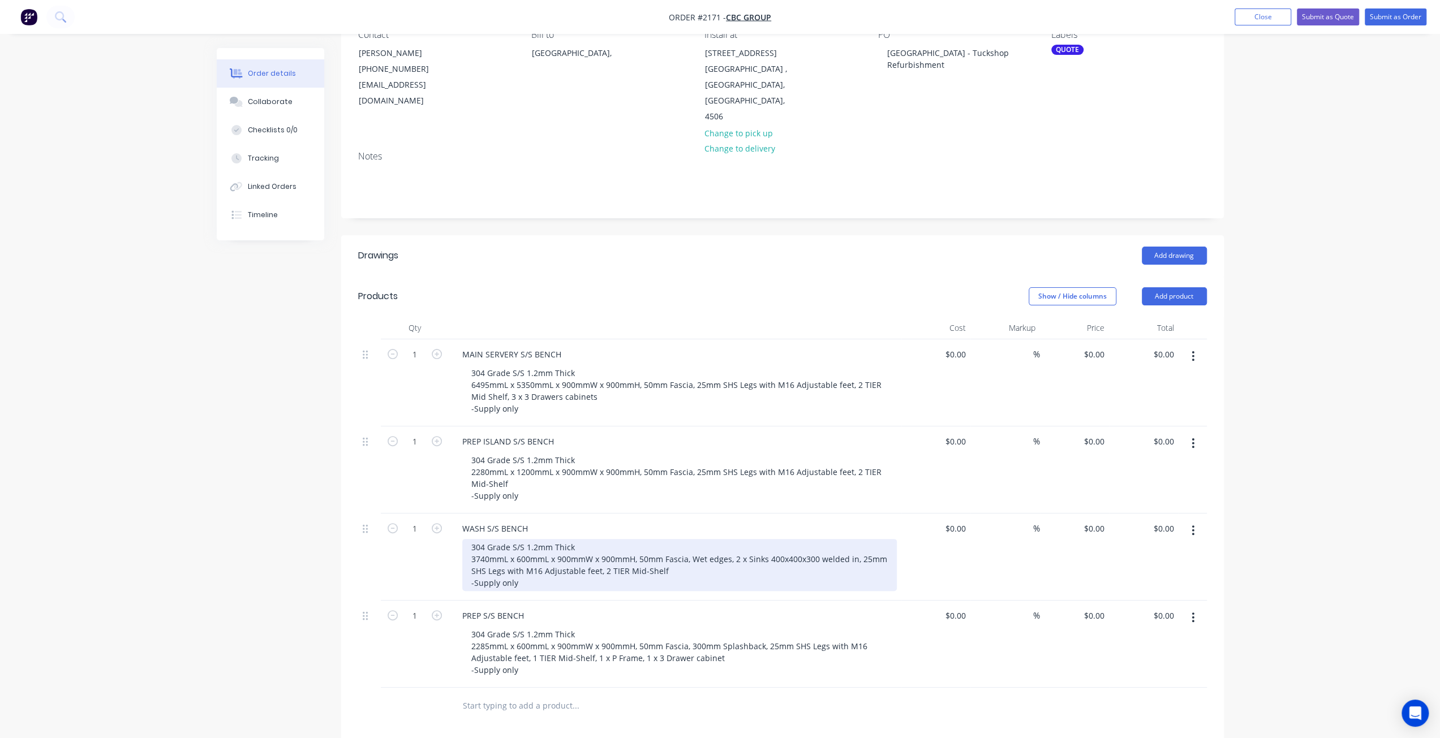
click at [693, 539] on div "304 Grade S/S 1.2mm Thick 3740mmL x 600mmL x 900mmW x 900mmH, 50mm Fascia, Wet …" at bounding box center [679, 565] width 434 height 52
click at [735, 539] on div "304 Grade S/S 1.2mm Thick 3740mmL x 600mmL x 900mmW x 900mmH, 50mm Fascia, Wet …" at bounding box center [679, 565] width 434 height 52
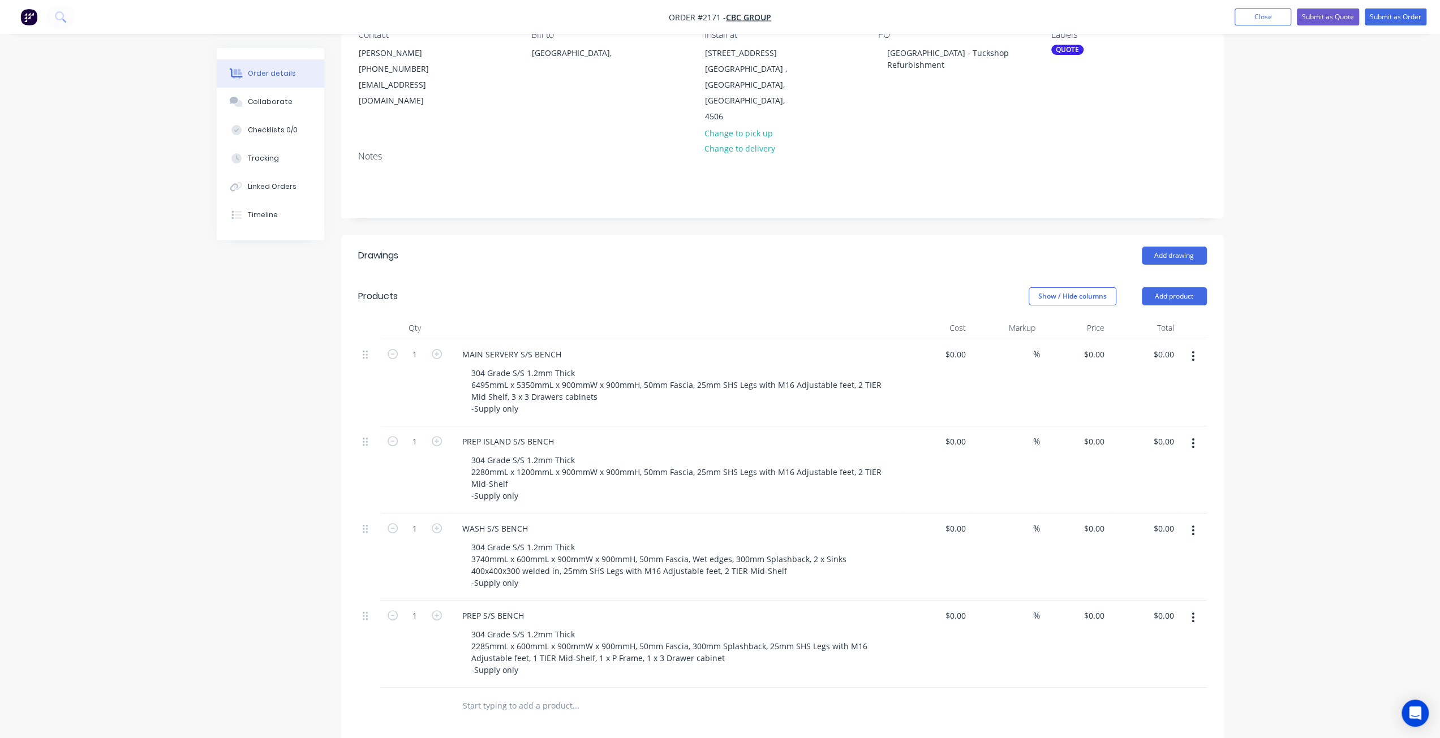
click at [535, 695] on input "text" at bounding box center [575, 706] width 226 height 23
type input "DEEP FRYER S/S BENCH"
click at [561, 731] on button "Add DEEP FRYER S/S BENCH to order" at bounding box center [636, 749] width 339 height 36
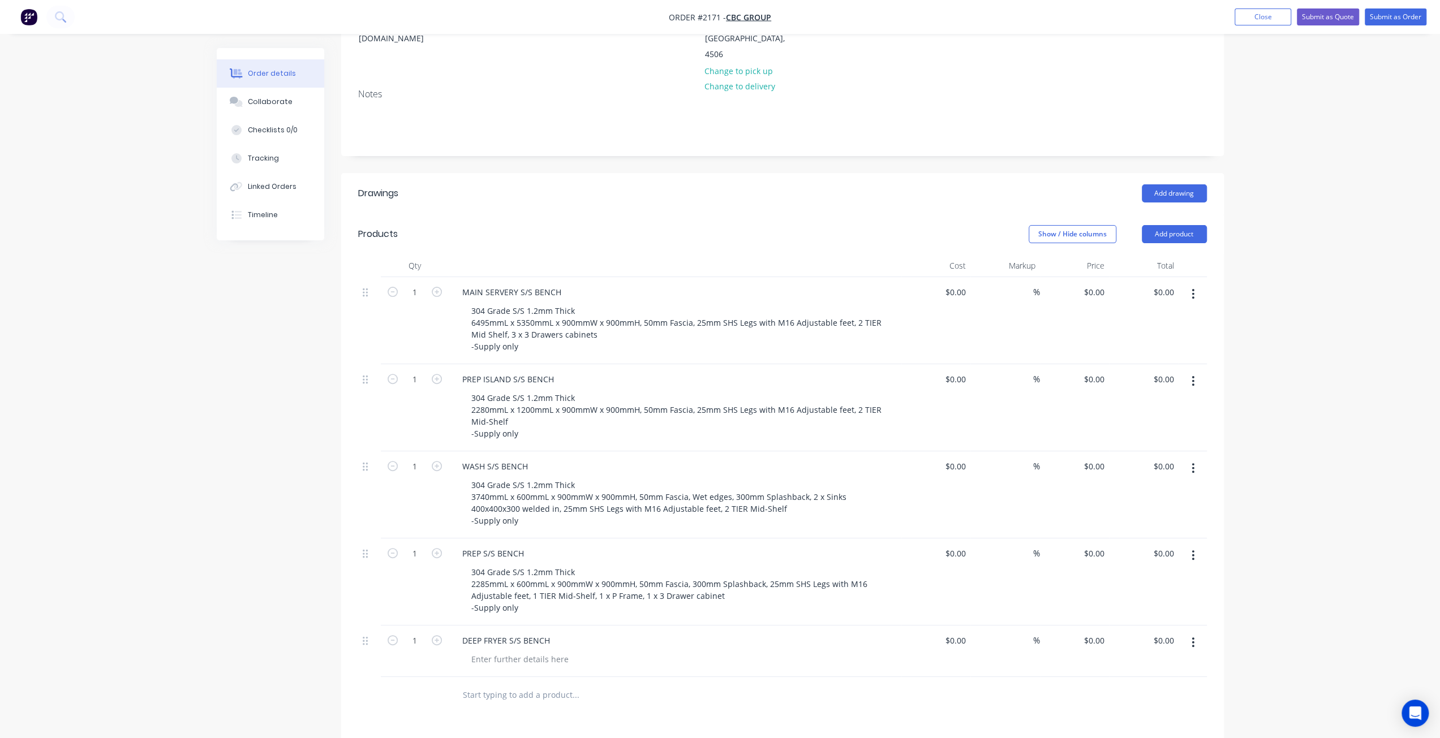
scroll to position [226, 0]
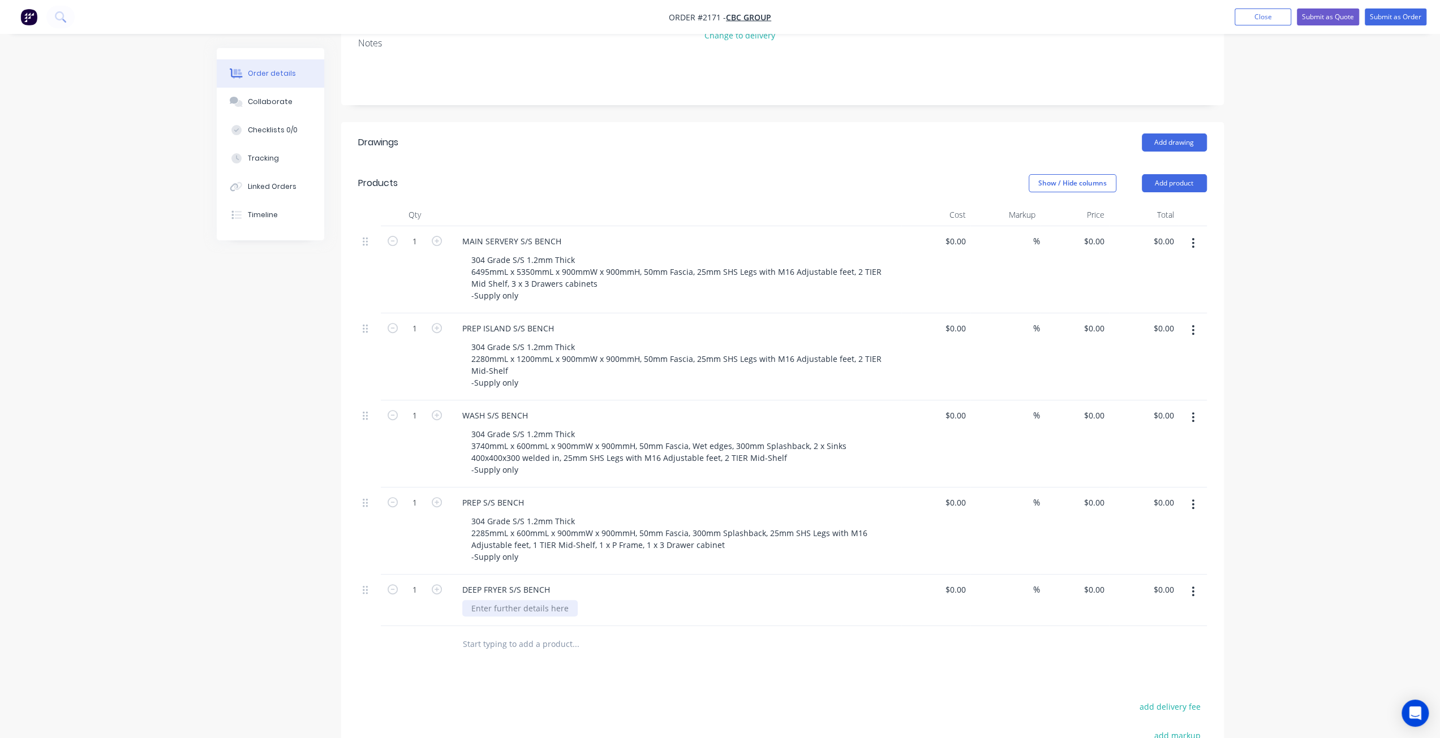
click at [521, 600] on div at bounding box center [519, 608] width 115 height 16
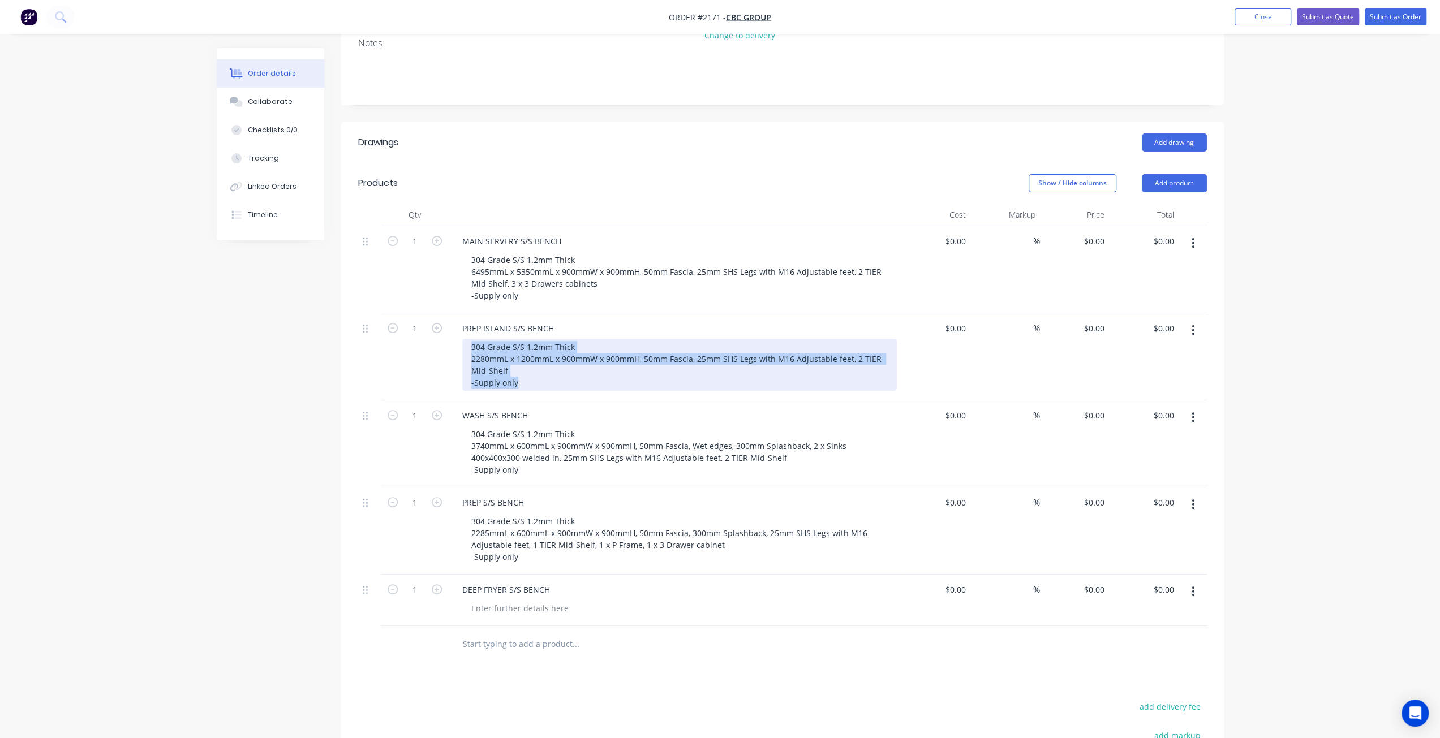
drag, startPoint x: 471, startPoint y: 314, endPoint x: 524, endPoint y: 357, distance: 68.4
click at [524, 357] on div "304 Grade S/S 1.2mm Thick 2280mmL x 1200mmL x 900mmW x 900mmH, 50mm Fascia, 25m…" at bounding box center [679, 365] width 434 height 52
copy div "304 Grade S/S 1.2mm Thick 2280mmL x 1200mmL x 900mmW x 900mmH, 50mm Fascia, 25m…"
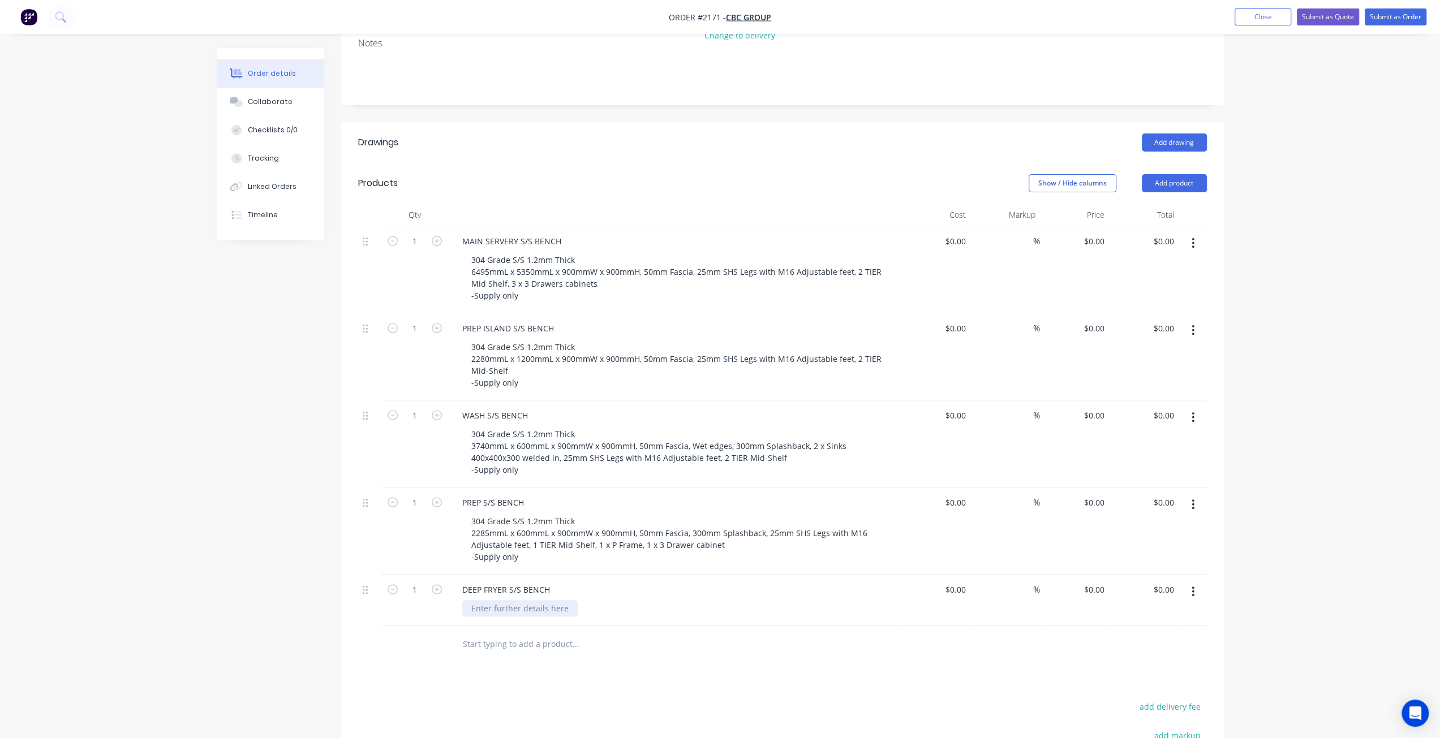
click at [512, 600] on div at bounding box center [519, 608] width 115 height 16
paste div
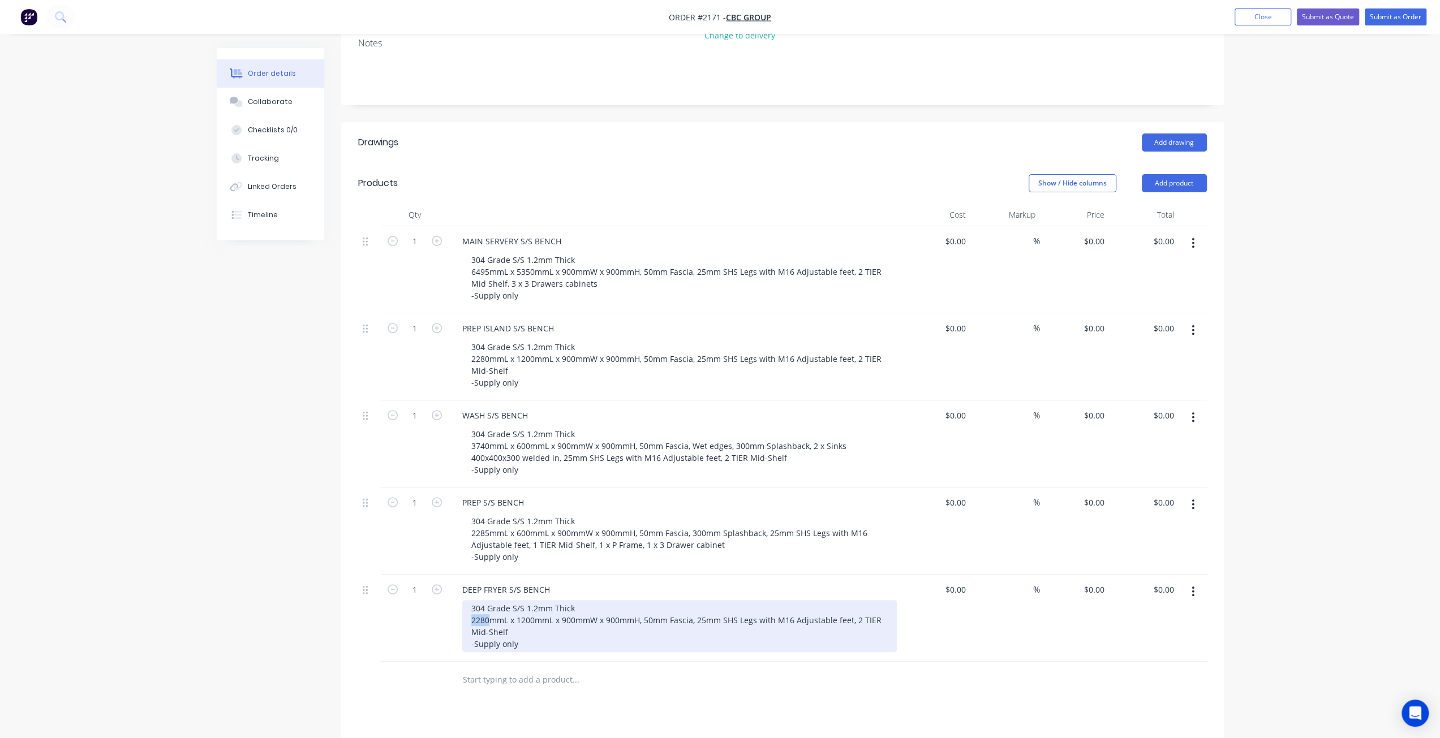
drag, startPoint x: 488, startPoint y: 584, endPoint x: 471, endPoint y: 583, distance: 17.1
click at [471, 600] on div "304 Grade S/S 1.2mm Thick 2280mmL x 1200mmL x 900mmW x 900mmH, 50mm Fascia, 25m…" at bounding box center [679, 626] width 434 height 52
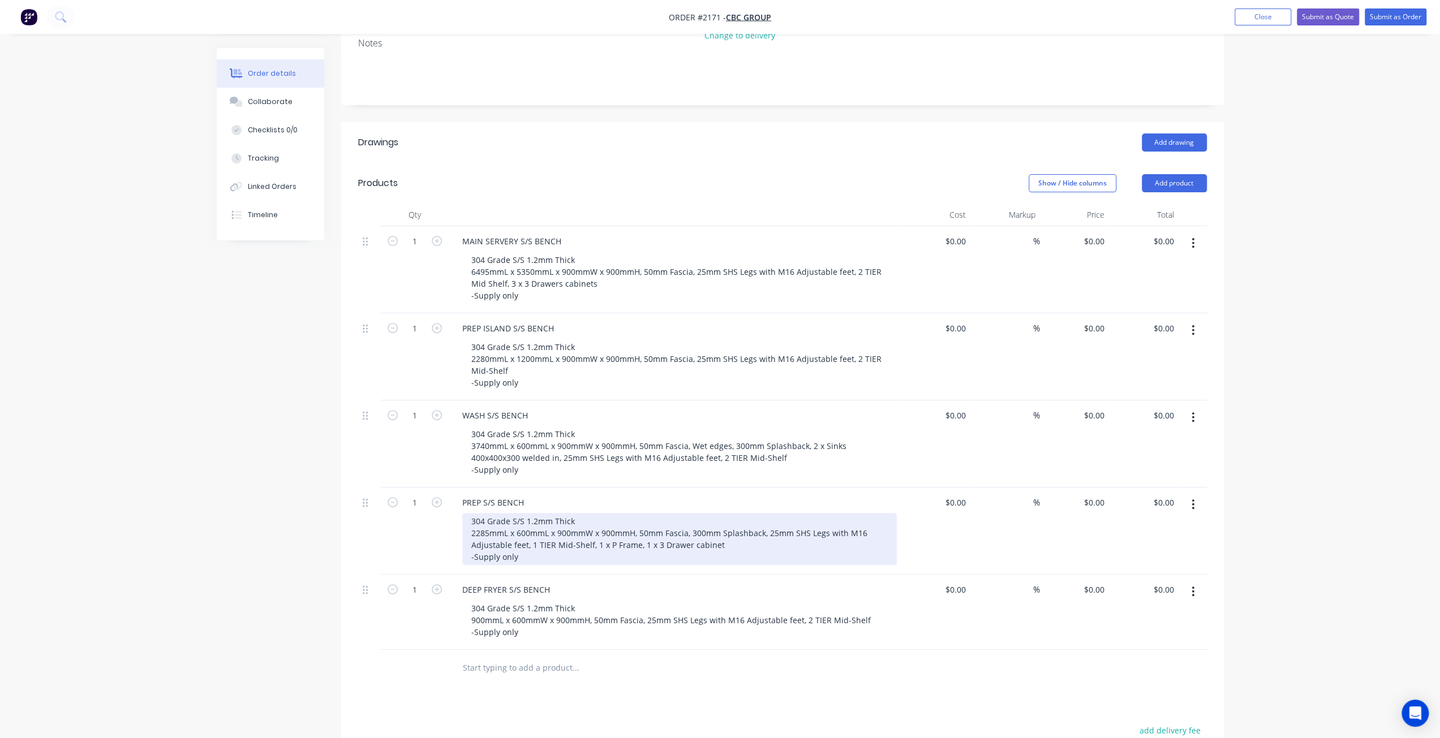
click at [562, 513] on div "304 Grade S/S 1.2mm Thick 2285mmL x 600mmL x 900mmW x 900mmH, 50mm Fascia, 300m…" at bounding box center [679, 539] width 434 height 52
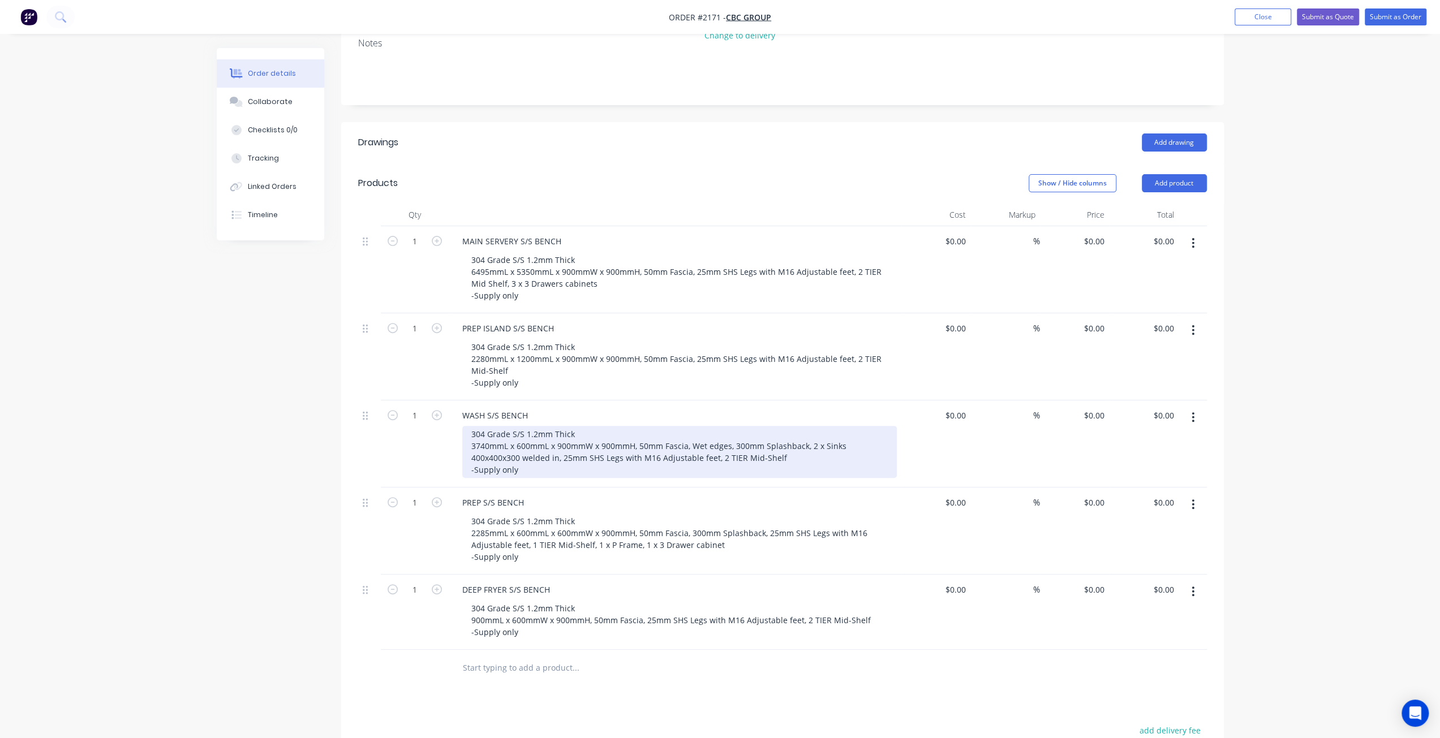
click at [562, 426] on div "304 Grade S/S 1.2mm Thick 3740mmL x 600mmL x 900mmW x 900mmH, 50mm Fascia, Wet …" at bounding box center [679, 452] width 434 height 52
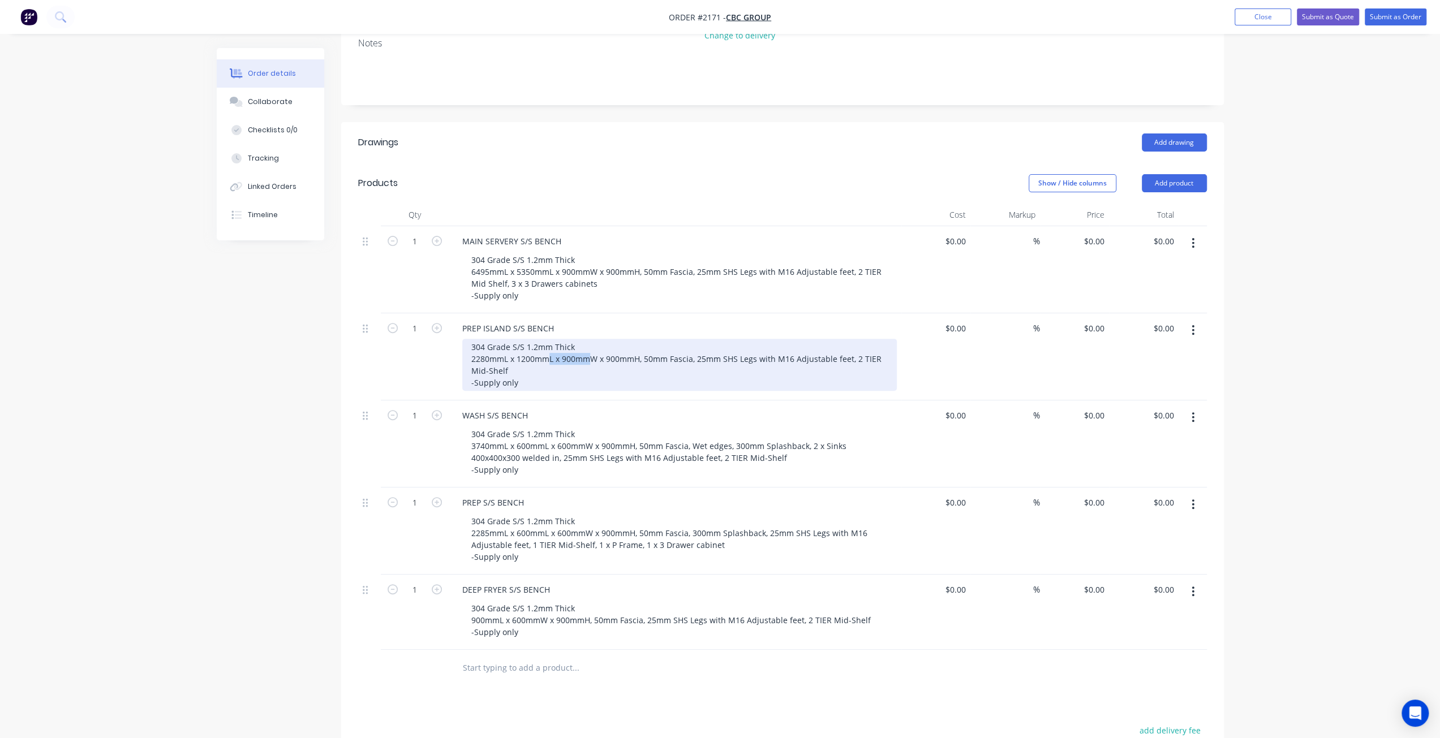
drag, startPoint x: 588, startPoint y: 324, endPoint x: 549, endPoint y: 325, distance: 39.1
click at [550, 339] on div "304 Grade S/S 1.2mm Thick 2280mmL x 1200mmL x 900mmW x 900mmH, 50mm Fascia, 25m…" at bounding box center [679, 365] width 434 height 52
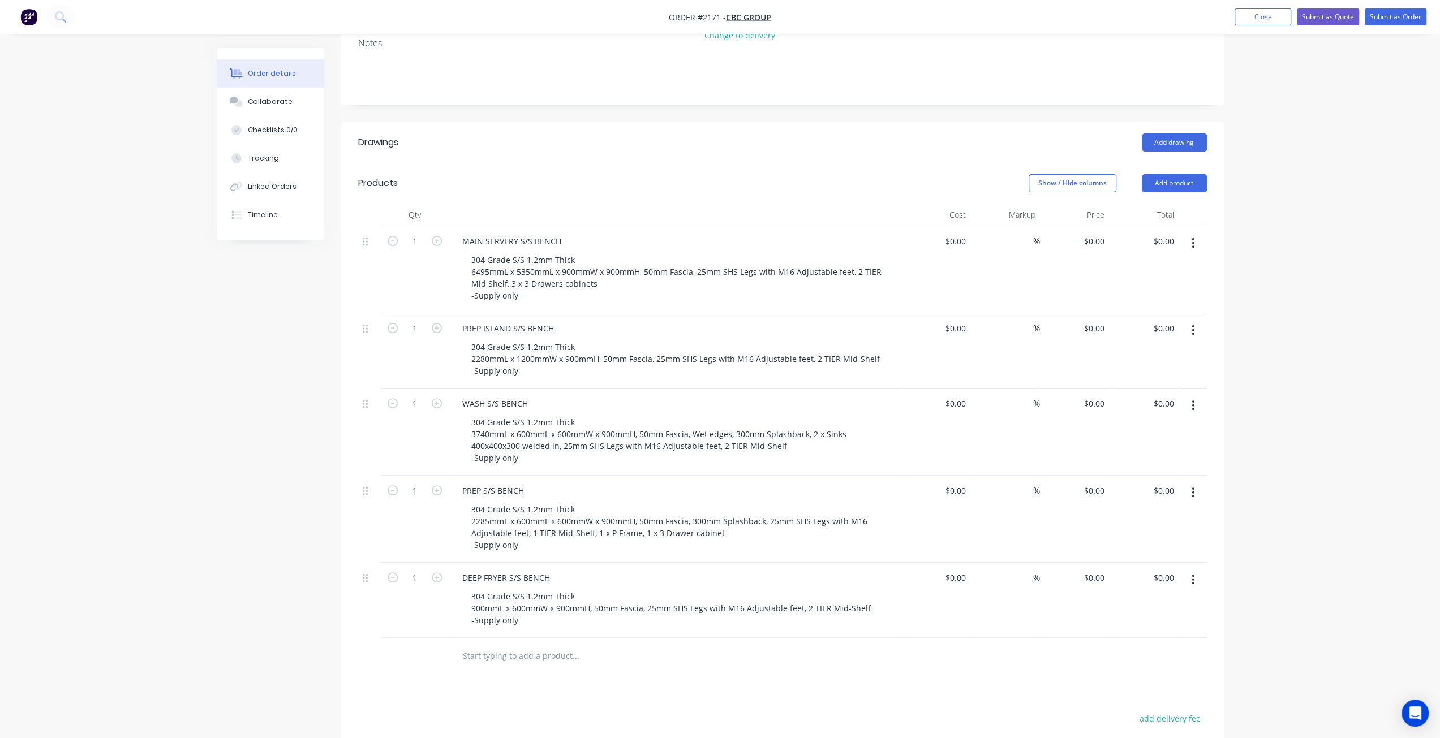
click at [184, 384] on div "Order details Collaborate Checklists 0/0 Tracking Linked Orders Timeline Order …" at bounding box center [720, 369] width 1440 height 1190
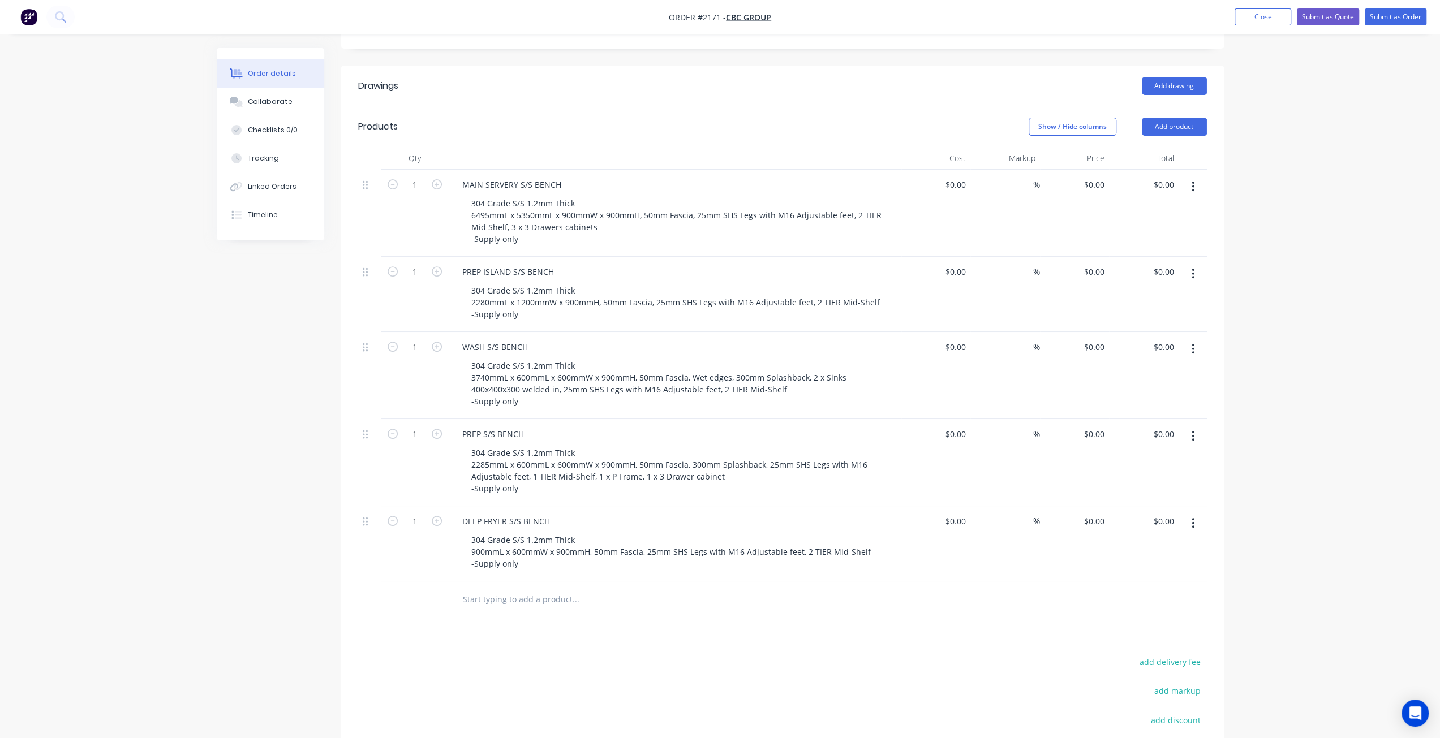
click at [278, 368] on div "Created by Mark Created 12/08/25 Required 13/08/25 Assigned to Add team member …" at bounding box center [720, 336] width 1007 height 1142
drag, startPoint x: 277, startPoint y: 450, endPoint x: 295, endPoint y: 452, distance: 18.2
click at [276, 450] on div "Created by Mark Created 12/08/25 Required 13/08/25 Assigned to Add team member …" at bounding box center [720, 336] width 1007 height 1142
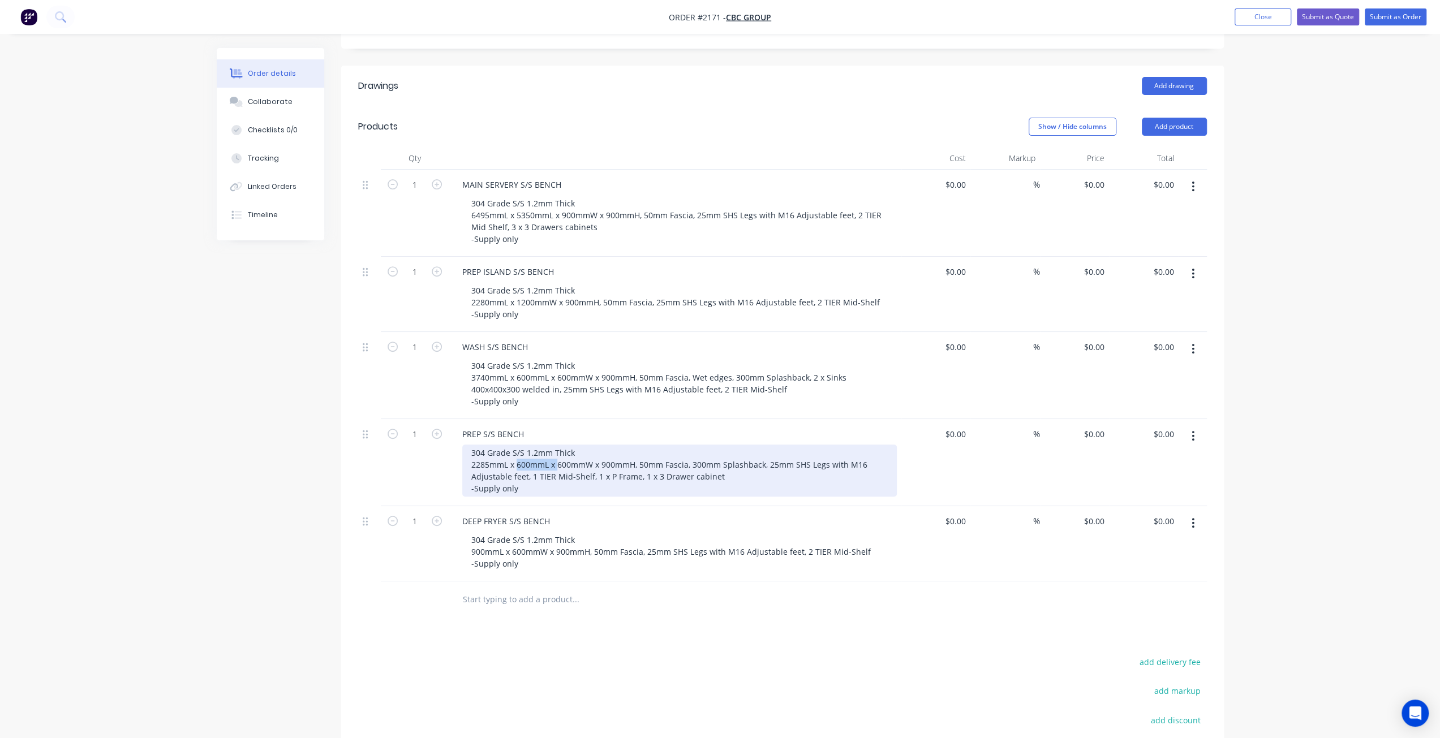
drag, startPoint x: 558, startPoint y: 431, endPoint x: 517, endPoint y: 431, distance: 40.7
click at [517, 445] on div "304 Grade S/S 1.2mm Thick 2285mmL x 600mmL x 600mmW x 900mmH, 50mm Fascia, 300m…" at bounding box center [679, 471] width 434 height 52
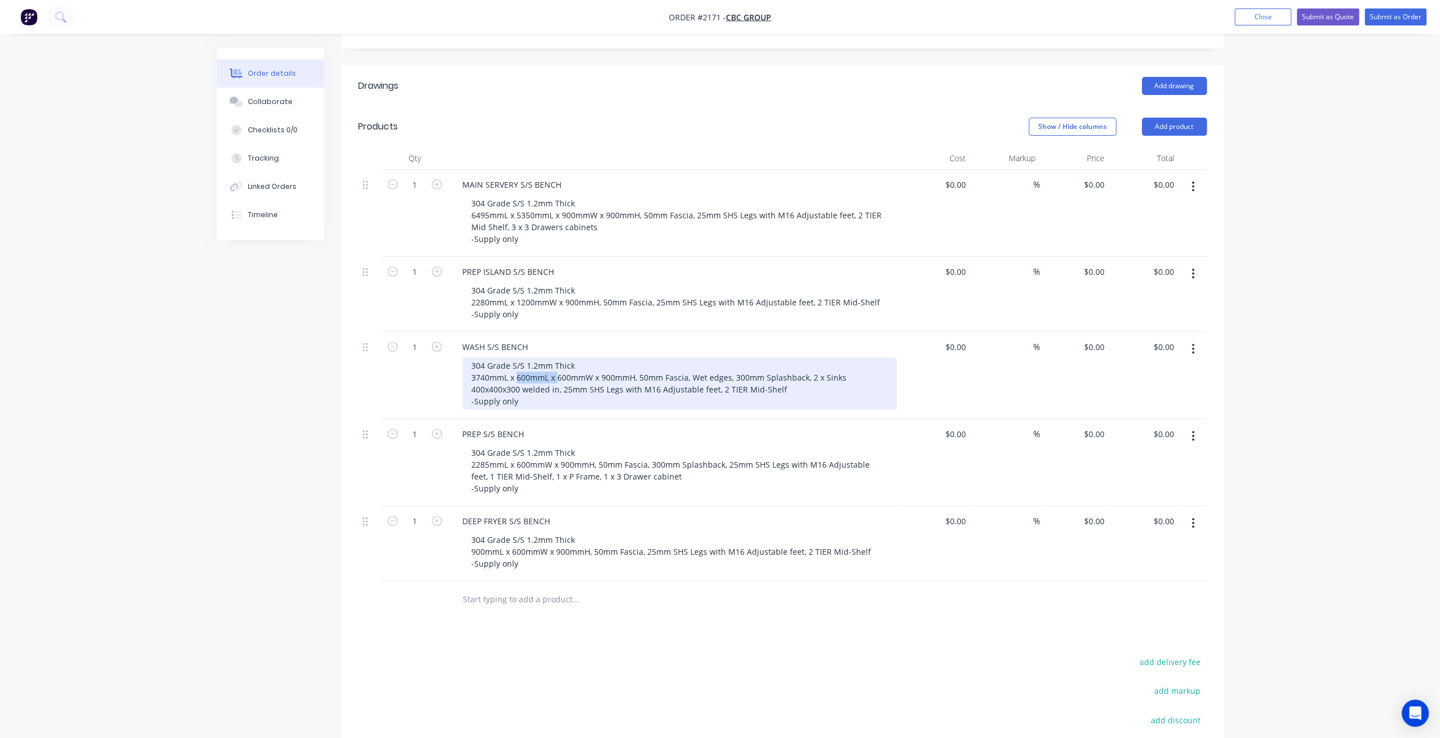
drag, startPoint x: 555, startPoint y: 341, endPoint x: 518, endPoint y: 344, distance: 36.9
click at [518, 358] on div "304 Grade S/S 1.2mm Thick 3740mmL x 600mmL x 600mmW x 900mmH, 50mm Fascia, Wet …" at bounding box center [679, 384] width 434 height 52
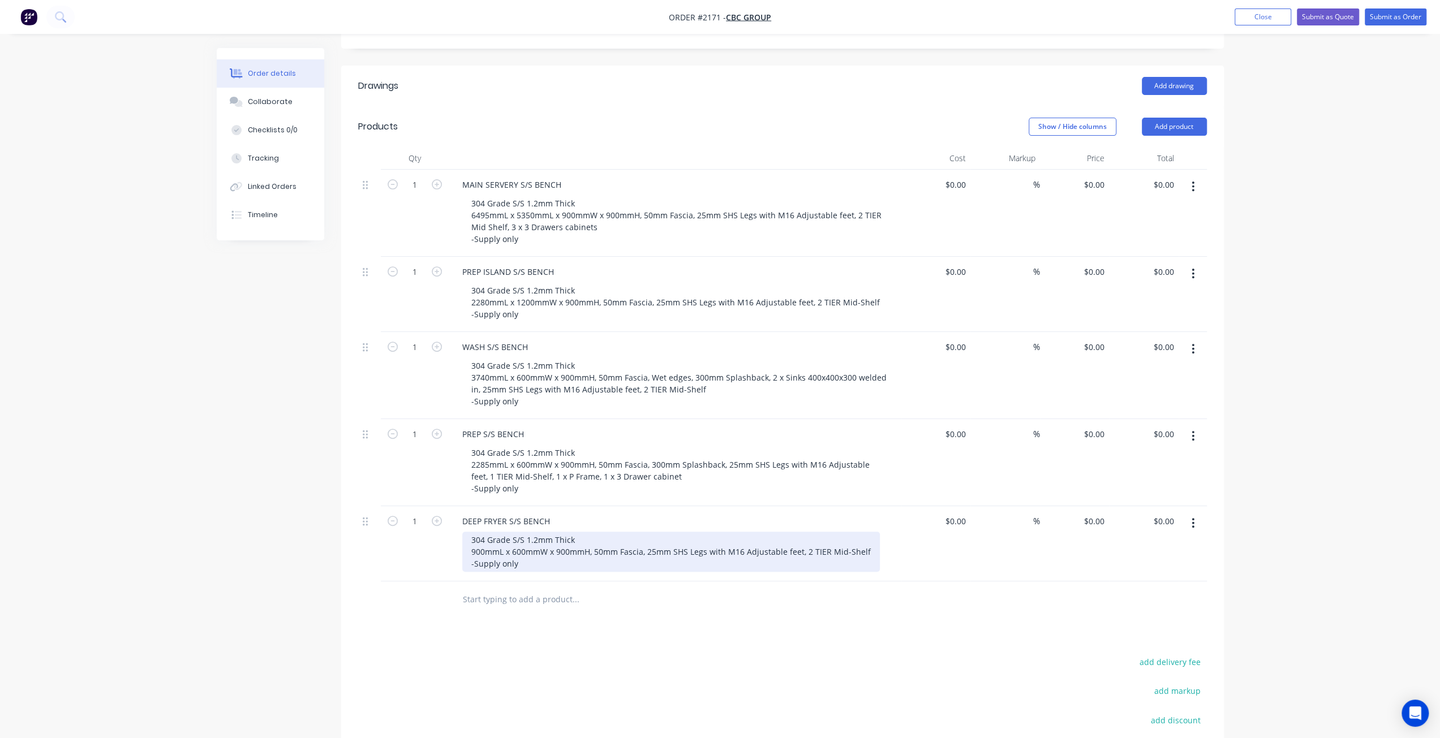
click at [808, 532] on div "304 Grade S/S 1.2mm Thick 900mmL x 600mmW x 900mmH, 50mm Fascia, 25mm SHS Legs …" at bounding box center [671, 552] width 418 height 40
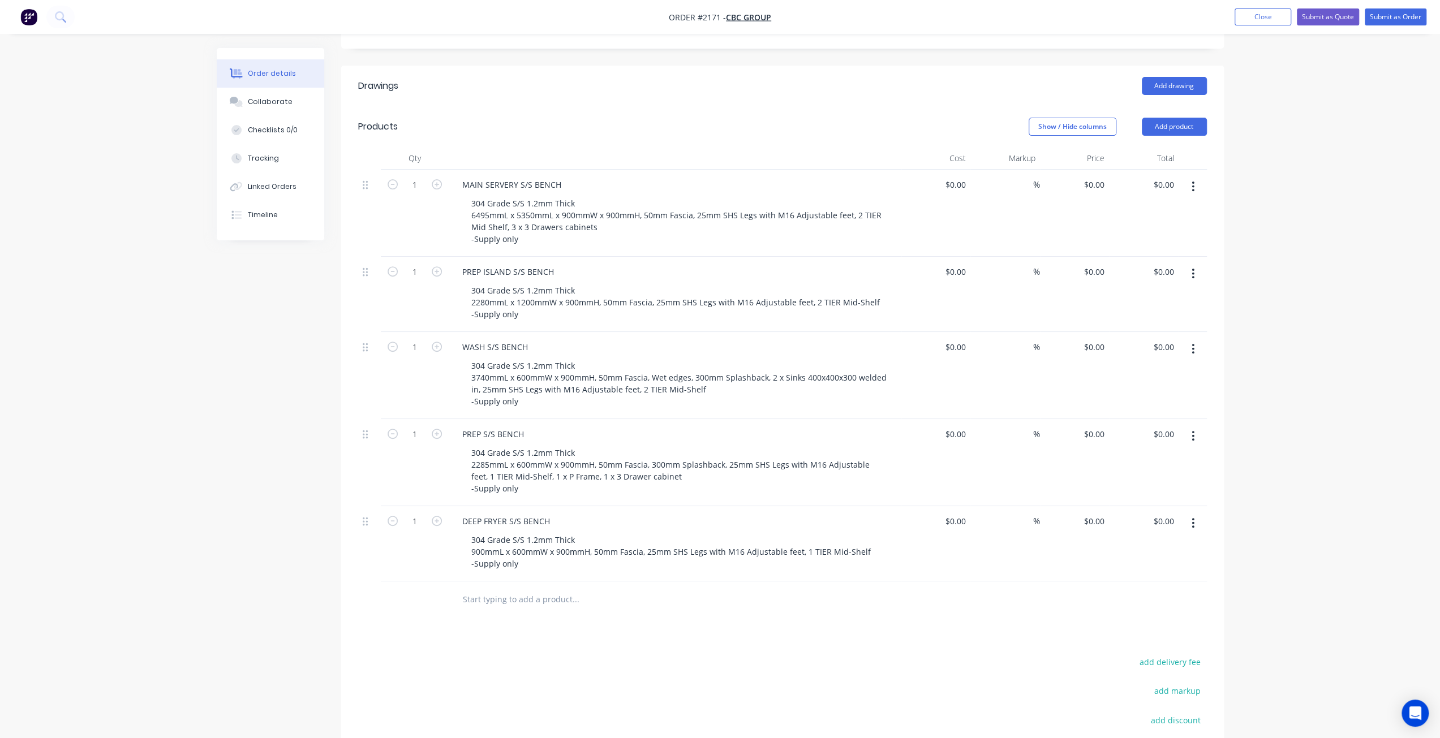
click at [126, 529] on div "Order details Collaborate Checklists 0/0 Tracking Linked Orders Timeline Order …" at bounding box center [720, 312] width 1440 height 1190
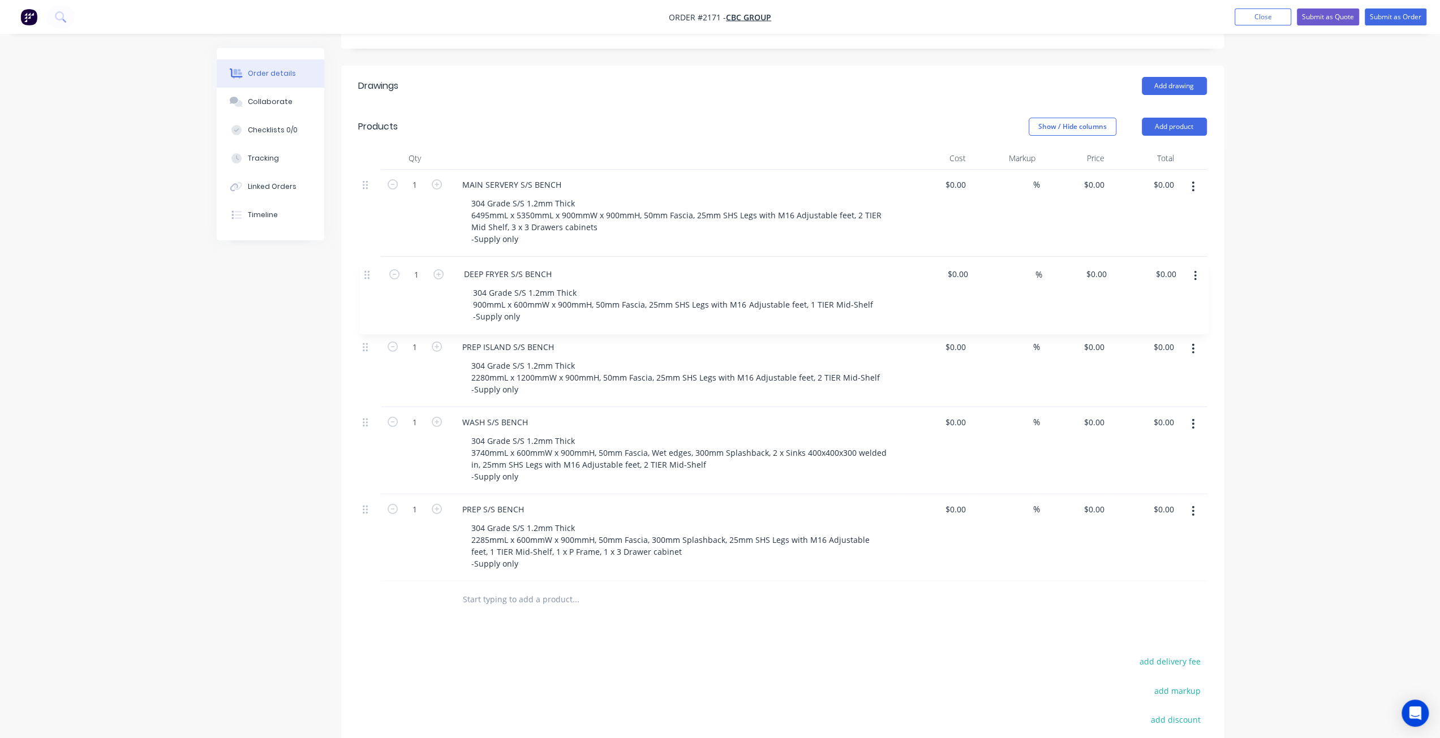
drag, startPoint x: 370, startPoint y: 488, endPoint x: 372, endPoint y: 257, distance: 230.3
click at [372, 257] on div "1 MAIN SERVERY S/S BENCH 304 Grade S/S 1.2mm Thick 6495mmL x 5350mmL x 900mmW x…" at bounding box center [782, 376] width 849 height 412
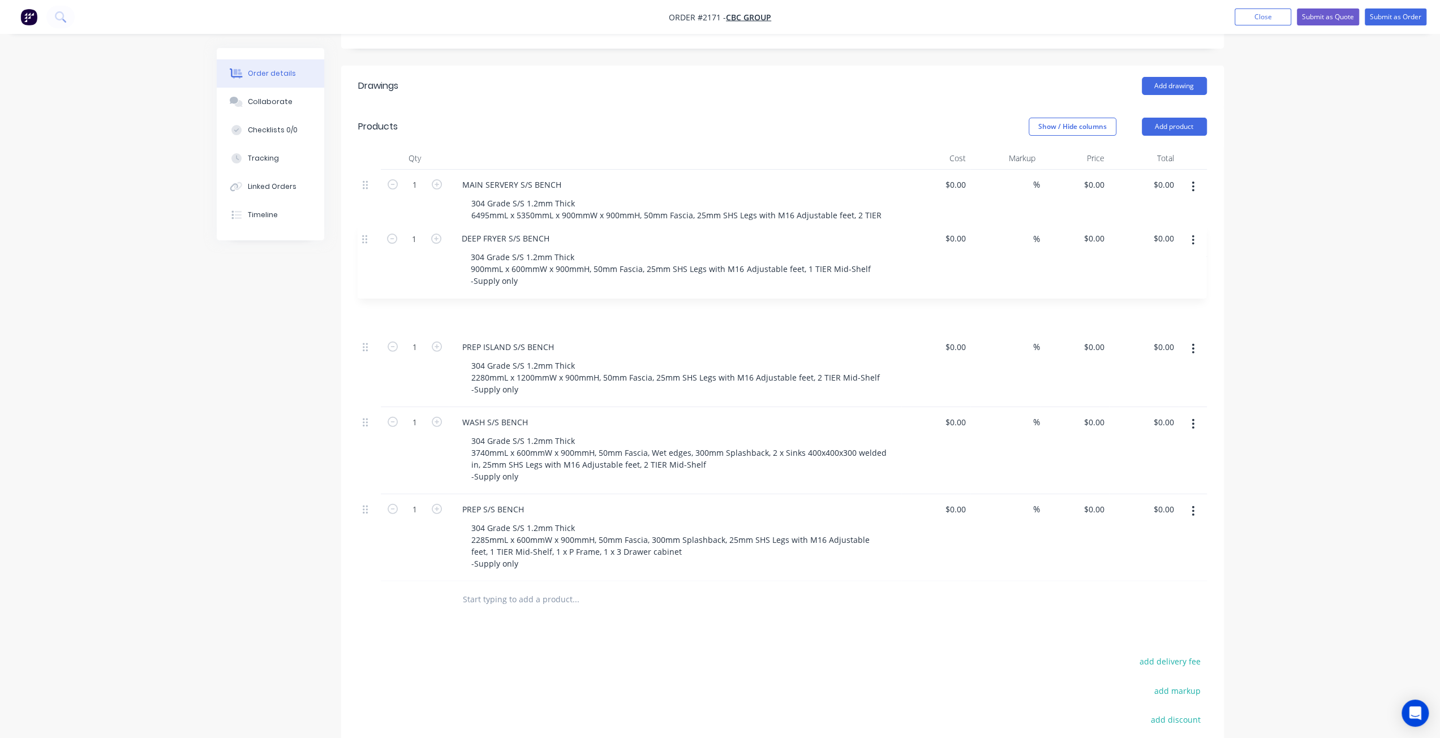
click at [277, 373] on div "Created by Mark Created 12/08/25 Required 13/08/25 Assigned to Add team member …" at bounding box center [720, 335] width 1007 height 1141
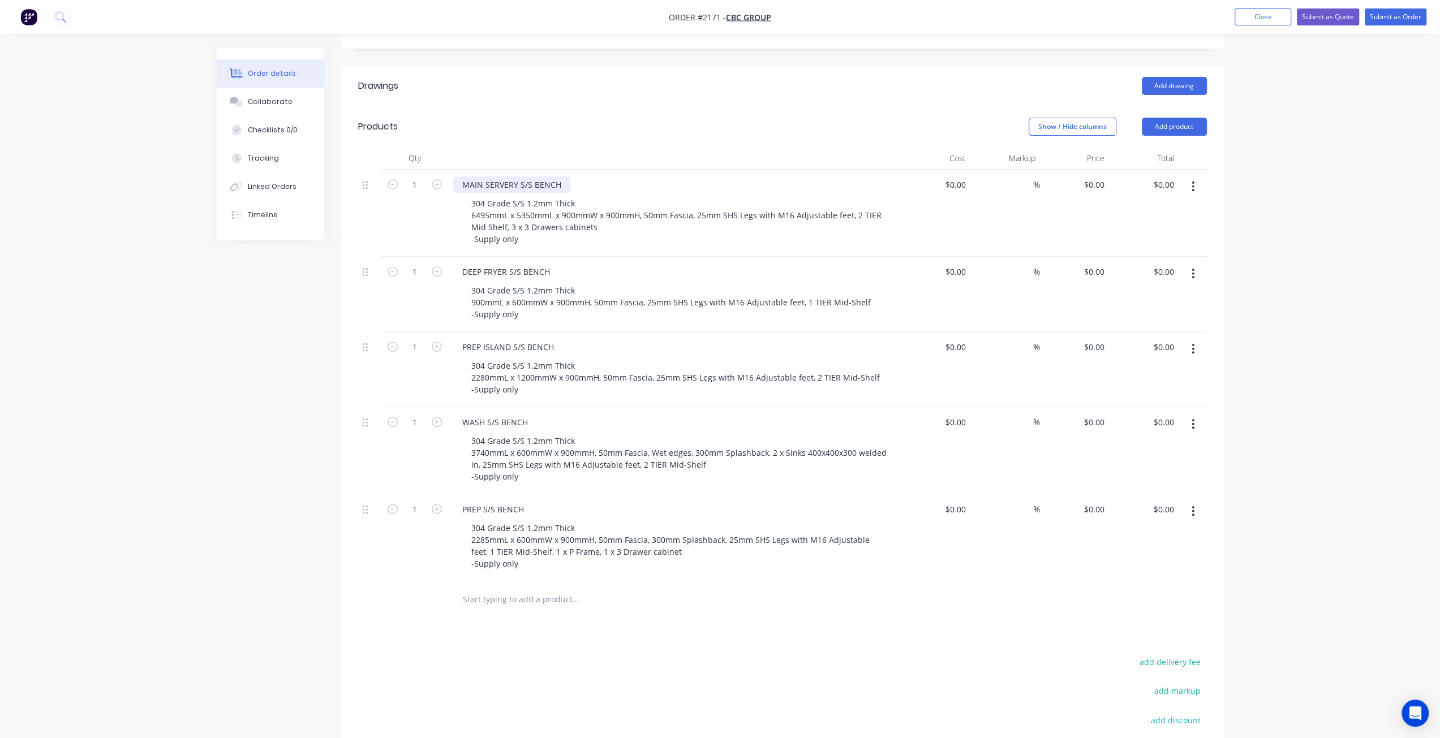
click at [460, 177] on div "MAIN SERVERY S/S BENCH" at bounding box center [511, 185] width 117 height 16
click at [464, 264] on div "DEEP FRYER S/S BENCH" at bounding box center [506, 272] width 106 height 16
drag, startPoint x: 462, startPoint y: 309, endPoint x: 458, endPoint y: 322, distance: 13.4
click at [462, 339] on div "PREP ISLAND S/S BENCH" at bounding box center [508, 347] width 110 height 16
click at [463, 414] on div "WASH S/S BENCH" at bounding box center [495, 422] width 84 height 16
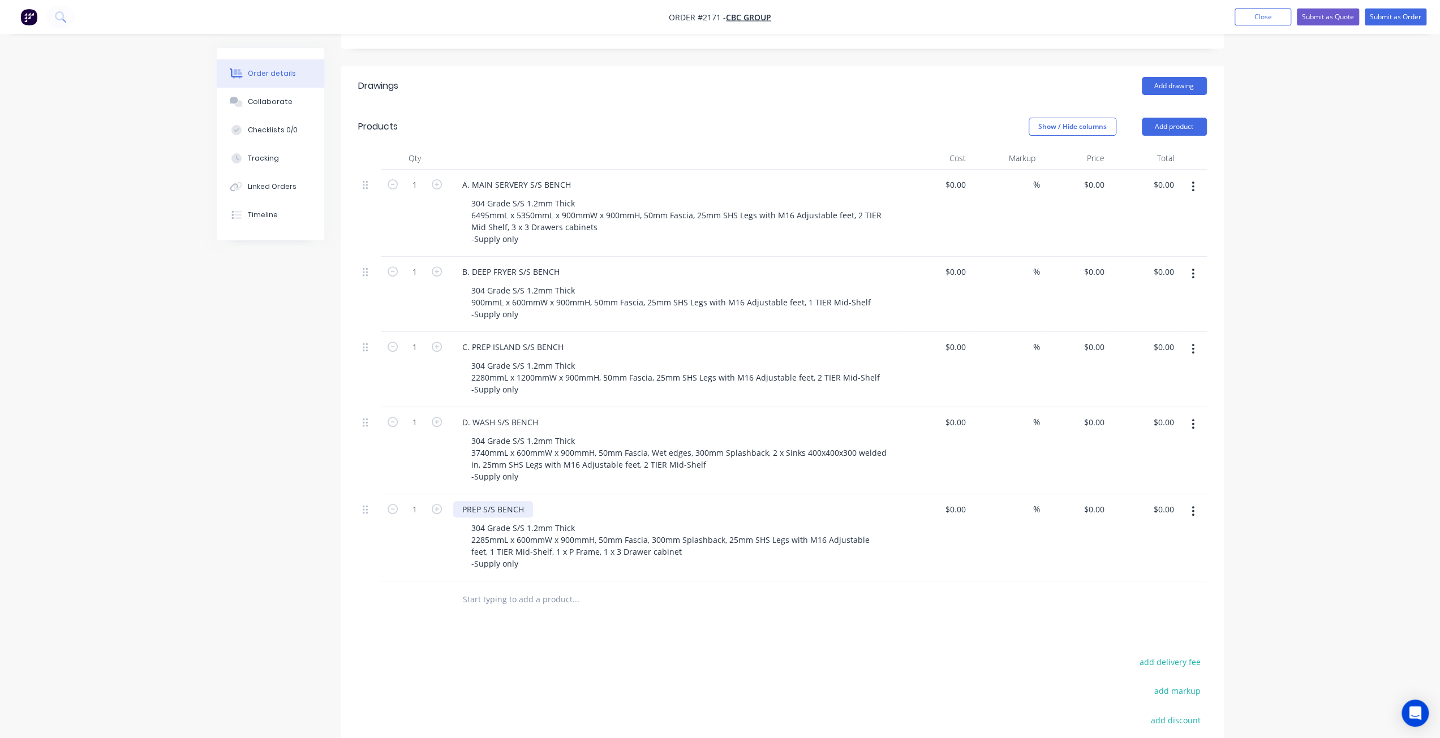
click at [460, 501] on div "PREP S/S BENCH" at bounding box center [493, 509] width 80 height 16
click at [278, 493] on div "Created by Mark Created 12/08/25 Required 13/08/25 Assigned to Add team member …" at bounding box center [720, 336] width 1007 height 1142
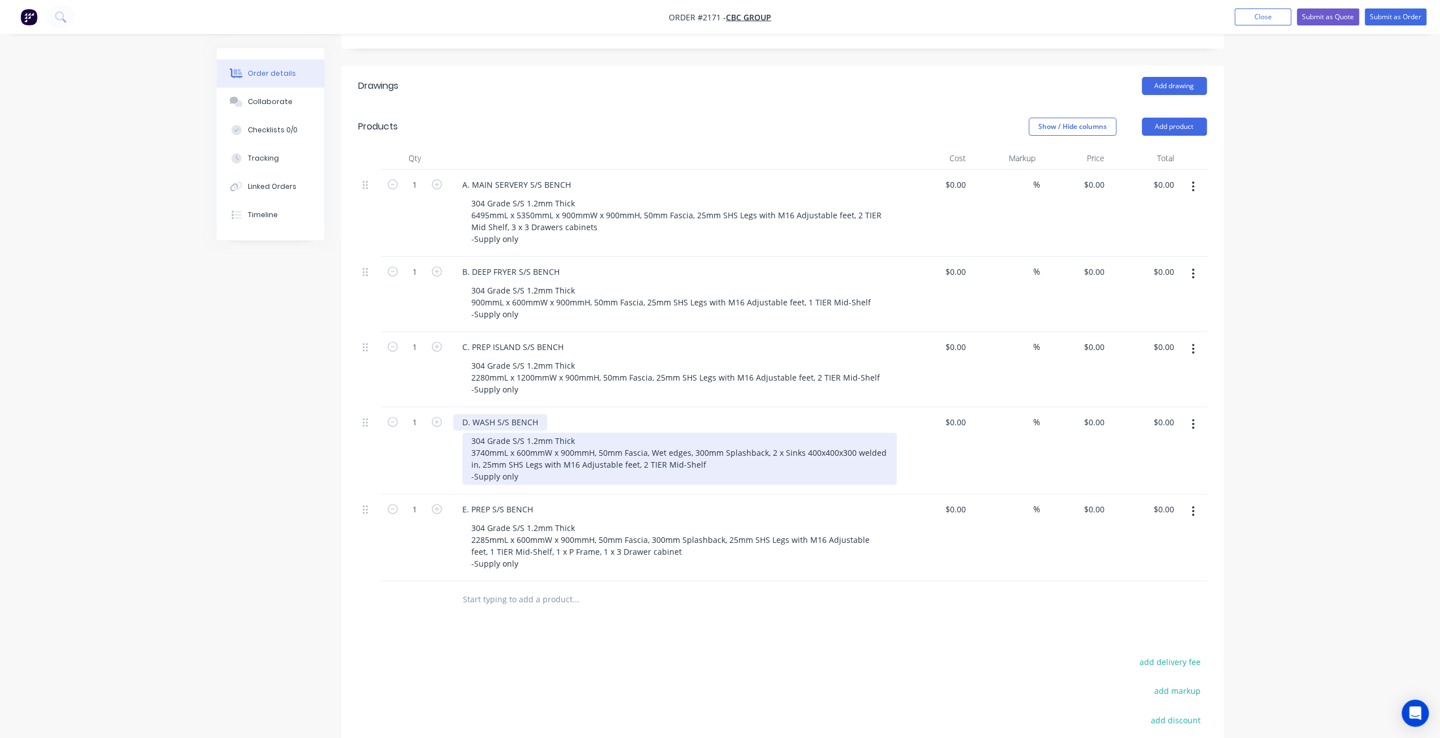
drag, startPoint x: 466, startPoint y: 387, endPoint x: 468, endPoint y: 409, distance: 22.2
click at [467, 414] on div "D. WASH S/S BENCH" at bounding box center [500, 422] width 94 height 16
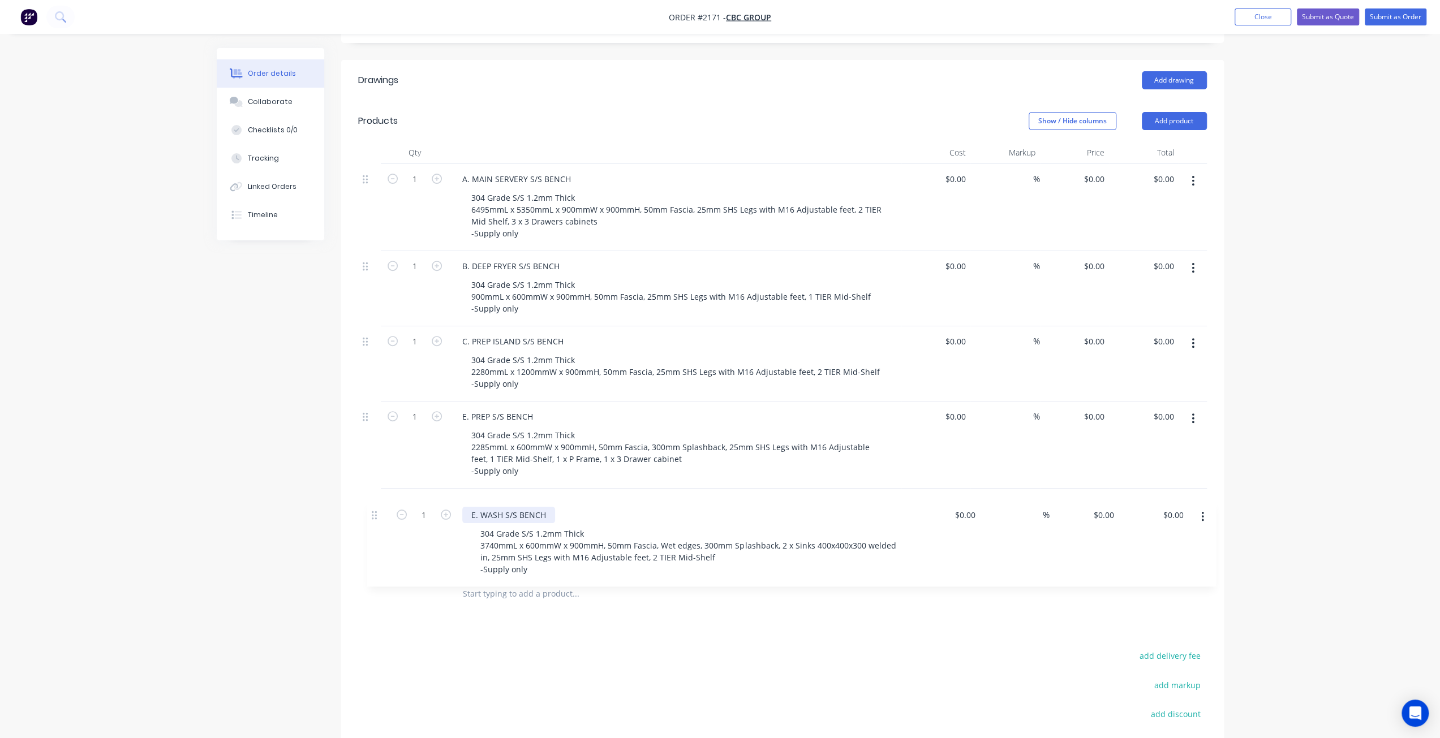
drag, startPoint x: 362, startPoint y: 390, endPoint x: 373, endPoint y: 536, distance: 146.4
click at [373, 536] on div "1 A. MAIN SERVERY S/S BENCH 304 Grade S/S 1.2mm Thick 6495mmL x 5350mmL x 900mm…" at bounding box center [782, 370] width 849 height 412
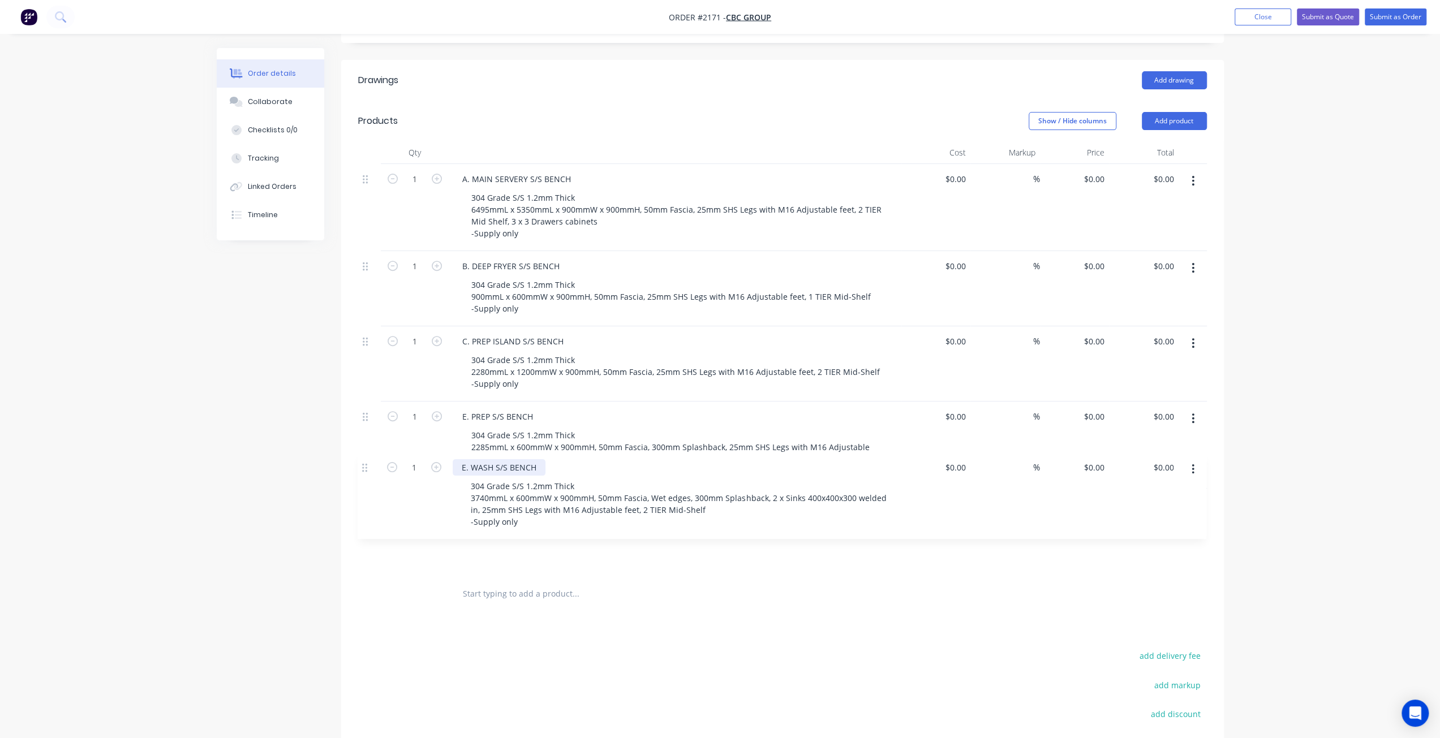
scroll to position [291, 0]
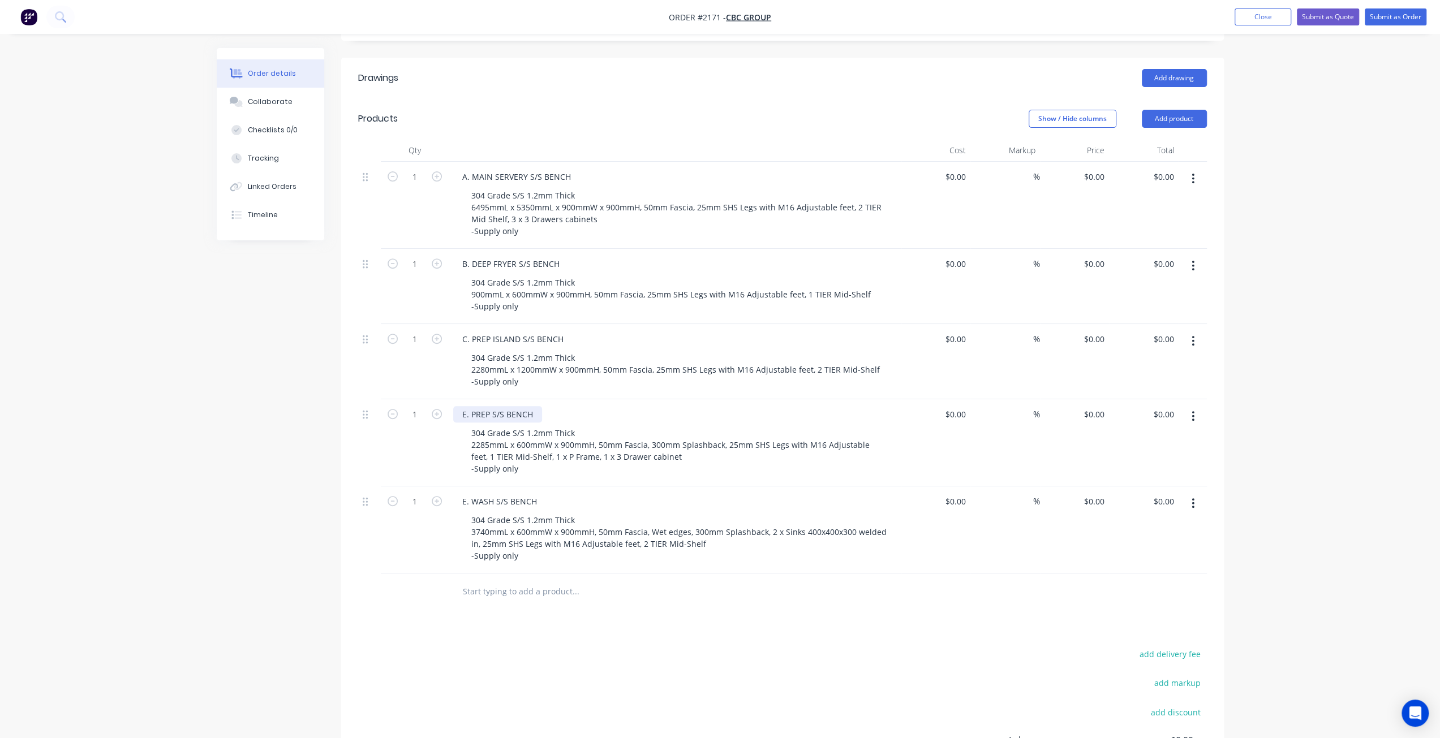
click at [466, 406] on div "E. PREP S/S BENCH" at bounding box center [497, 414] width 89 height 16
click at [328, 406] on div "Created by Mark Created 12/08/25 Required 13/08/25 Assigned to Add team member …" at bounding box center [720, 328] width 1007 height 1142
click at [262, 424] on div "Created by Mark Created 12/08/25 Required 13/08/25 Assigned to Add team member …" at bounding box center [720, 328] width 1007 height 1142
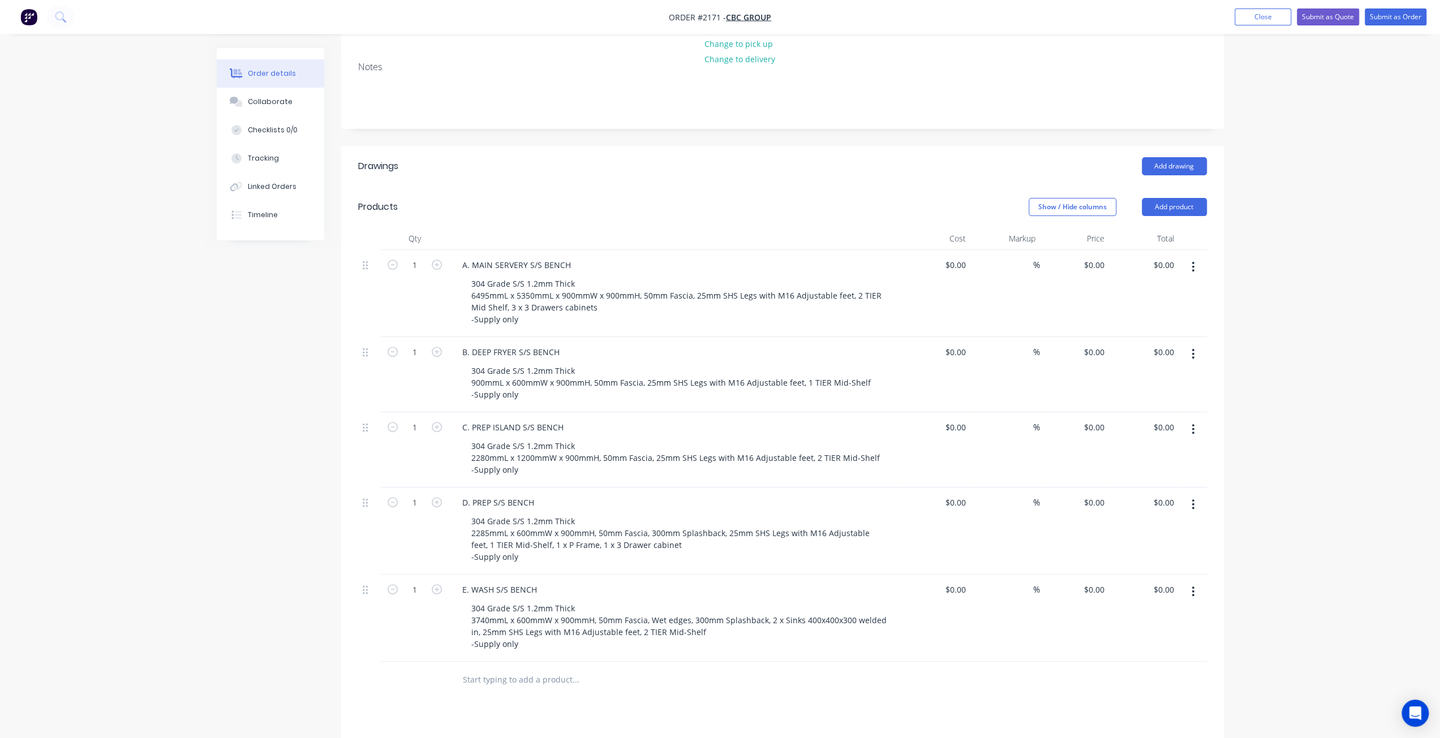
scroll to position [178, 0]
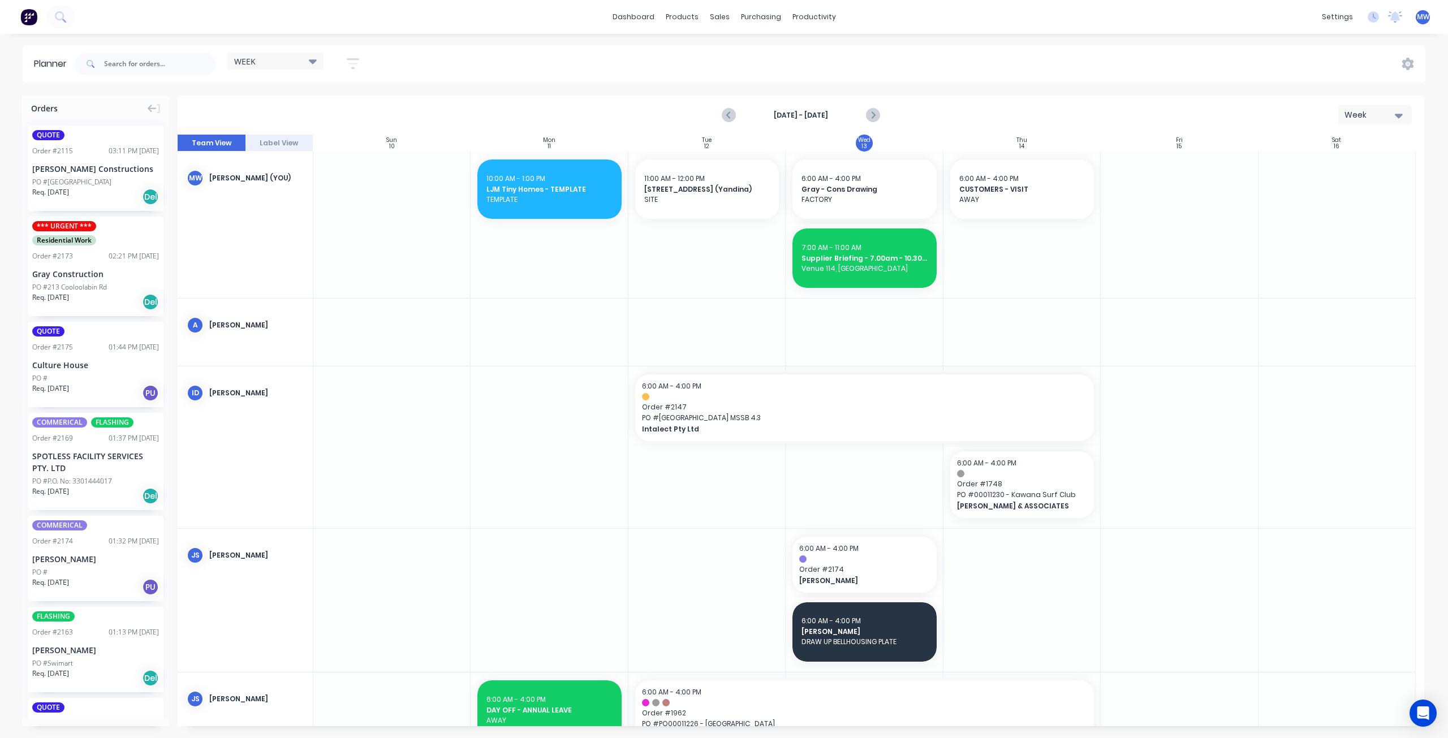
click at [1008, 250] on div at bounding box center [1022, 225] width 157 height 147
click at [1008, 249] on div at bounding box center [1022, 225] width 157 height 147
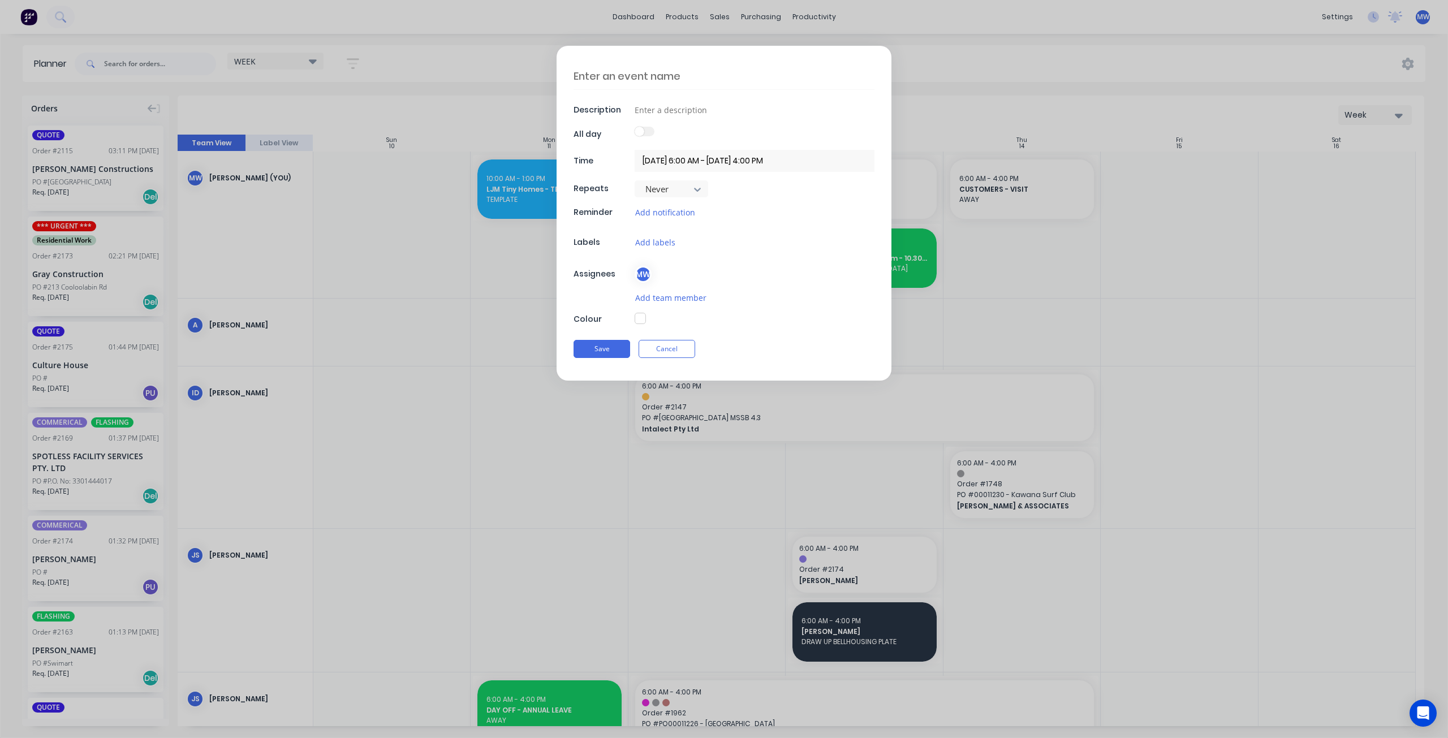
click at [605, 69] on textarea at bounding box center [724, 76] width 301 height 27
type textarea "B"
type textarea "x"
type textarea "Bu"
type textarea "x"
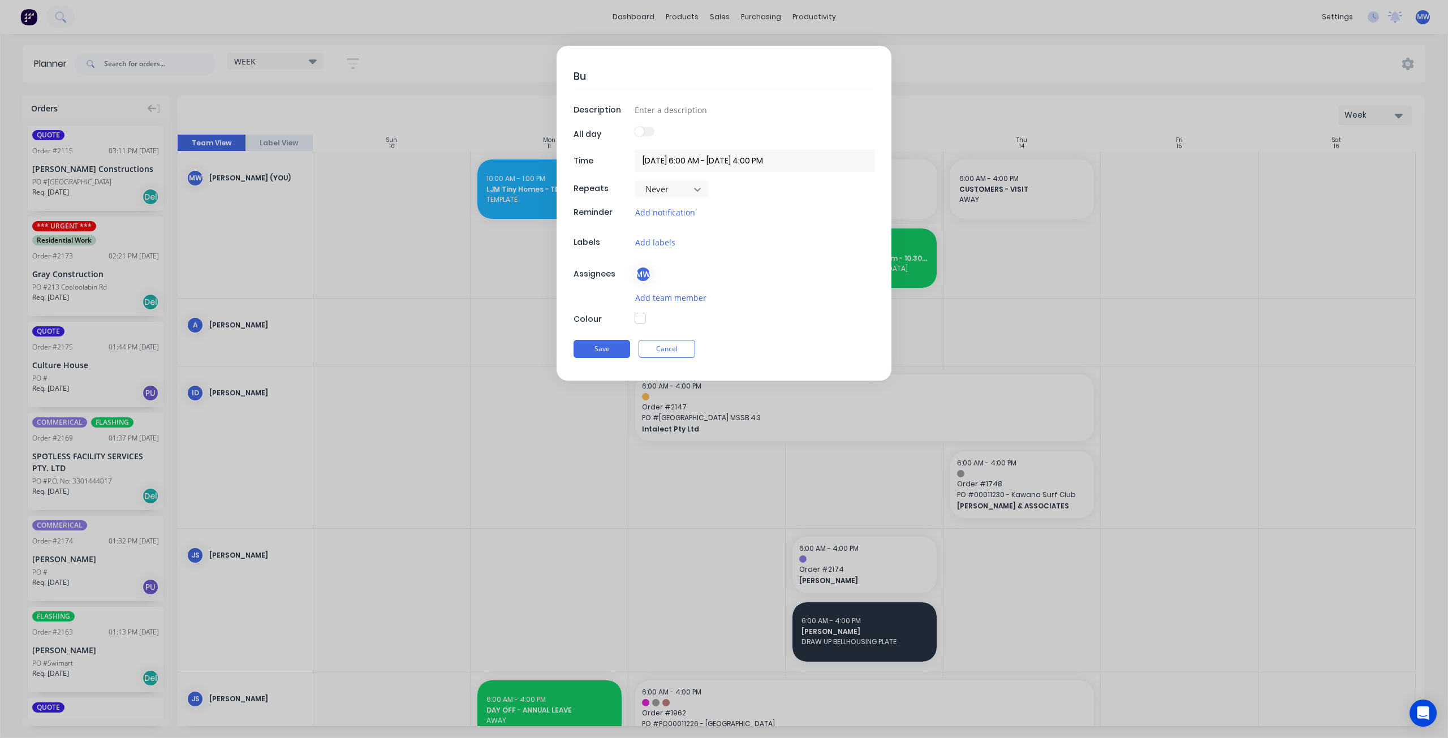
type textarea "Bun"
type textarea "x"
type textarea "Bunn"
type textarea "x"
type textarea "Bunni"
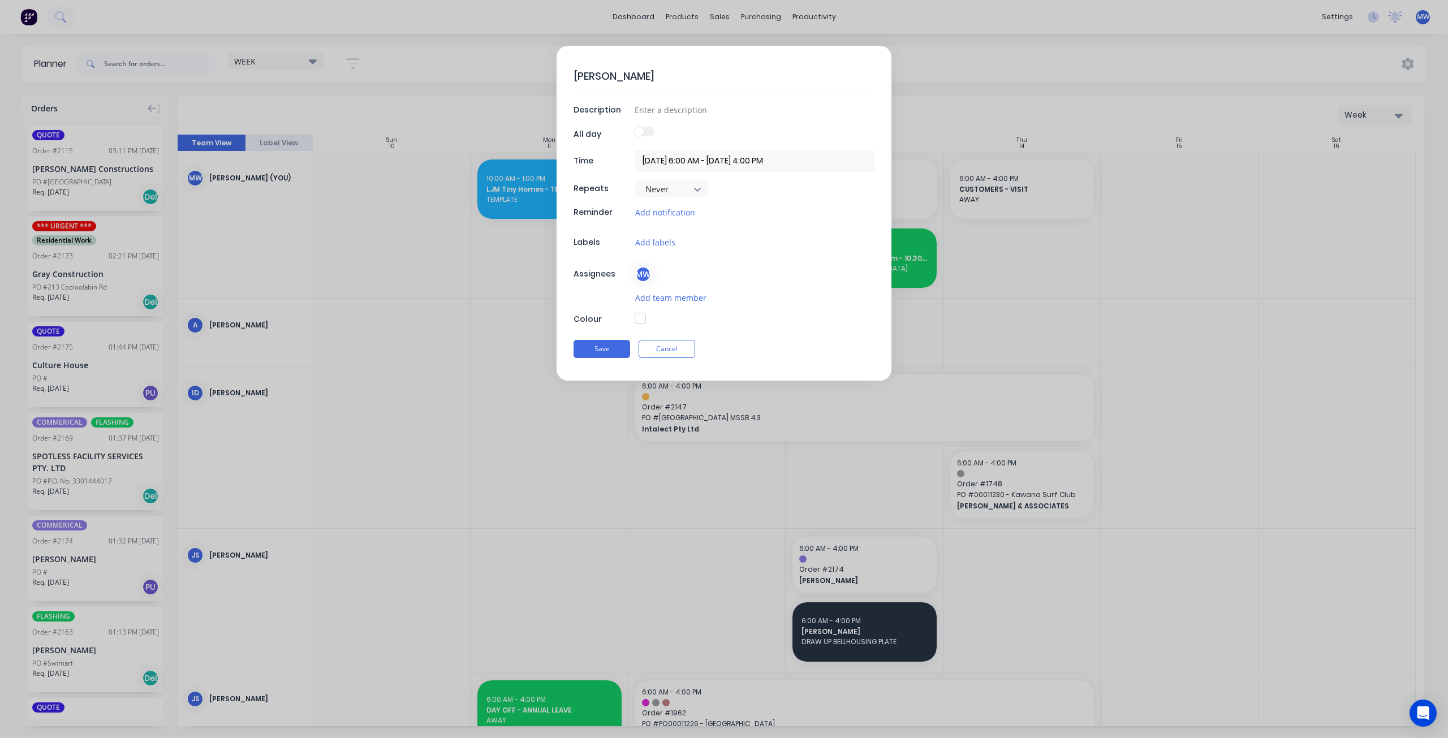
type textarea "x"
type textarea "Bunnig"
type textarea "x"
type textarea "Bunnign"
type textarea "x"
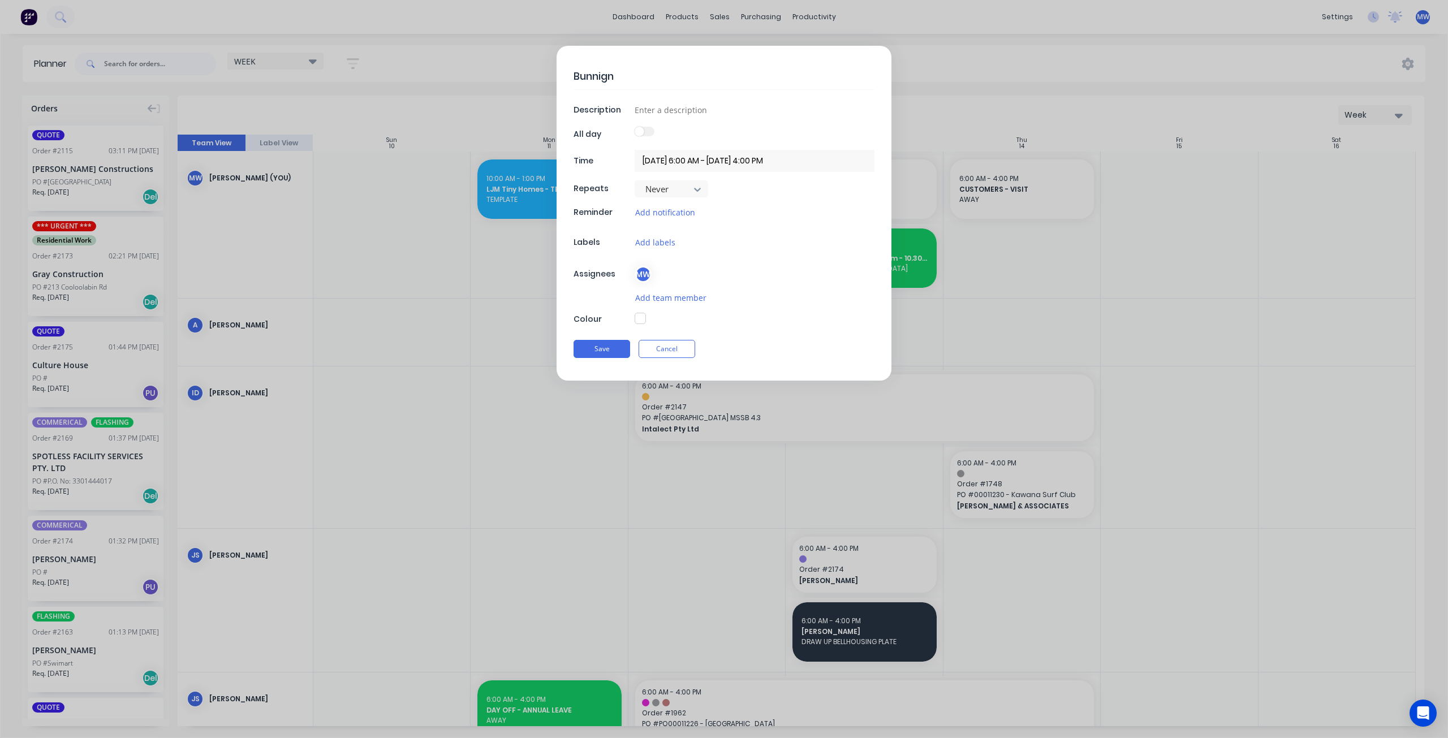
type textarea "Bunnigns"
type textarea "x"
type textarea "Bunnigns"
type textarea "x"
type textarea "Bunnigns -"
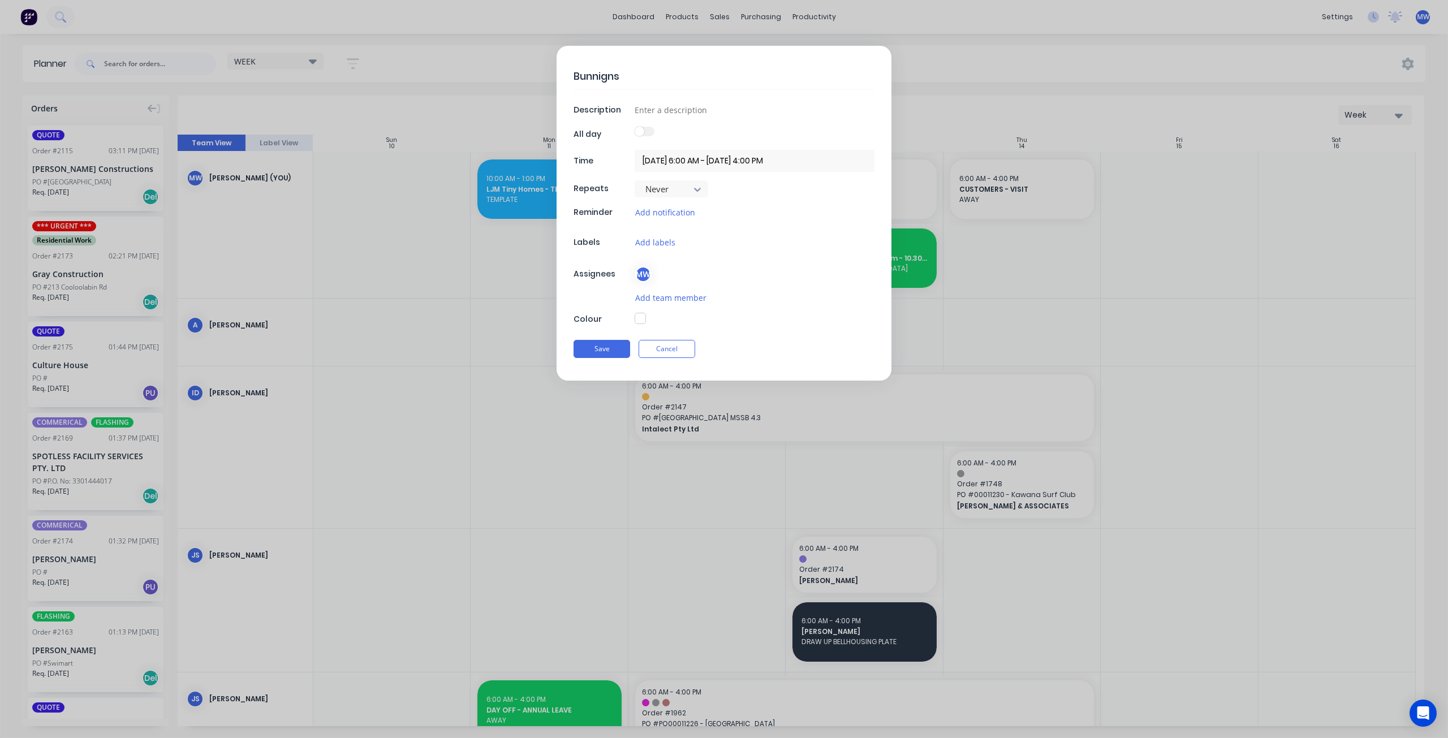
type textarea "x"
type textarea "Bunnigns -"
type textarea "x"
type textarea "Bunnigns - P"
type textarea "x"
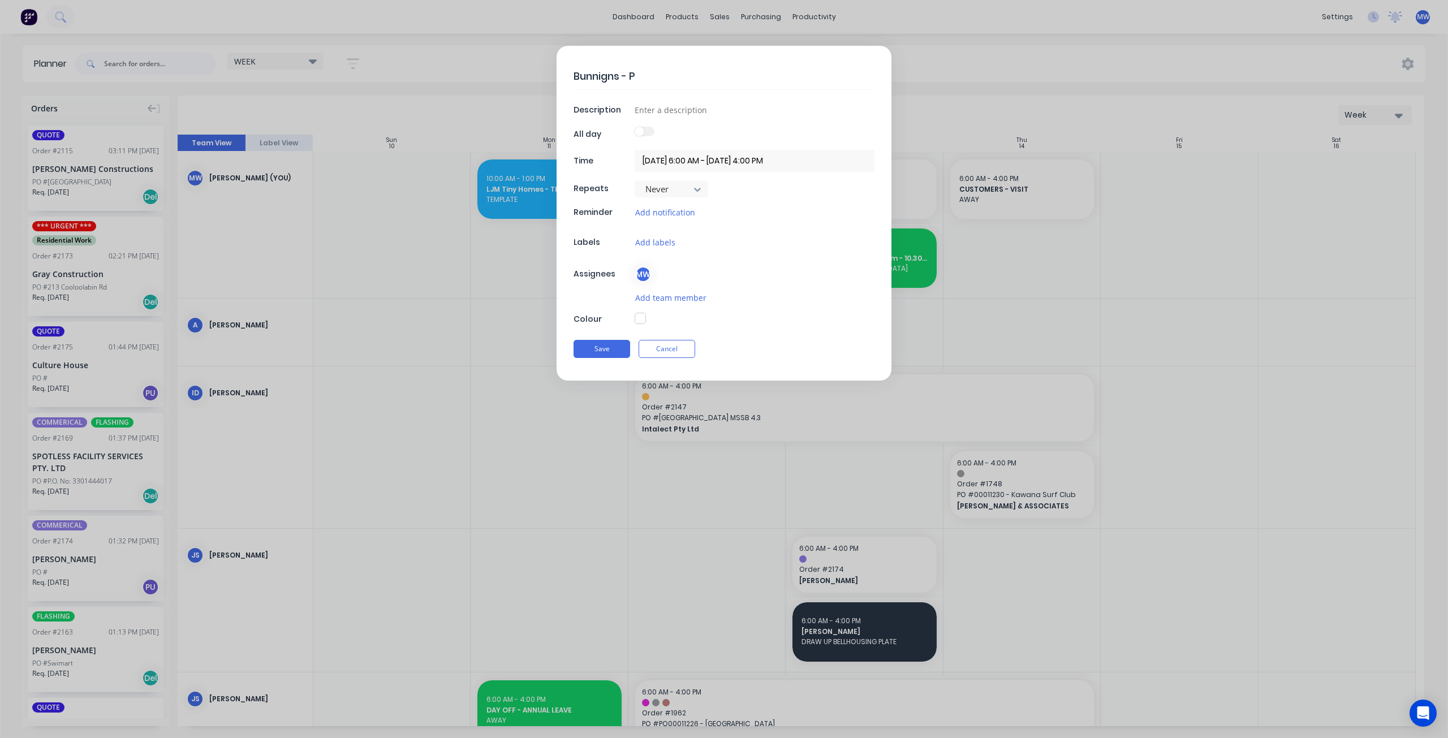
type textarea "Bunnigns - Pn"
type textarea "x"
type textarea "Bunnigns - P"
type textarea "x"
type textarea "Bunnigns -"
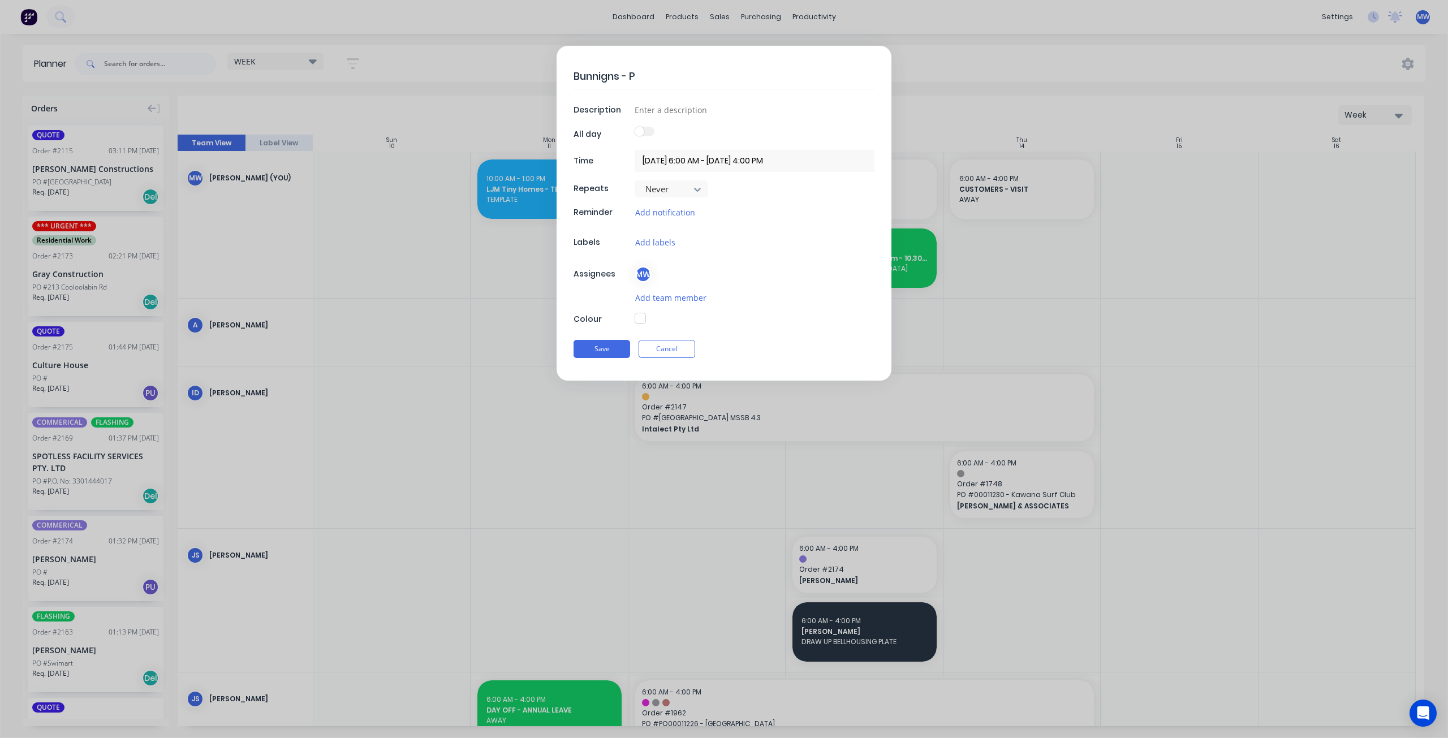
type textarea "x"
type textarea "Bunnigns -"
type textarea "x"
type textarea "Bunnigns"
type textarea "x"
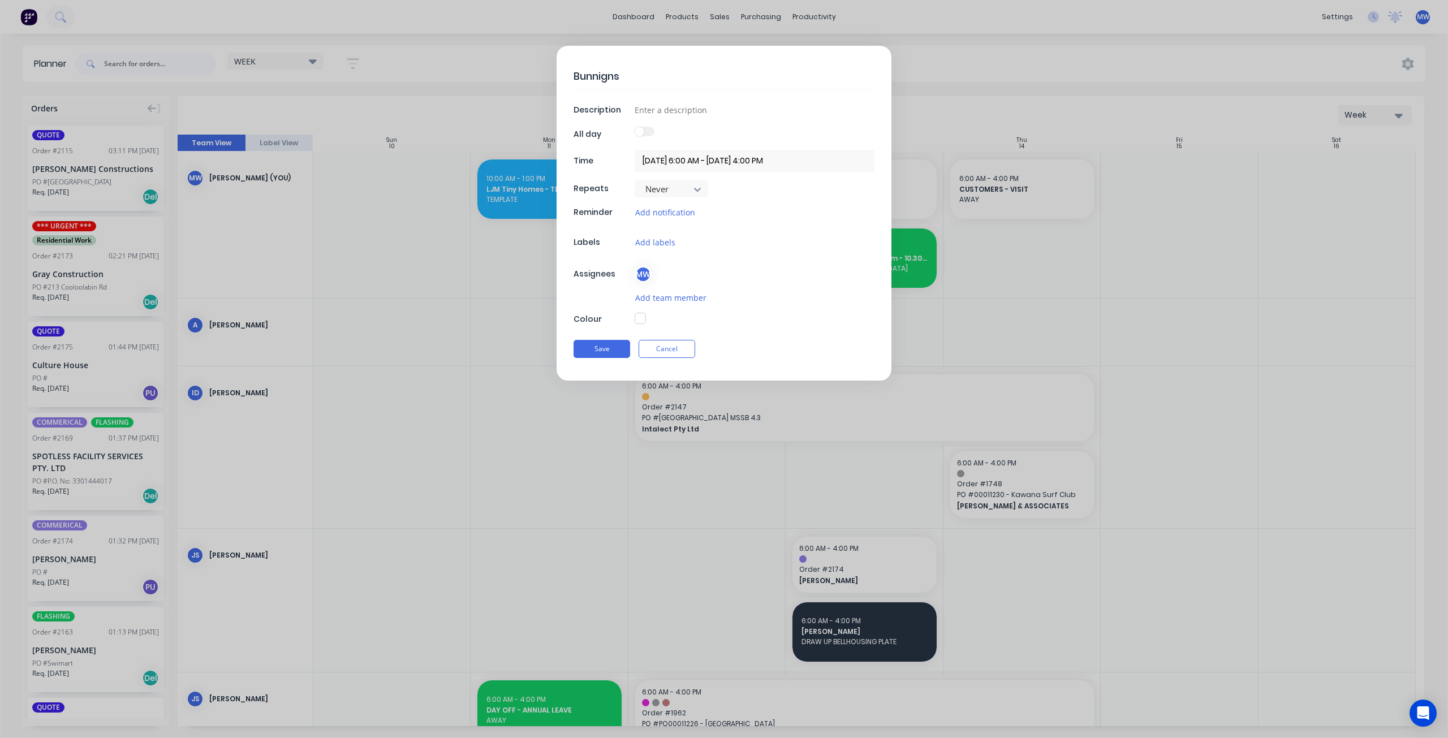
type textarea "Bunnigns"
type textarea "x"
type textarea "Bunnign"
type textarea "x"
type textarea "Bunnig"
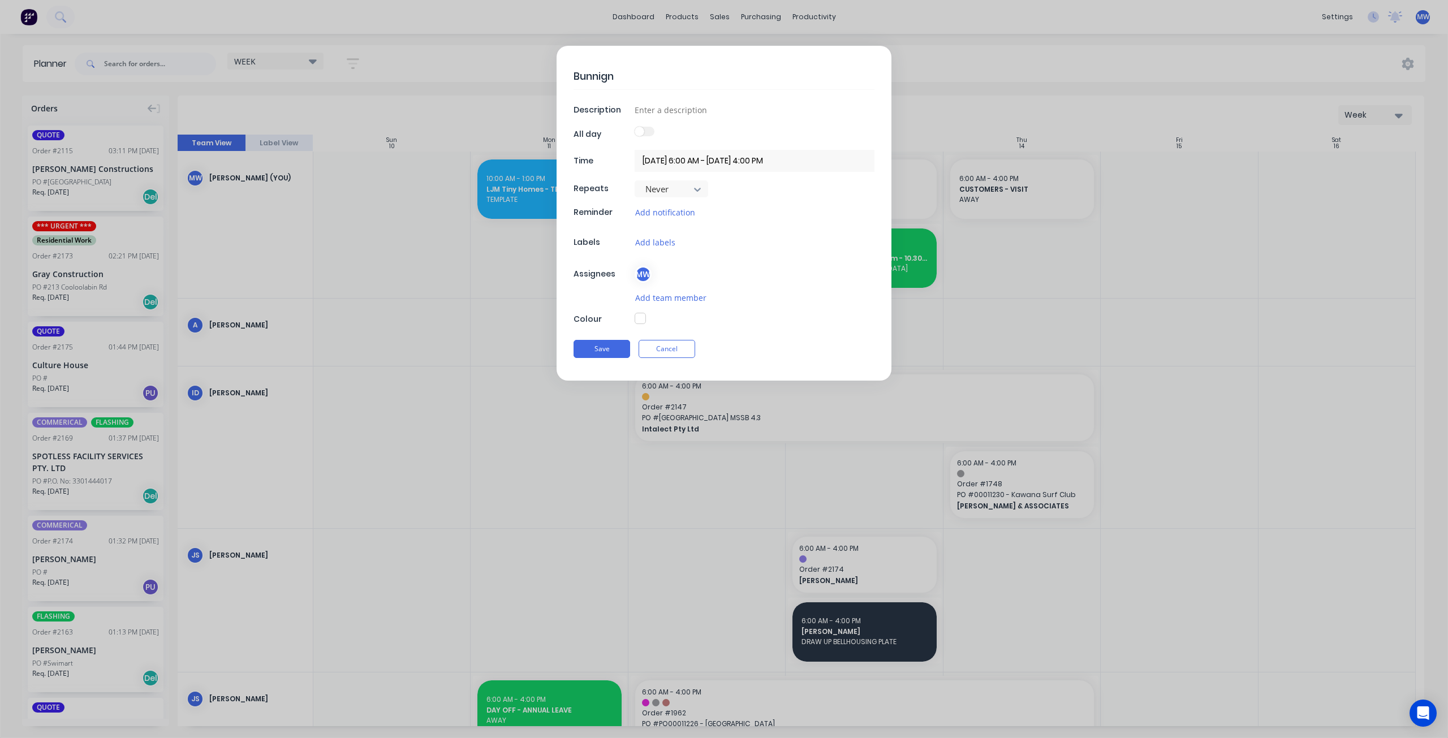
type textarea "x"
type textarea "Bunni"
type textarea "x"
type textarea "Bunn"
type textarea "x"
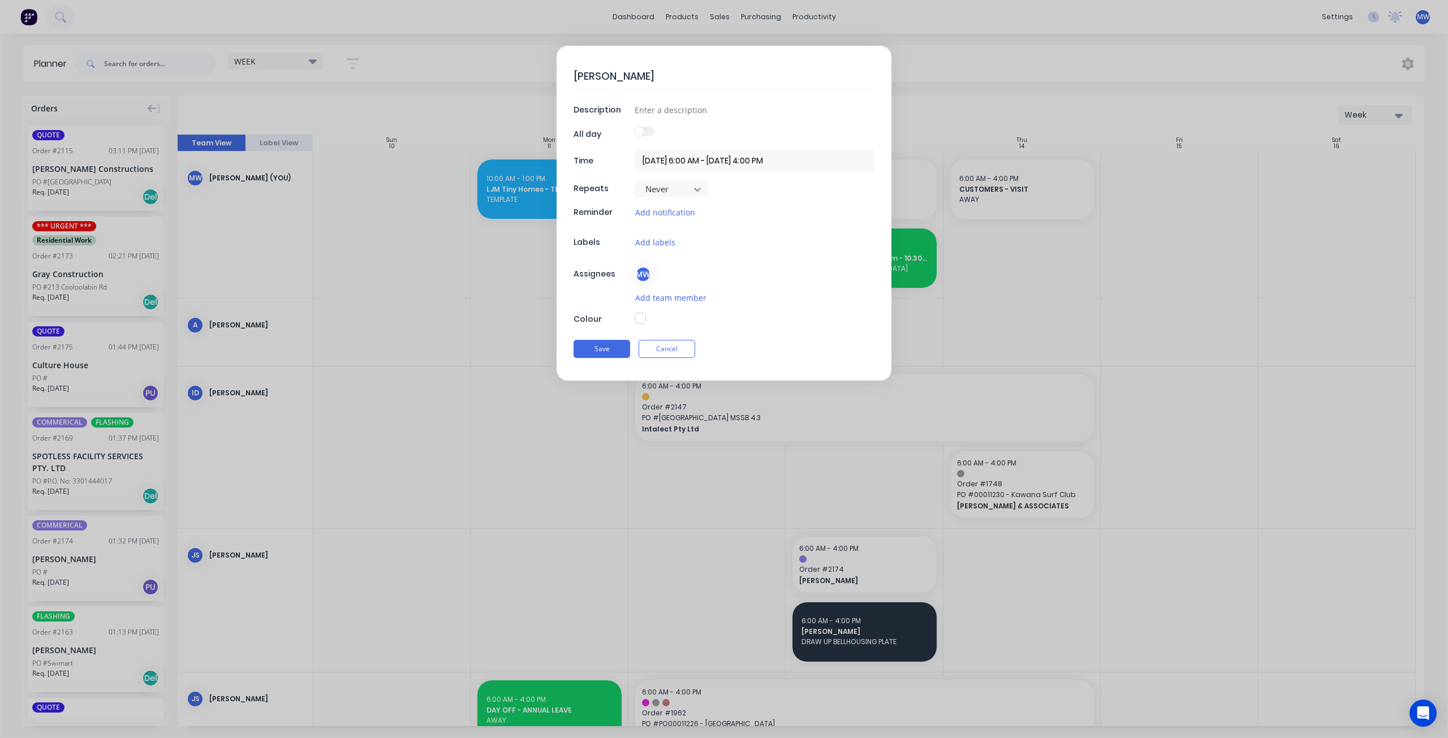
type textarea "Bunni"
type textarea "x"
type textarea "Bunnin"
type textarea "x"
type textarea "Bunning"
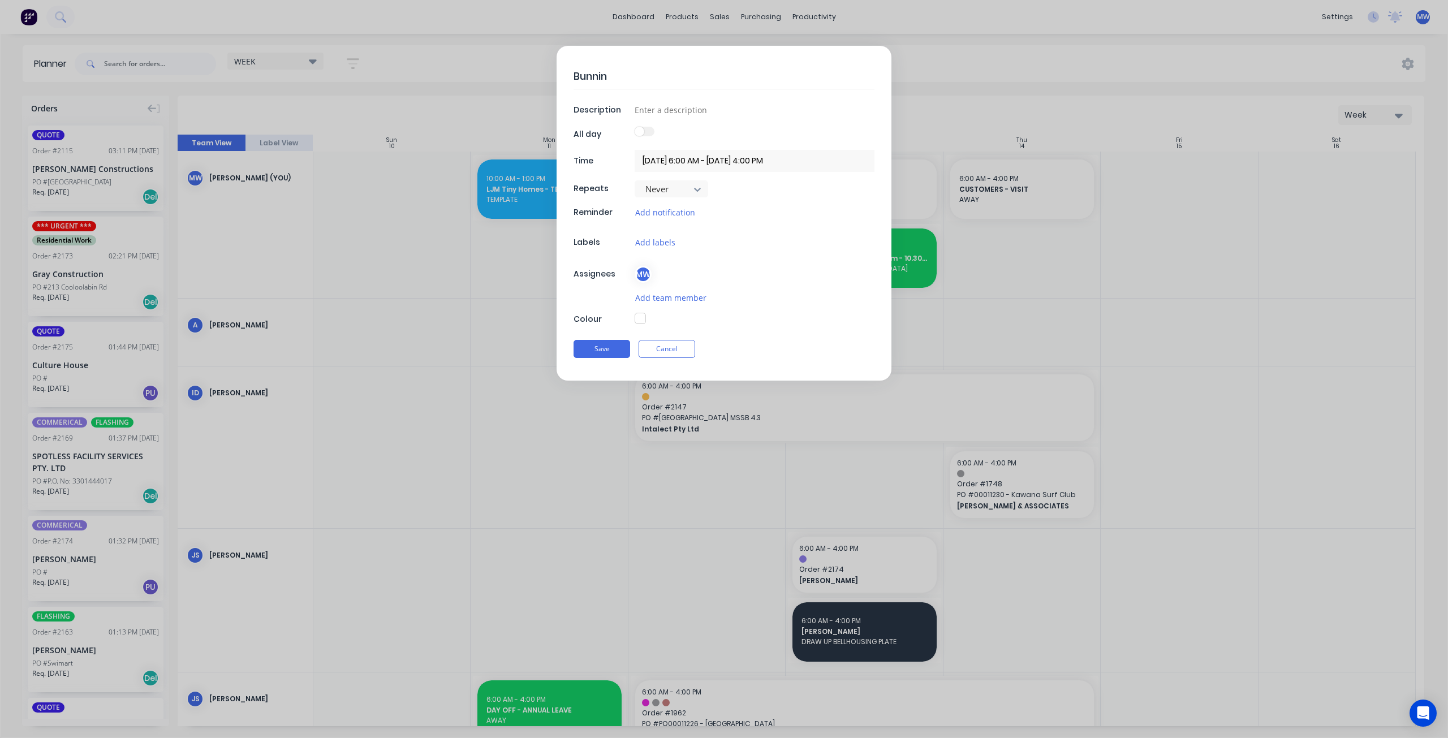
type textarea "x"
type textarea "Bunnings"
type textarea "x"
type textarea "Bunnings"
type textarea "x"
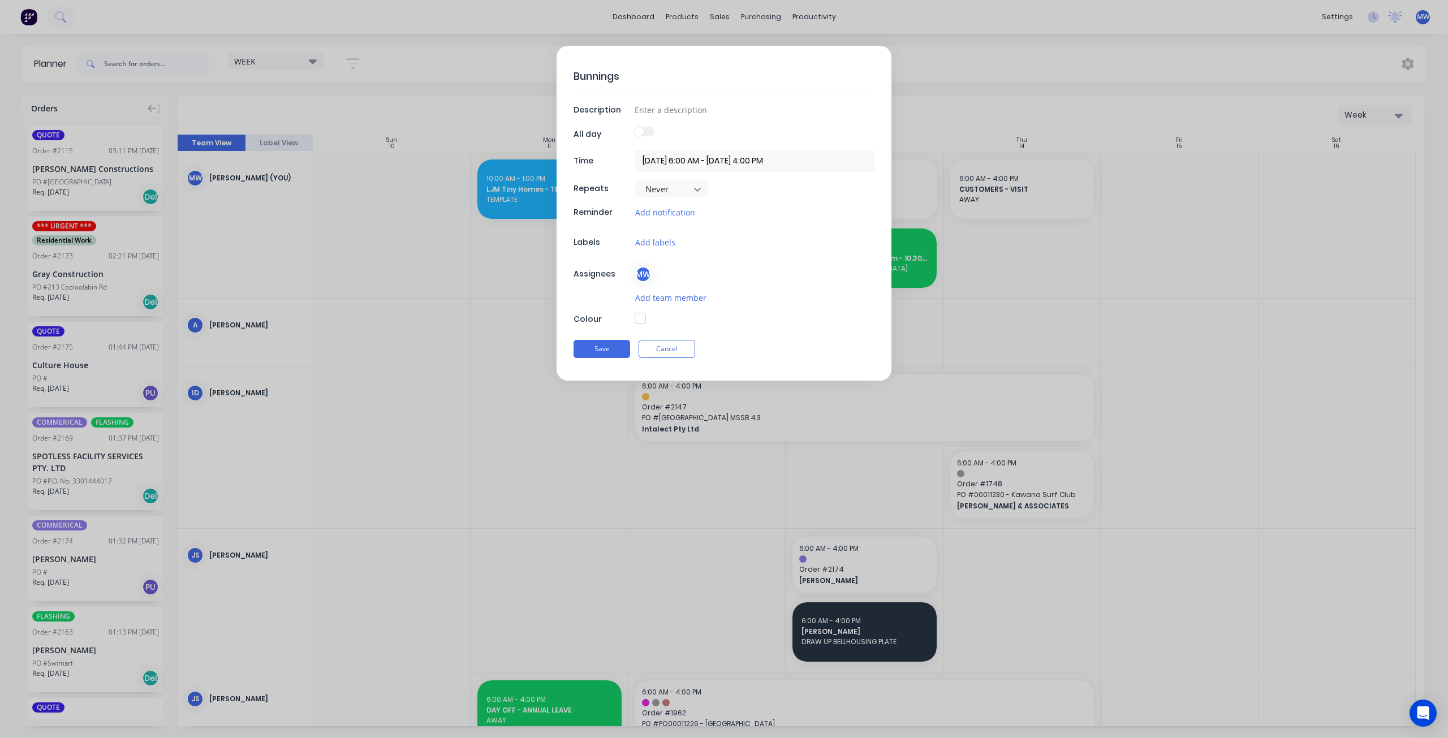
type textarea "Bunnings -"
type textarea "x"
type textarea "Bunnings -"
type textarea "x"
type textarea "Bunnings - P"
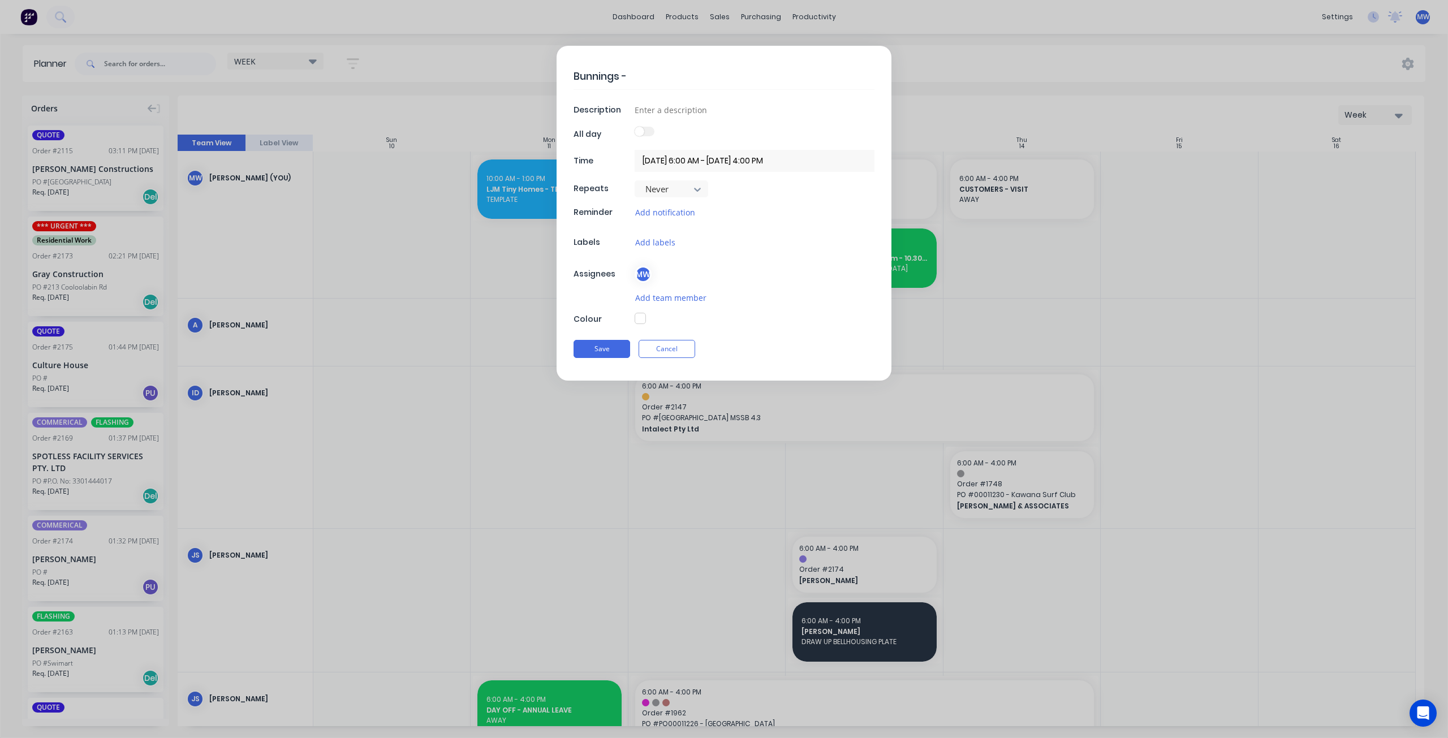
type textarea "x"
type textarea "Bunnings - Pi"
type textarea "x"
type textarea "Bunnings - Pin"
type textarea "x"
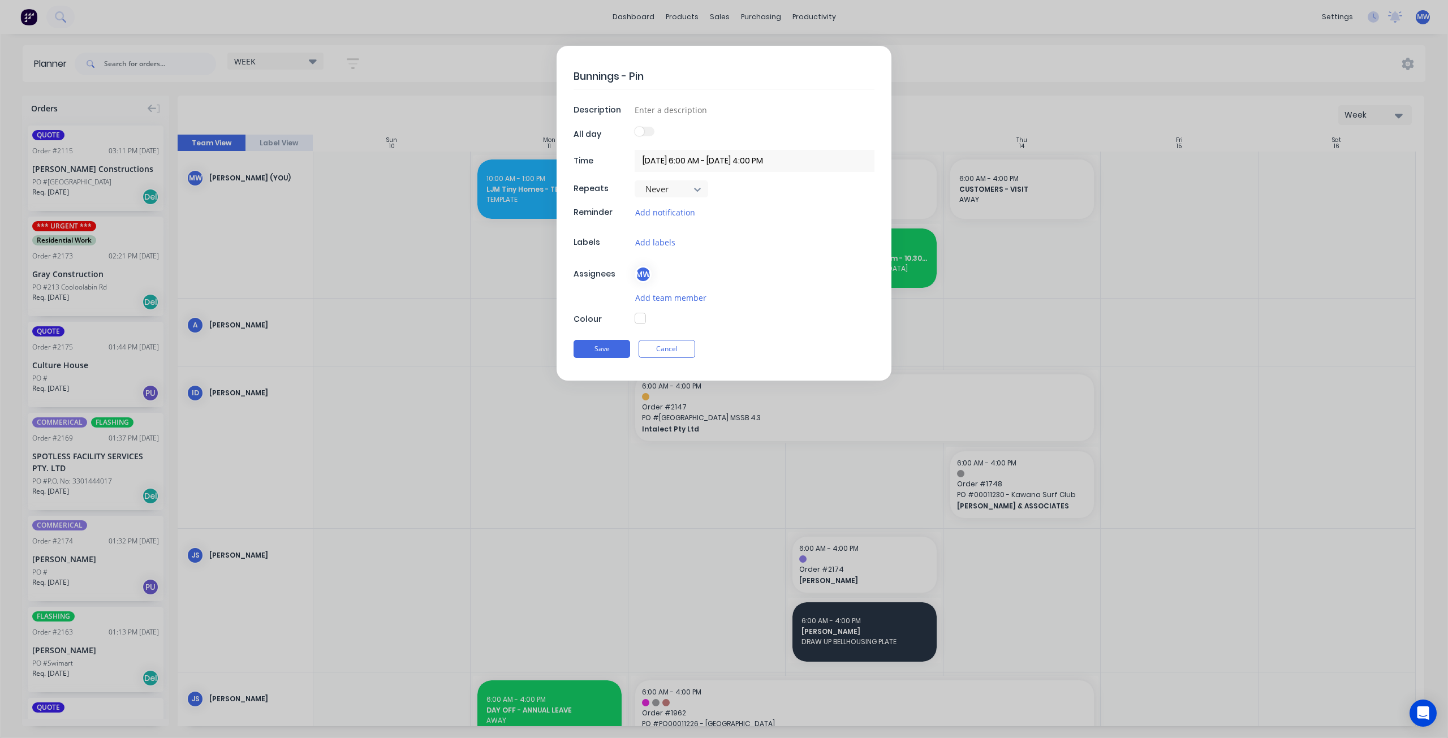
type textarea "Bunnings - Pint"
type textarea "x"
type textarea "Bunnings - Pin"
type textarea "x"
type textarea "Bunnings - Pi"
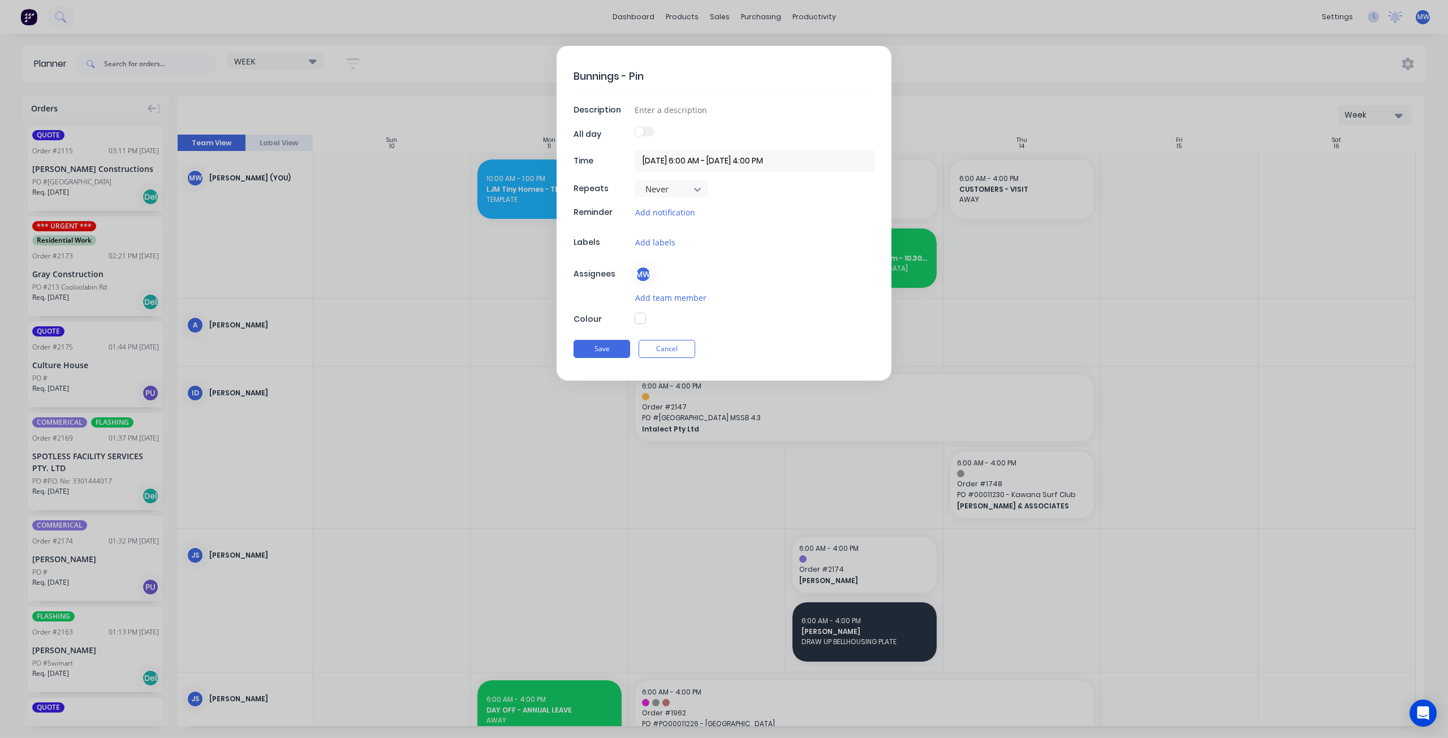
type textarea "x"
type textarea "Bunnings - P"
type textarea "x"
type textarea "Bunnings - Pa"
type textarea "x"
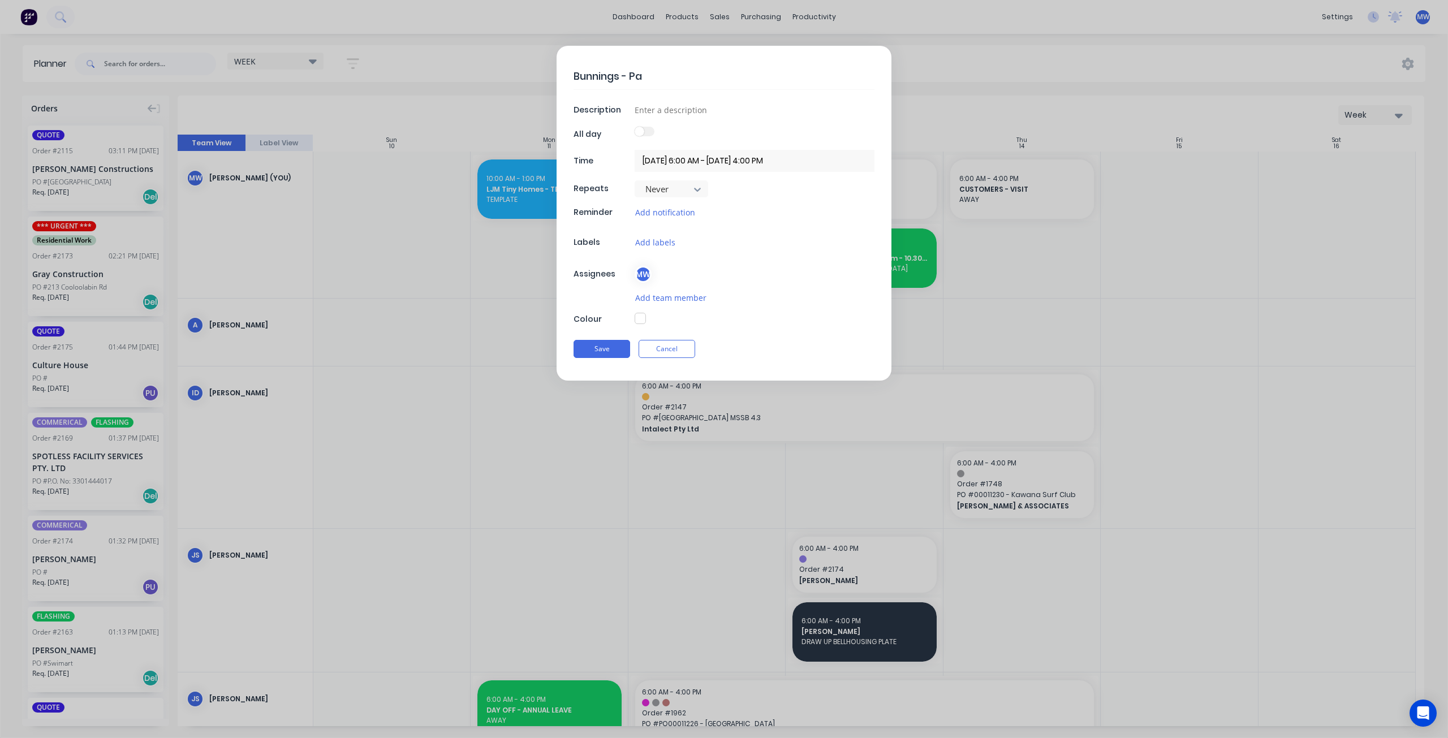
type textarea "Bunnings - Pai"
type textarea "x"
type textarea "Bunnings - Pain"
type textarea "x"
type textarea "Bunnings - Paint"
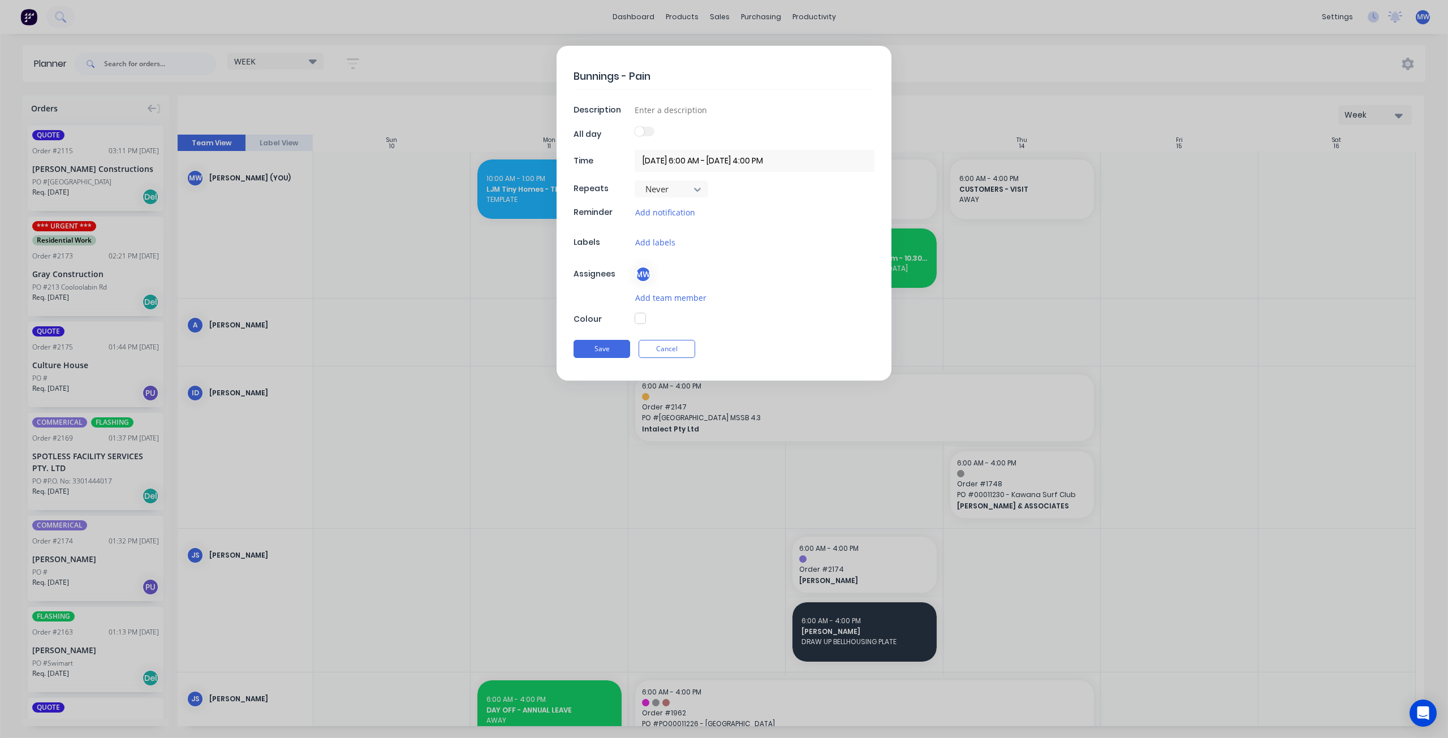
type textarea "x"
type textarea "Bunnings - Paint"
type textarea "x"
click at [661, 110] on input at bounding box center [755, 109] width 240 height 17
type input "PICK UP"
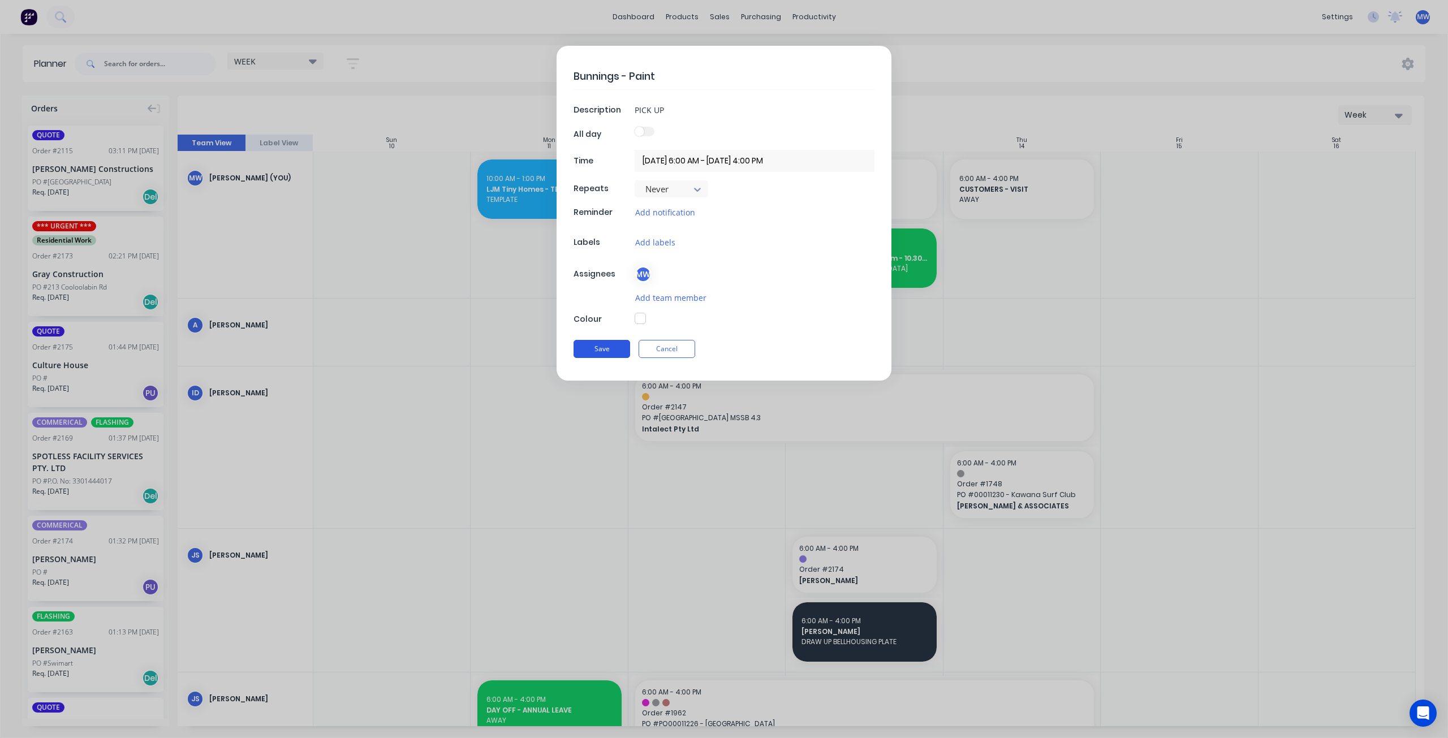
click at [612, 348] on button "Save" at bounding box center [602, 349] width 57 height 18
type textarea "x"
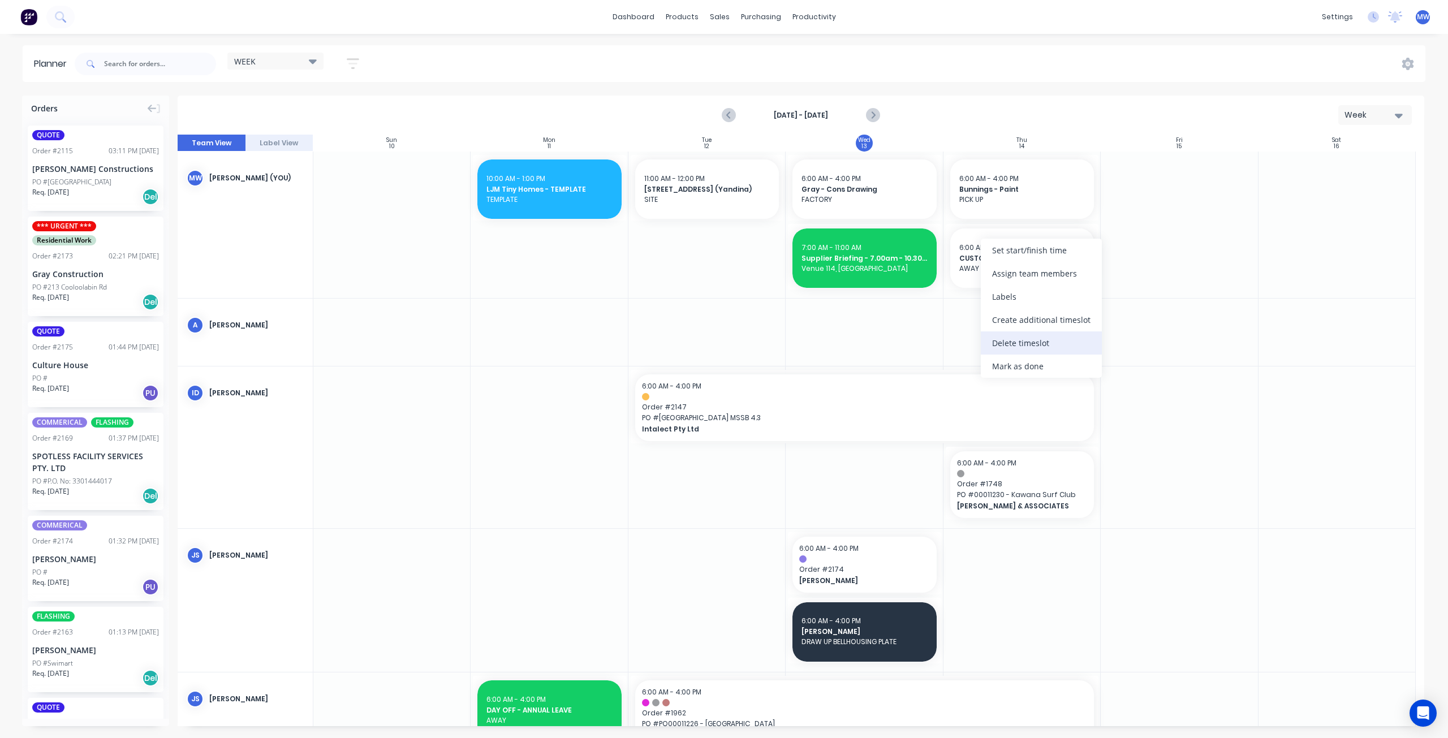
click at [1032, 346] on div "Delete timeslot" at bounding box center [1041, 343] width 121 height 23
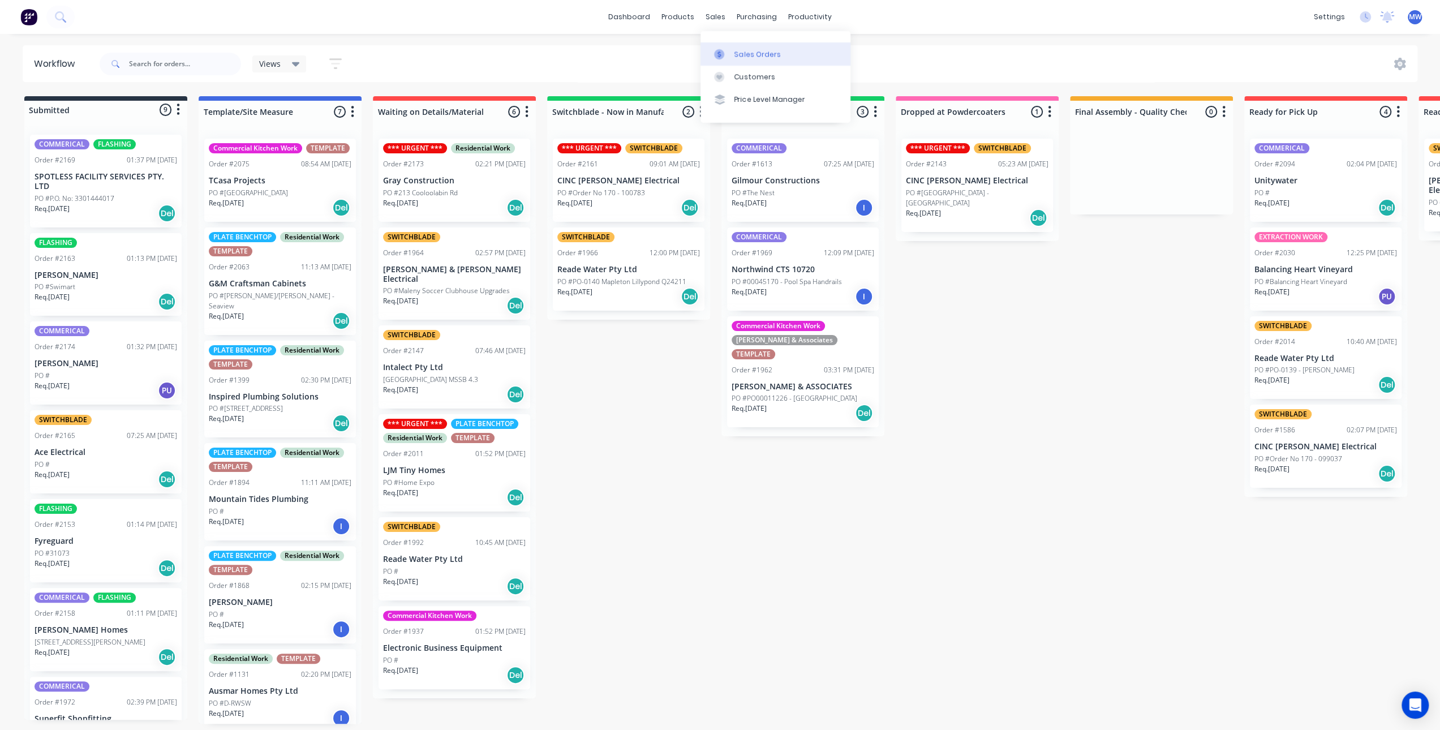
click at [731, 45] on link "Sales Orders" at bounding box center [775, 53] width 150 height 23
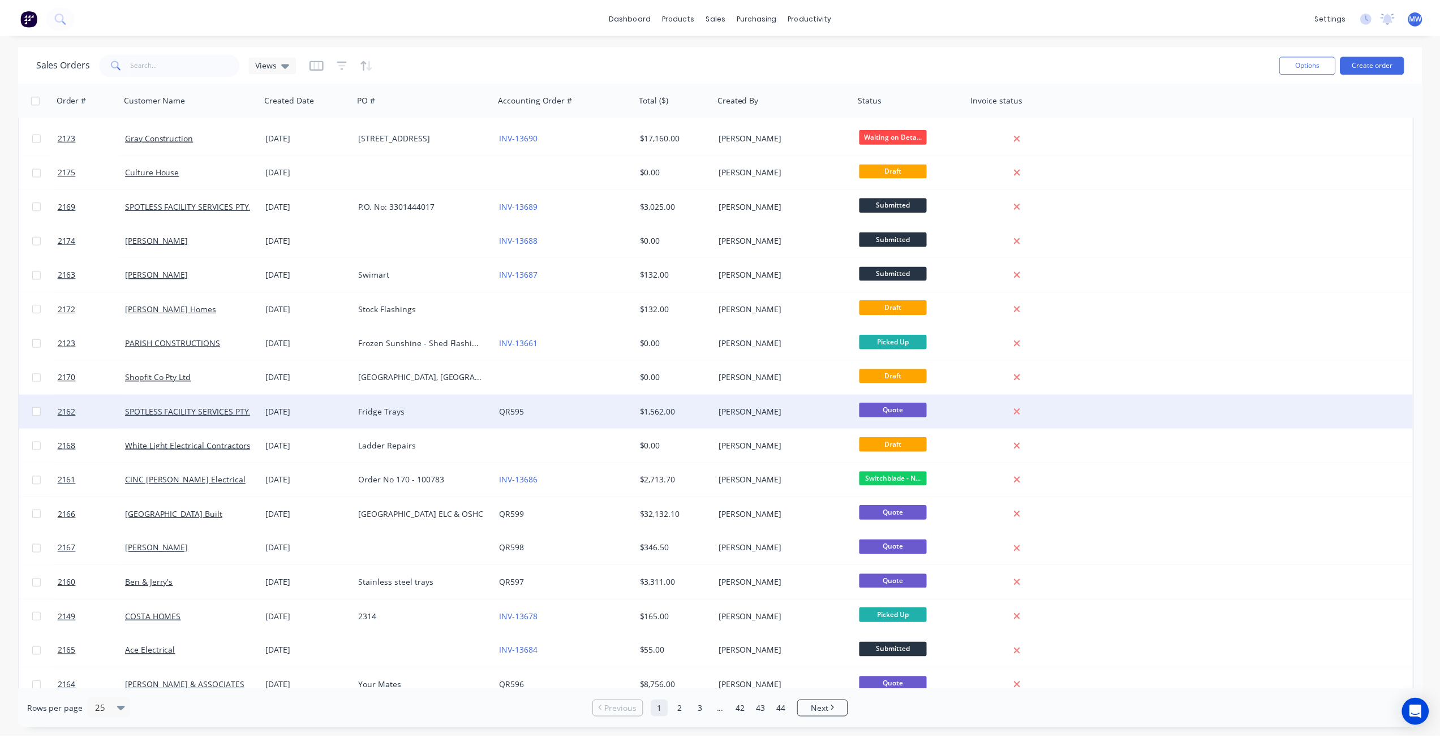
scroll to position [113, 0]
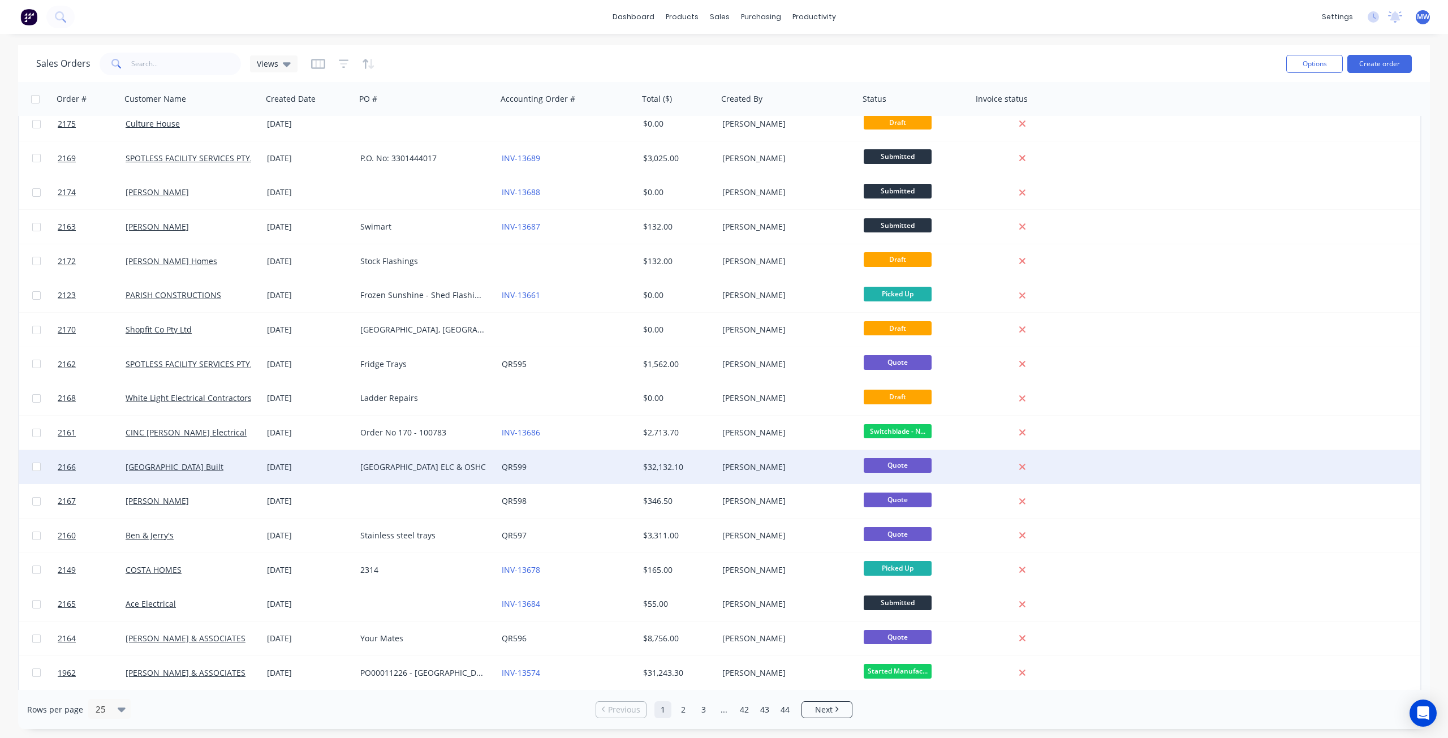
click at [377, 479] on div "[GEOGRAPHIC_DATA] ELC & OSHC" at bounding box center [426, 467] width 141 height 34
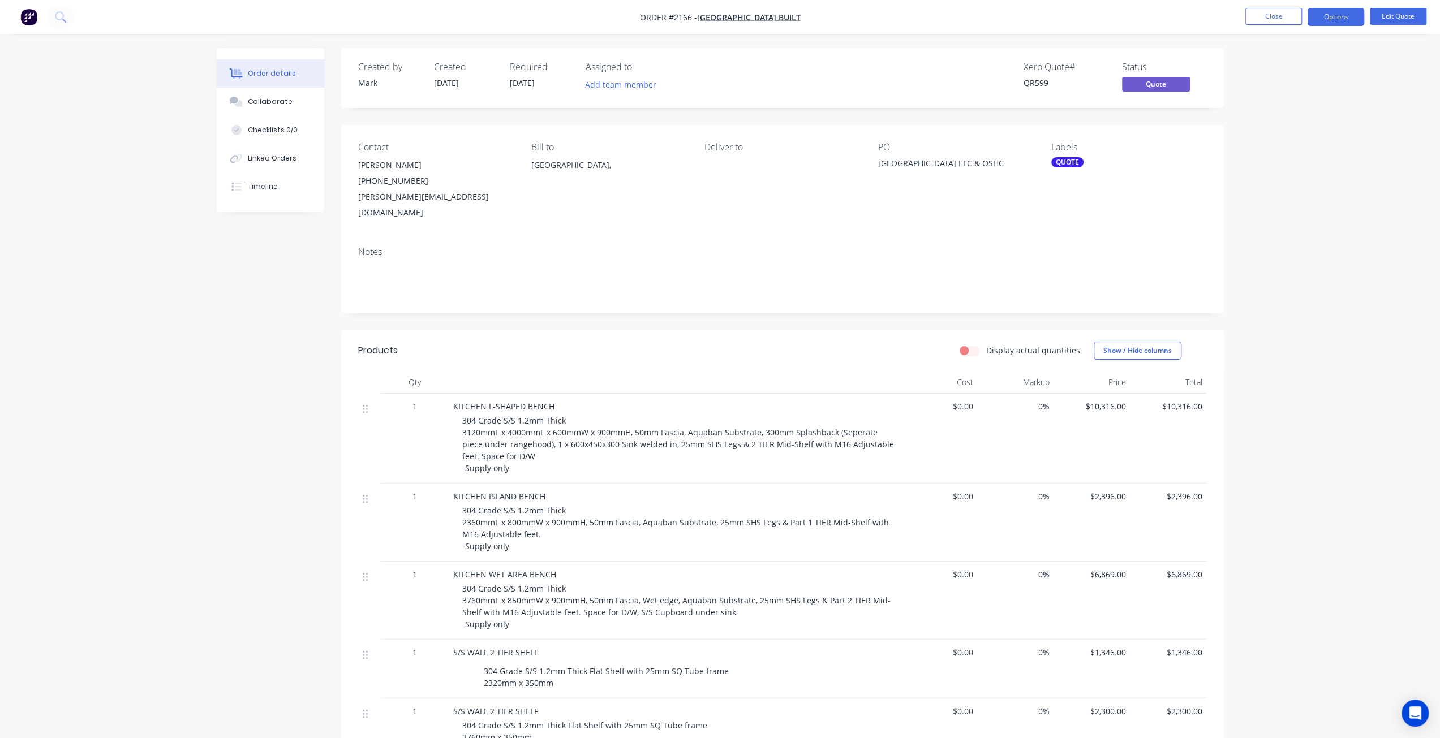
drag, startPoint x: 481, startPoint y: 421, endPoint x: 467, endPoint y: 411, distance: 17.3
click at [481, 420] on span "304 Grade S/S 1.2mm Thick 3120mmL x 4000mmL x 600mmW x 900mmH, 50mm Fascia, Aqu…" at bounding box center [679, 444] width 434 height 58
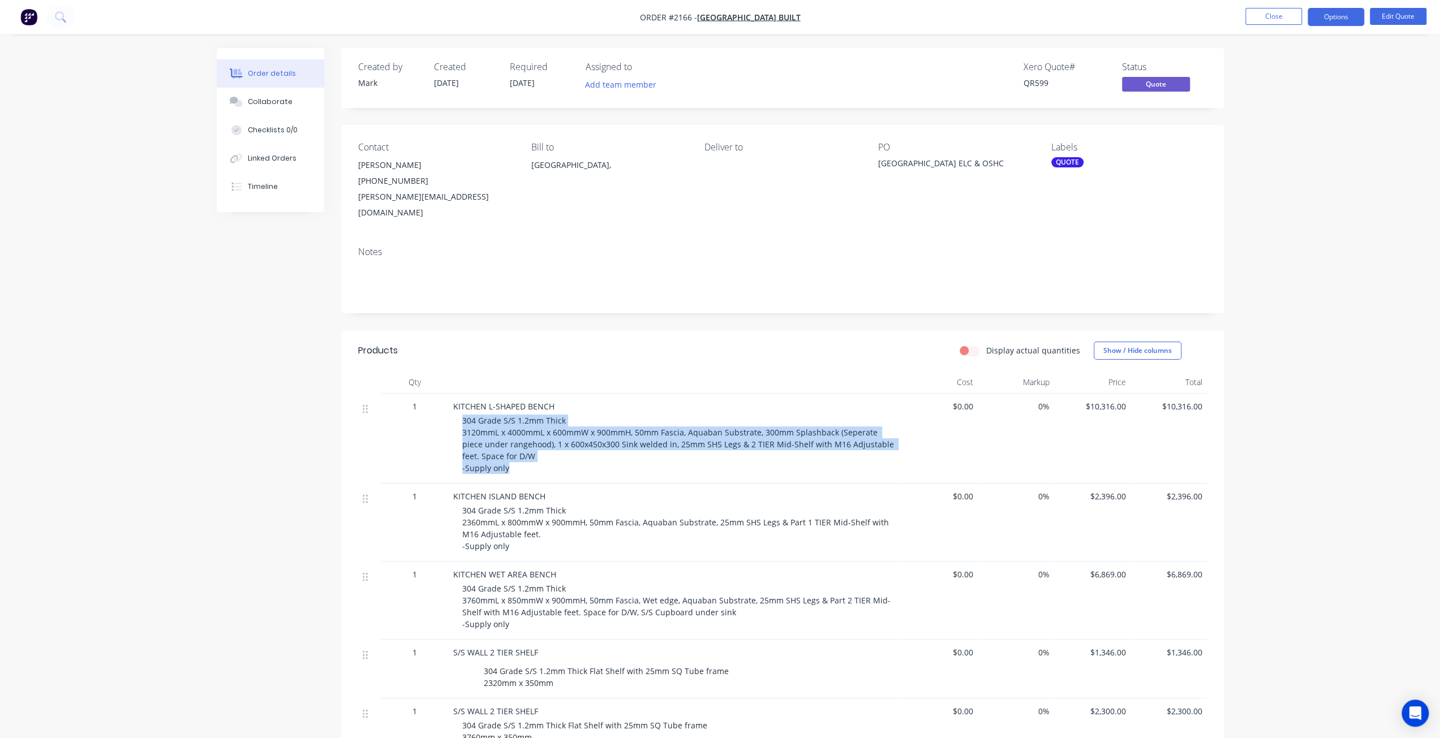
drag, startPoint x: 462, startPoint y: 406, endPoint x: 505, endPoint y: 447, distance: 60.0
click at [511, 462] on div "KITCHEN L-SHAPED BENCH 304 Grade S/S 1.2mm Thick 3120mmL x 4000mmL x 600mmW x 9…" at bounding box center [675, 439] width 453 height 90
copy span "304 Grade S/S 1.2mm Thick 3120mmL x 4000mmL x 600mmW x 900mmH, 50mm Fascia, Aqu…"
